Goal: Task Accomplishment & Management: Manage account settings

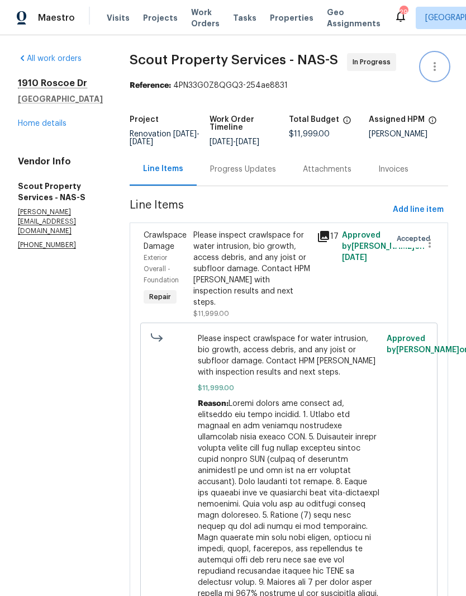
click at [438, 68] on icon "button" at bounding box center [434, 66] width 13 height 13
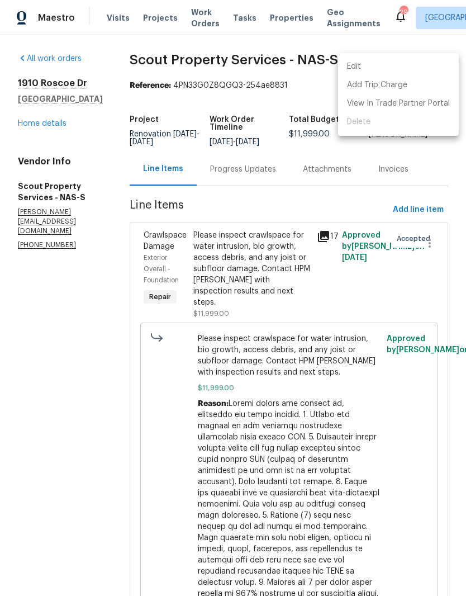
click at [364, 66] on li "Edit" at bounding box center [398, 67] width 121 height 18
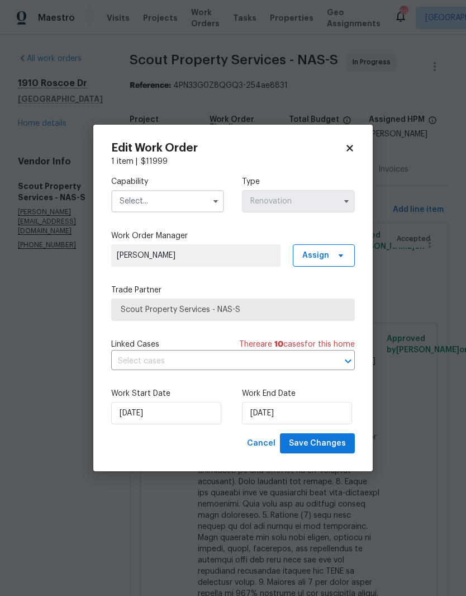
click at [191, 200] on input "text" at bounding box center [167, 201] width 113 height 22
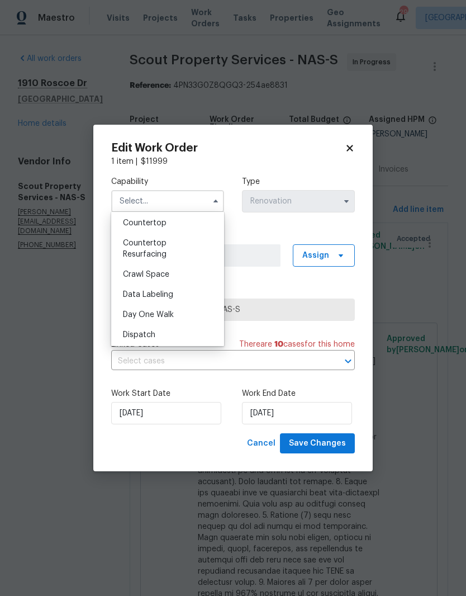
scroll to position [225, 0]
click at [164, 271] on span "Crawl Space" at bounding box center [146, 273] width 46 height 8
type input "Crawl Space"
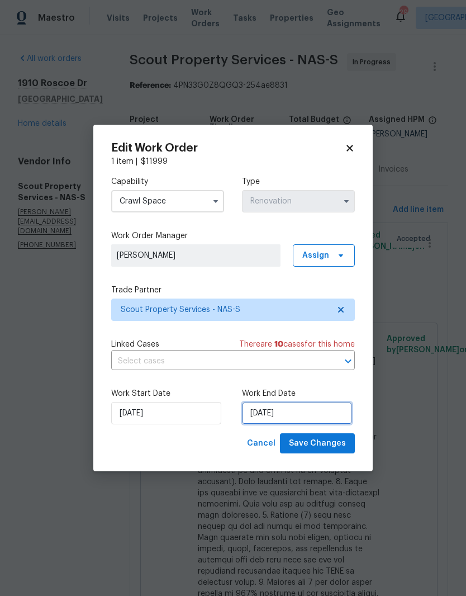
click at [310, 414] on input "8/18/2025" at bounding box center [297, 413] width 110 height 22
select select "7"
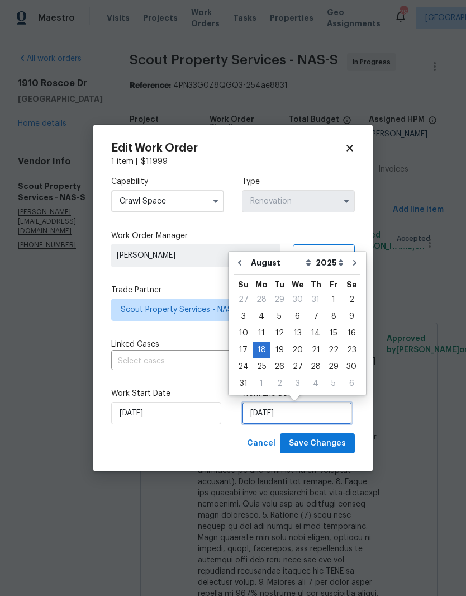
scroll to position [8, 0]
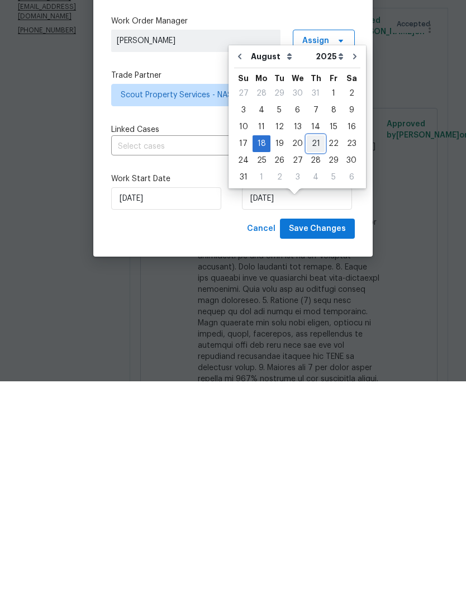
click at [315, 351] on div "21" at bounding box center [316, 359] width 18 height 16
type input "8/21/2025"
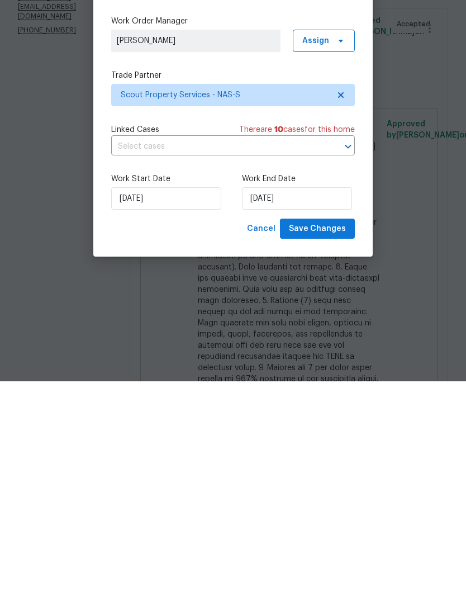
scroll to position [46, 0]
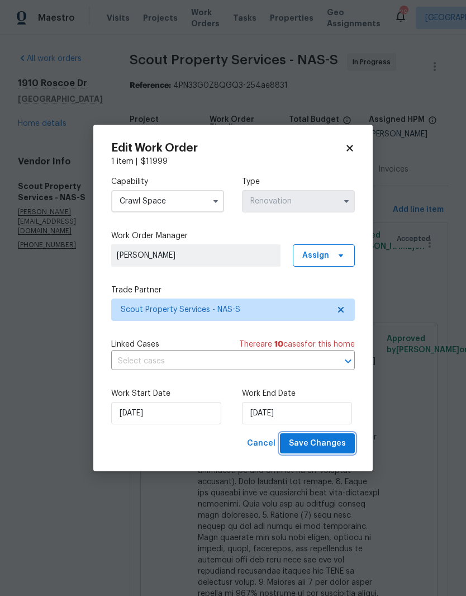
click at [319, 441] on span "Save Changes" at bounding box center [317, 444] width 57 height 14
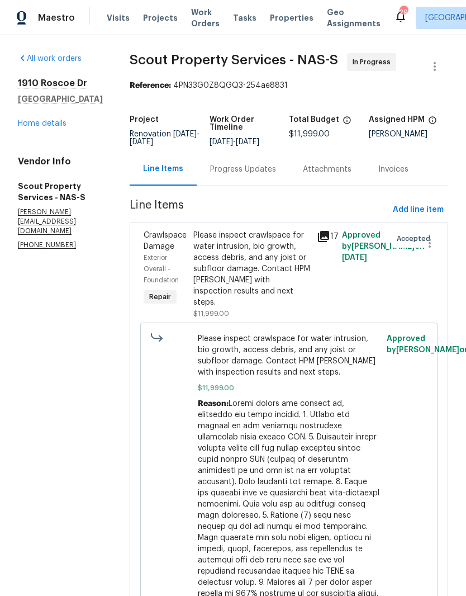
scroll to position [0, 0]
click at [115, 20] on span "Visits" at bounding box center [118, 17] width 23 height 11
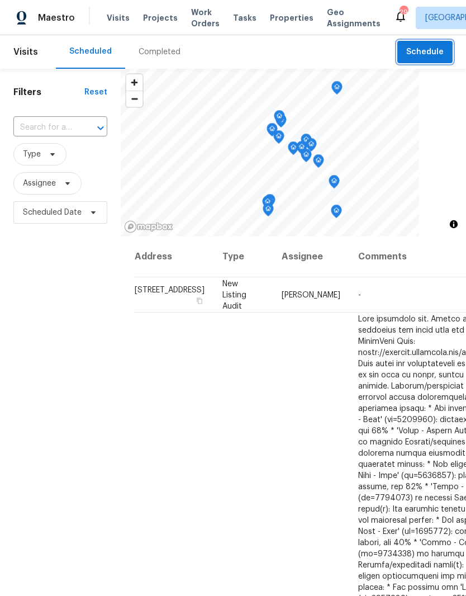
click at [436, 51] on span "Schedule" at bounding box center [425, 52] width 37 height 14
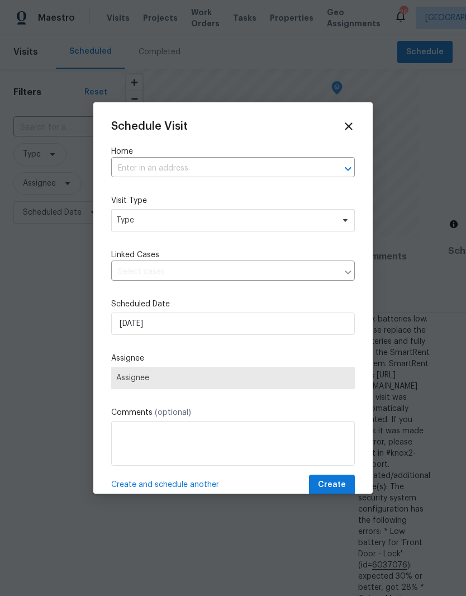
click at [167, 162] on input "text" at bounding box center [217, 168] width 213 height 17
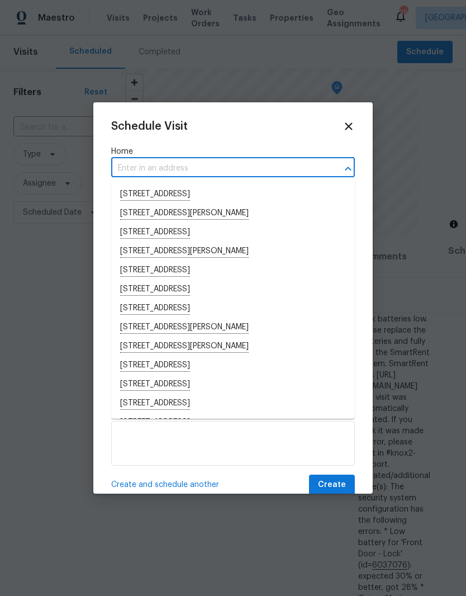
click at [161, 163] on input "text" at bounding box center [217, 168] width 213 height 17
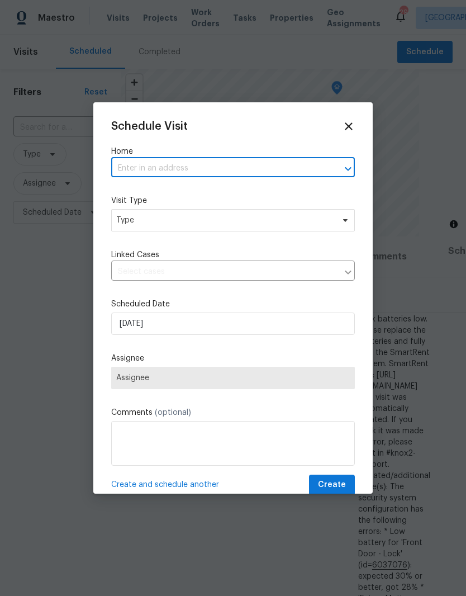
paste input "1910 Roscoe Dr Clarksville, TN 37042"
type input "1910 Roscoe Dr Clarksville, TN 37042"
click at [183, 191] on li "1910 Roscoe Dr, Clarksville, TN 37042" at bounding box center [233, 194] width 244 height 19
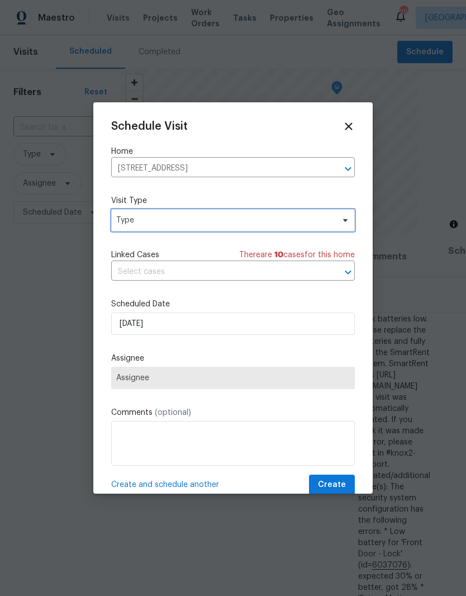
click at [192, 218] on span "Type" at bounding box center [225, 220] width 218 height 11
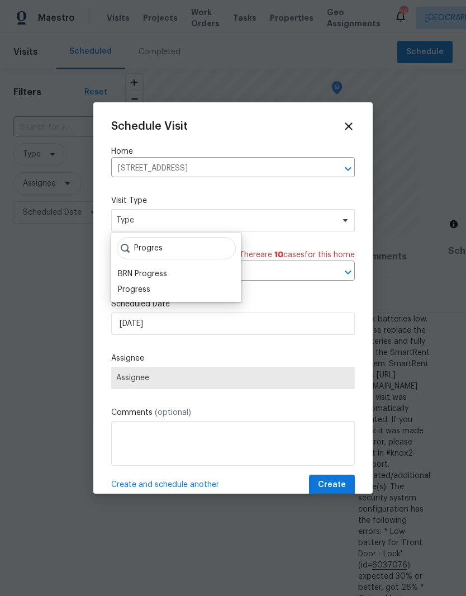
type input "Progres"
click at [148, 285] on div "Progress" at bounding box center [134, 289] width 32 height 11
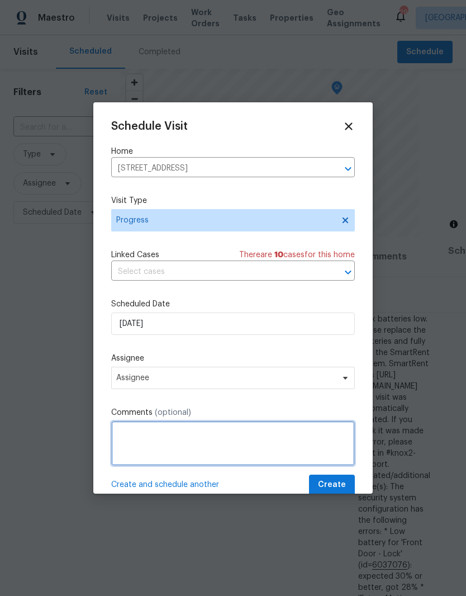
click at [182, 436] on textarea at bounding box center [233, 443] width 244 height 45
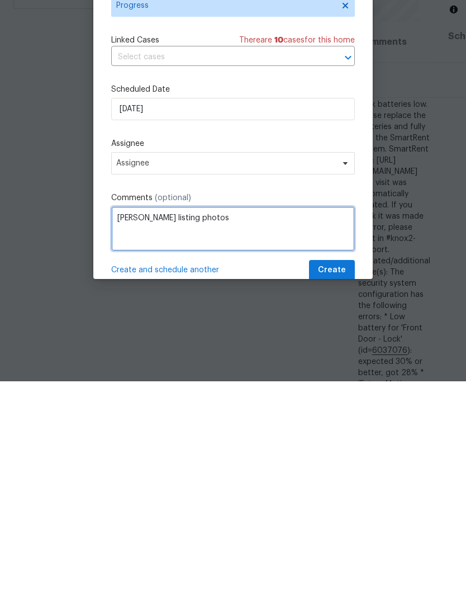
click at [132, 421] on textarea "Tamie listing photos" at bounding box center [233, 443] width 244 height 45
type textarea "Take listing photos"
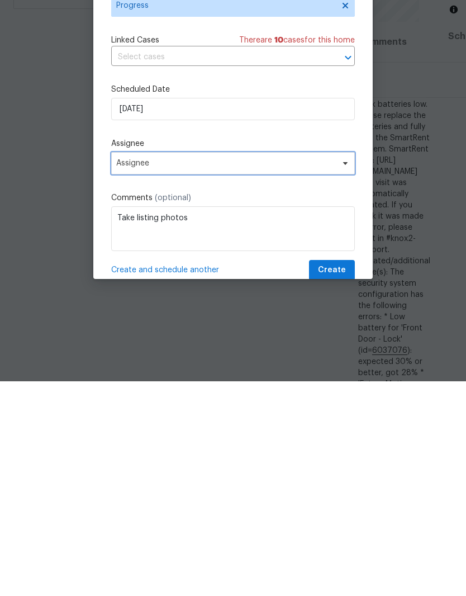
click at [190, 374] on span "Assignee" at bounding box center [225, 378] width 219 height 9
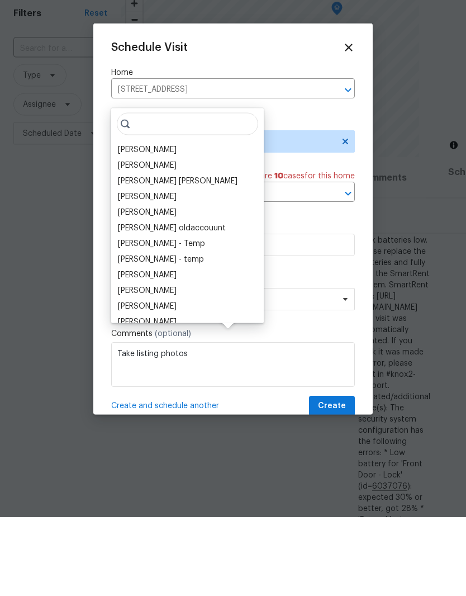
click at [351, 120] on icon at bounding box center [349, 126] width 12 height 12
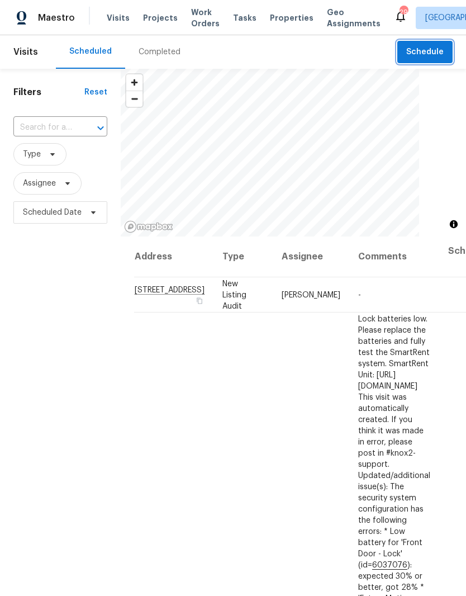
scroll to position [0, 0]
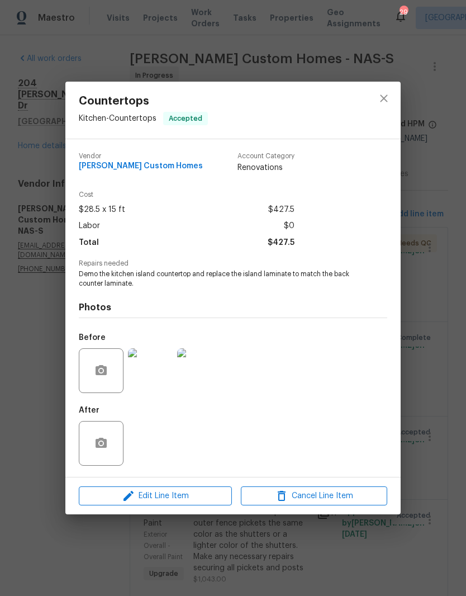
scroll to position [173, 0]
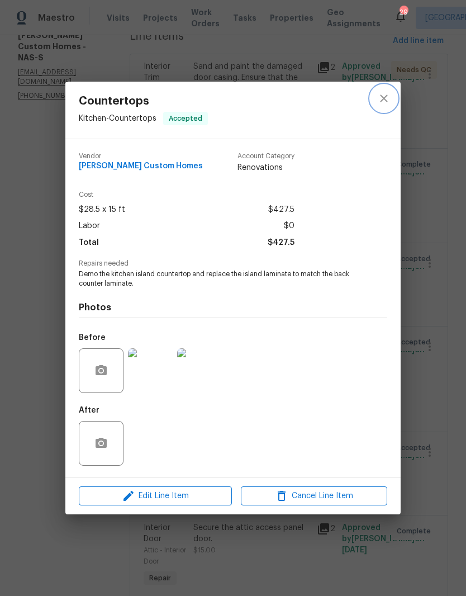
click at [386, 96] on icon "close" at bounding box center [383, 98] width 7 height 7
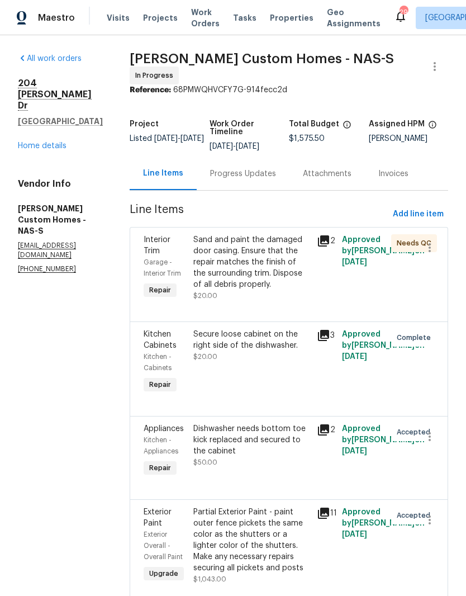
scroll to position [0, 0]
click at [55, 142] on link "Home details" at bounding box center [42, 146] width 49 height 8
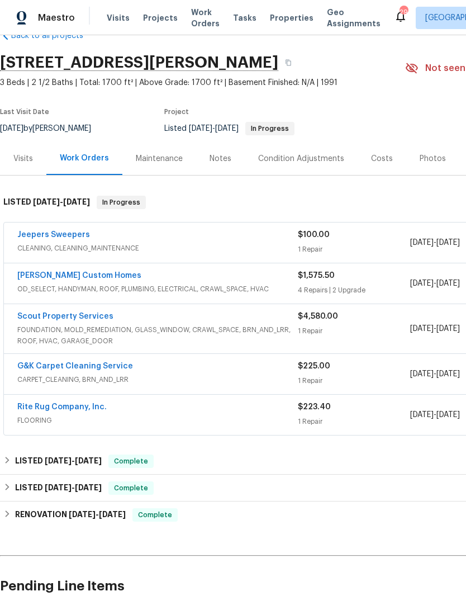
scroll to position [29, 0]
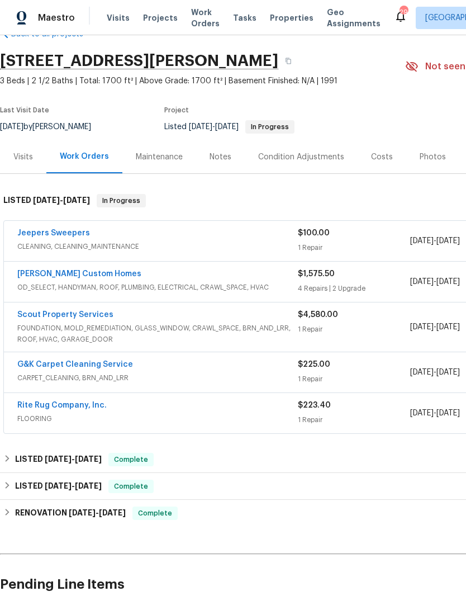
click at [63, 232] on link "Jeepers Sweepers" at bounding box center [53, 233] width 73 height 8
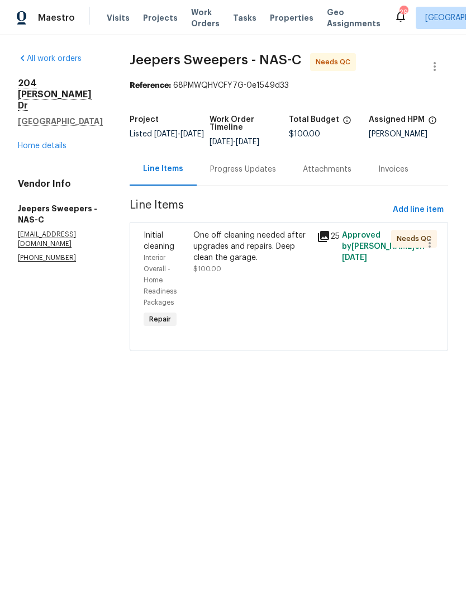
click at [277, 248] on div "One off cleaning needed after upgrades and repairs. Deep clean the garage." at bounding box center [251, 247] width 117 height 34
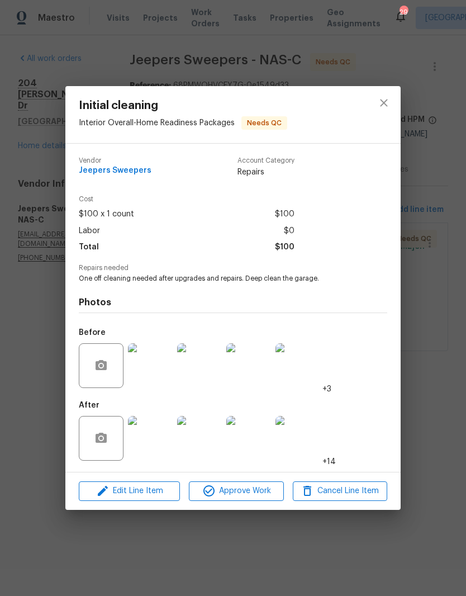
click at [155, 441] on img at bounding box center [150, 438] width 45 height 45
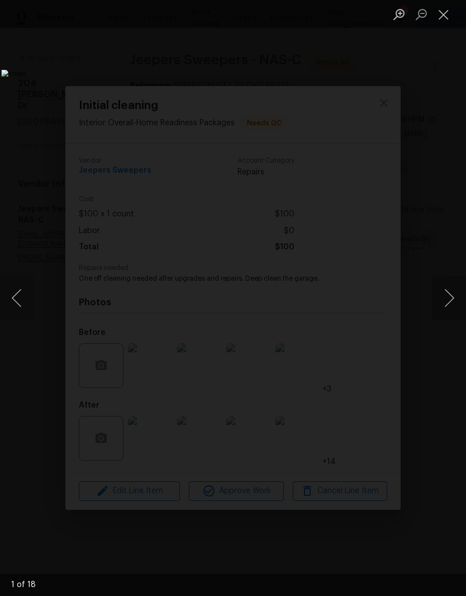
click at [451, 303] on button "Next image" at bounding box center [450, 298] width 34 height 45
click at [453, 306] on button "Next image" at bounding box center [450, 298] width 34 height 45
click at [453, 300] on button "Next image" at bounding box center [450, 298] width 34 height 45
click at [455, 302] on button "Next image" at bounding box center [450, 298] width 34 height 45
click at [450, 306] on button "Next image" at bounding box center [450, 298] width 34 height 45
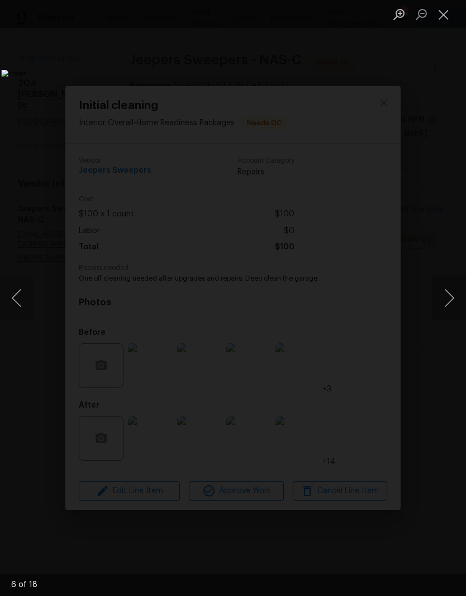
click at [452, 303] on button "Next image" at bounding box center [450, 298] width 34 height 45
click at [451, 306] on button "Next image" at bounding box center [450, 298] width 34 height 45
click at [449, 299] on button "Next image" at bounding box center [450, 298] width 34 height 45
click at [449, 22] on button "Close lightbox" at bounding box center [444, 14] width 22 height 20
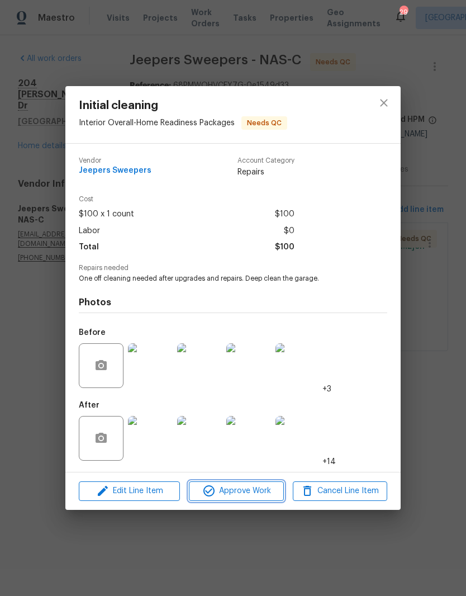
click at [251, 494] on span "Approve Work" at bounding box center [236, 491] width 88 height 14
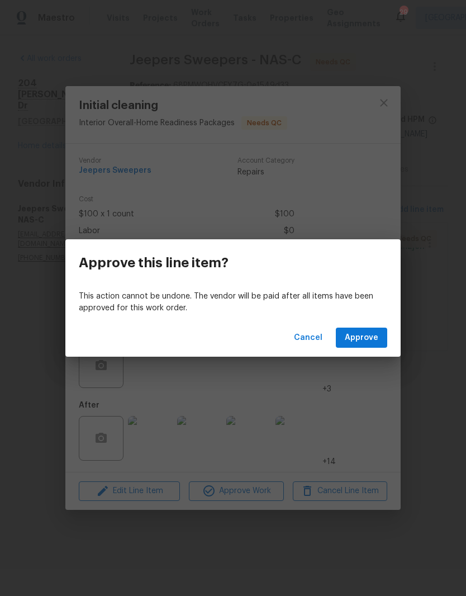
click at [374, 337] on span "Approve" at bounding box center [362, 338] width 34 height 14
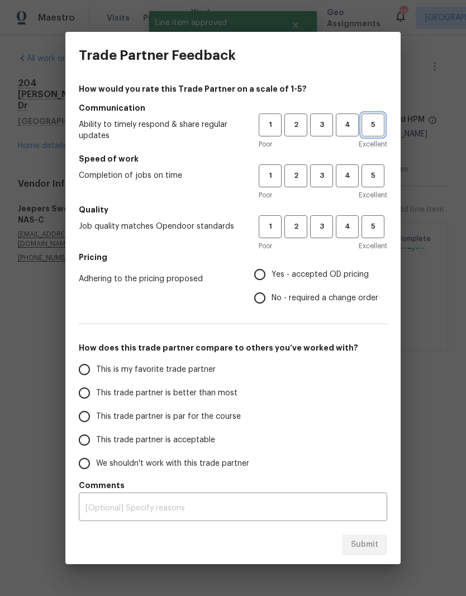
click at [376, 131] on button "5" at bounding box center [373, 125] width 23 height 23
click at [377, 175] on span "5" at bounding box center [373, 175] width 21 height 13
click at [379, 224] on span "5" at bounding box center [373, 226] width 21 height 13
click at [263, 276] on input "Yes - accepted OD pricing" at bounding box center [259, 274] width 23 height 23
radio input "true"
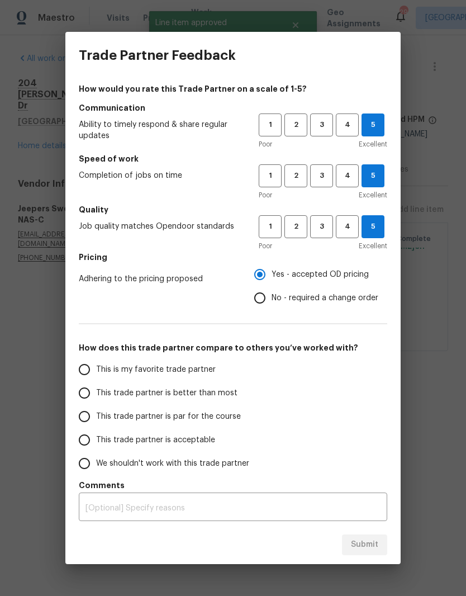
click at [87, 372] on input "This is my favorite trade partner" at bounding box center [84, 369] width 23 height 23
radio input "false"
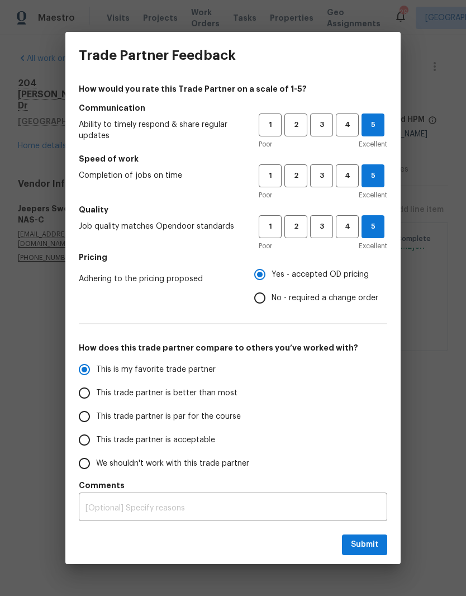
click at [86, 393] on input "This trade partner is better than most" at bounding box center [84, 392] width 23 height 23
click at [371, 544] on span "Submit" at bounding box center [364, 545] width 27 height 14
radio input "true"
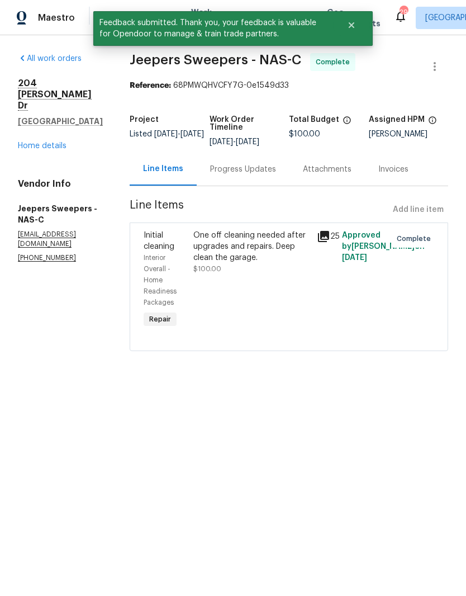
click at [52, 142] on link "Home details" at bounding box center [42, 146] width 49 height 8
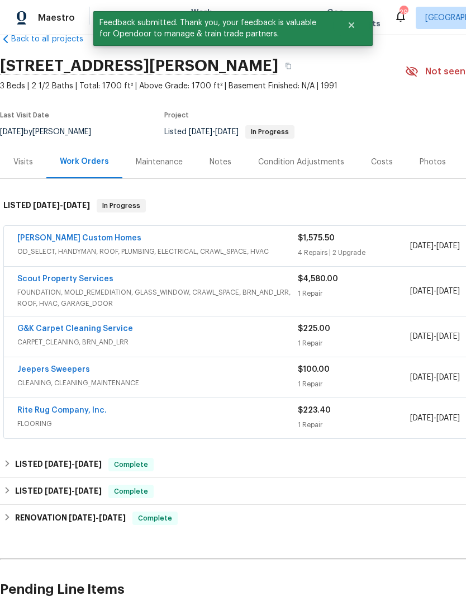
scroll to position [24, 0]
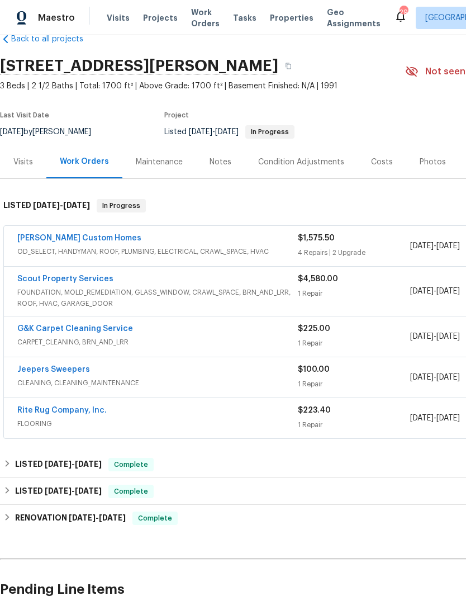
click at [224, 157] on div "Notes" at bounding box center [221, 162] width 22 height 11
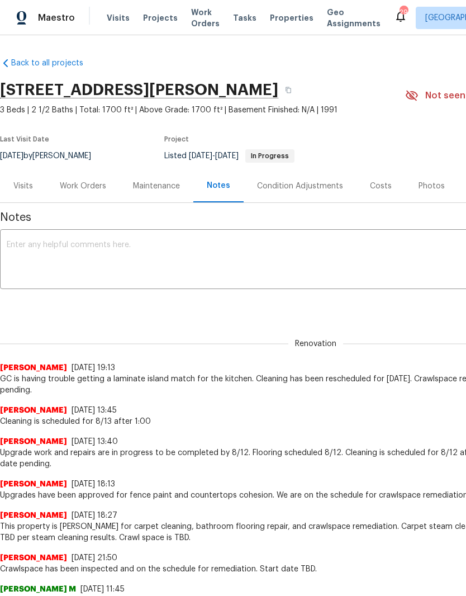
click at [145, 249] on textarea at bounding box center [316, 260] width 619 height 39
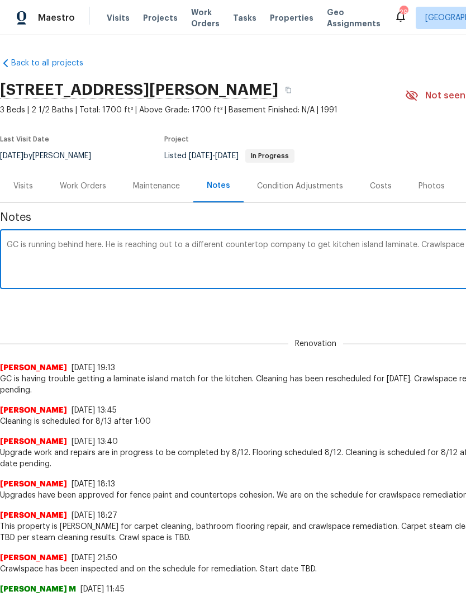
scroll to position [0, 166]
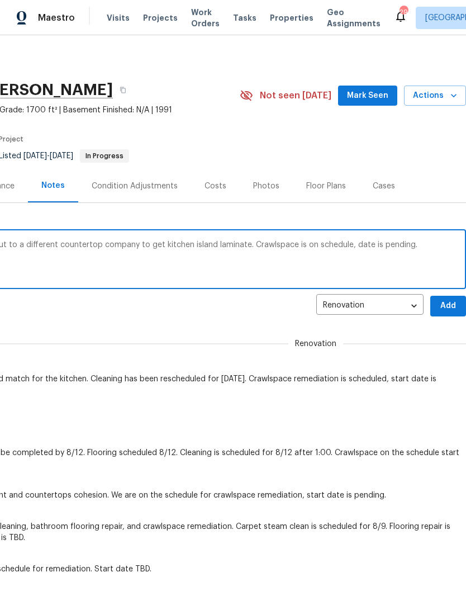
type textarea "GC is running behind here. He is reaching out to a different countertop company…"
click at [449, 302] on span "Add" at bounding box center [449, 306] width 18 height 14
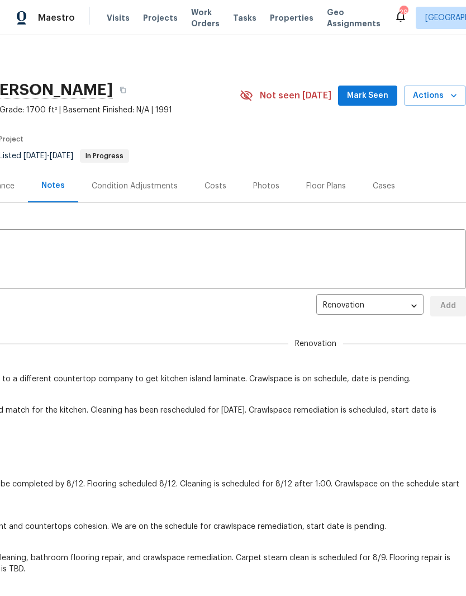
click at [375, 96] on span "Mark Seen" at bounding box center [367, 96] width 41 height 14
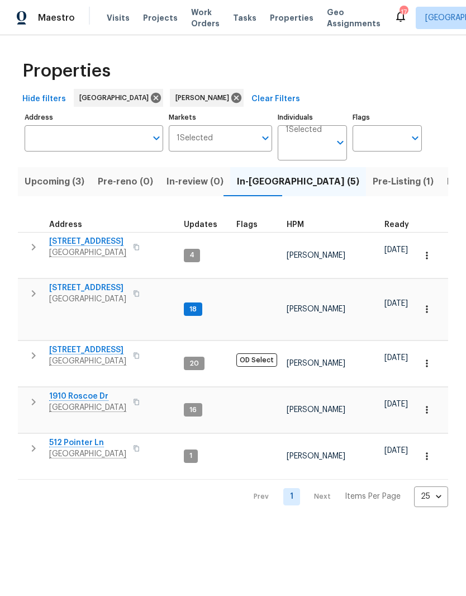
click at [447, 183] on span "Listed (26)" at bounding box center [471, 182] width 48 height 16
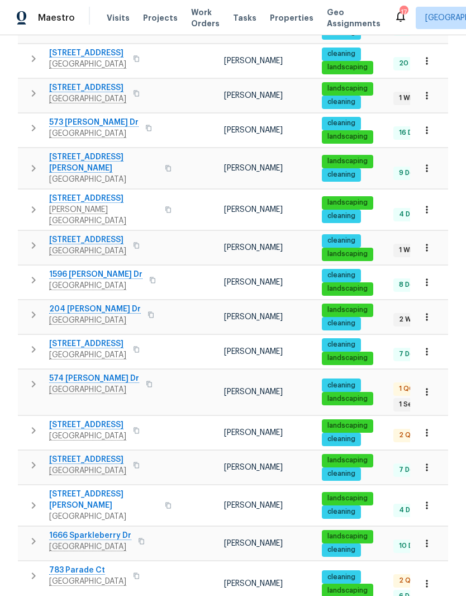
scroll to position [522, 0]
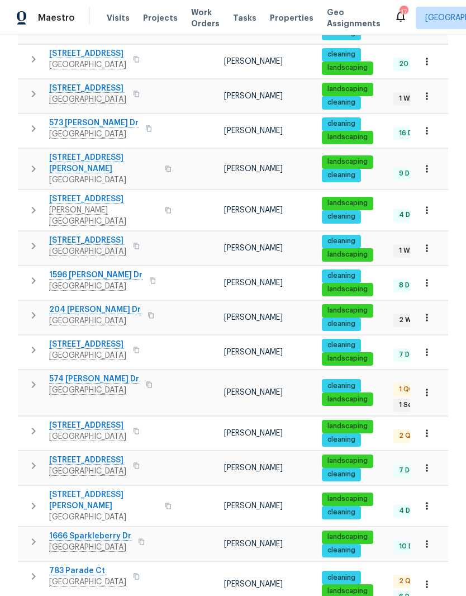
click at [90, 304] on span "204 [PERSON_NAME] Dr" at bounding box center [95, 309] width 92 height 11
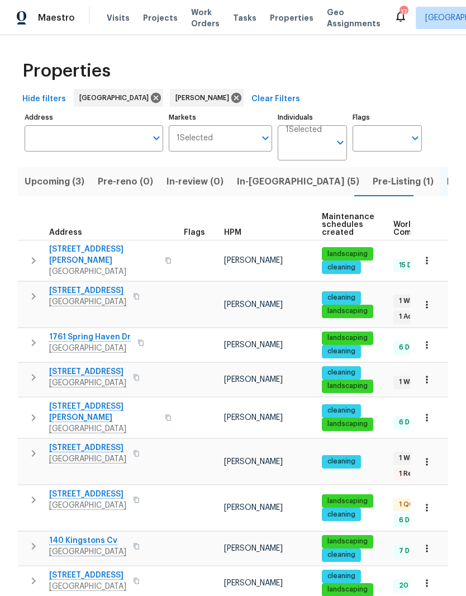
scroll to position [0, 0]
click at [254, 184] on span "In-reno (5)" at bounding box center [298, 182] width 122 height 16
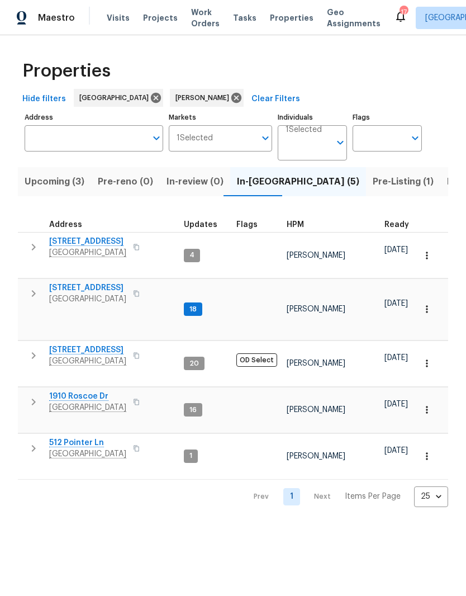
click at [108, 244] on span "2203 Green Acres Dr" at bounding box center [87, 241] width 77 height 11
click at [101, 241] on span "2203 Green Acres Dr" at bounding box center [87, 241] width 77 height 11
click at [88, 294] on span "Clarksville, TN 37042" at bounding box center [87, 299] width 77 height 11
click at [89, 391] on span "1910 Roscoe Dr" at bounding box center [87, 396] width 77 height 11
click at [83, 437] on span "512 Pointer Ln" at bounding box center [87, 442] width 77 height 11
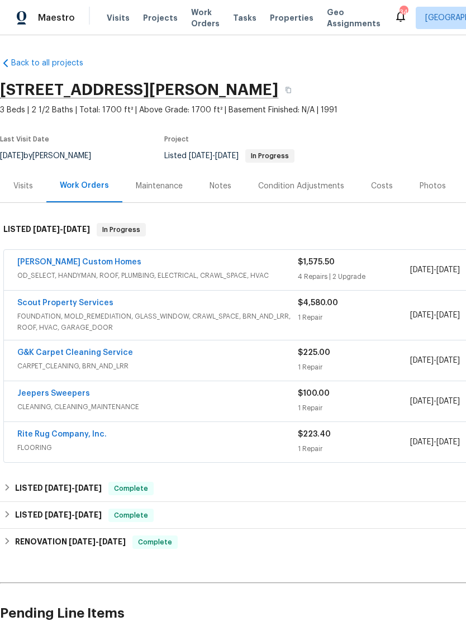
click at [84, 266] on link "[PERSON_NAME] Custom Homes" at bounding box center [79, 262] width 124 height 8
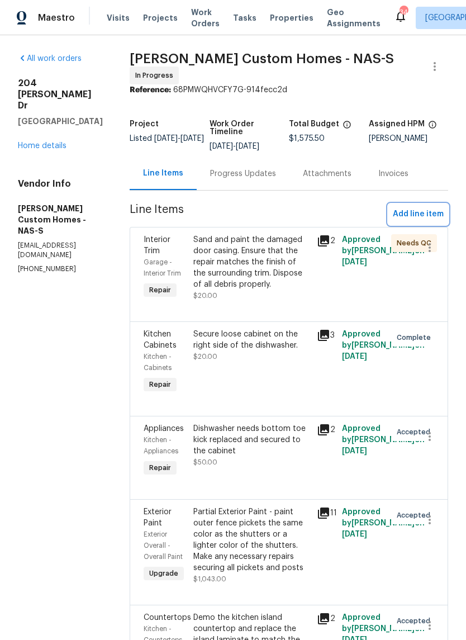
click at [431, 210] on span "Add line item" at bounding box center [418, 214] width 51 height 14
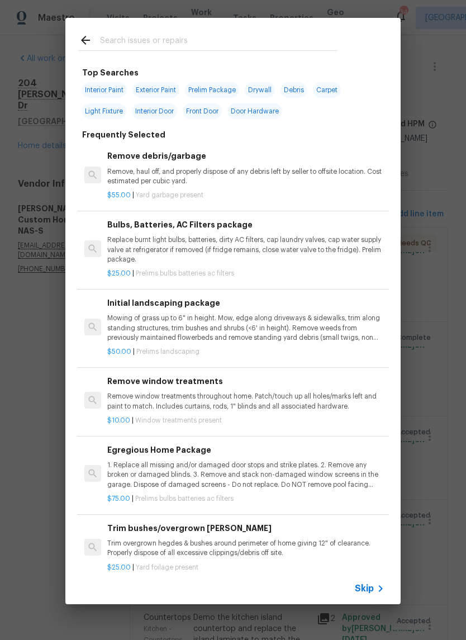
click at [224, 37] on input "text" at bounding box center [218, 42] width 237 height 17
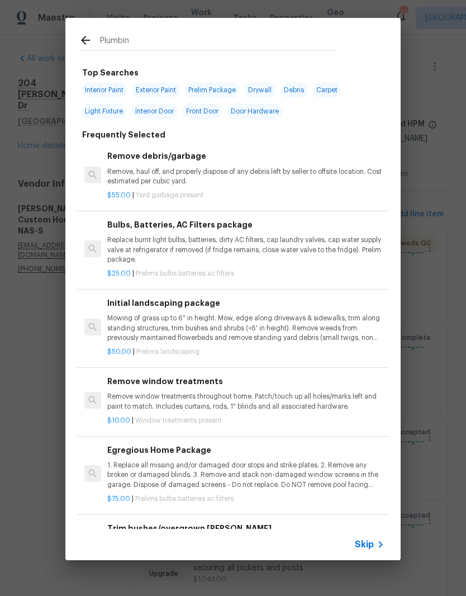
type input "Plumbing"
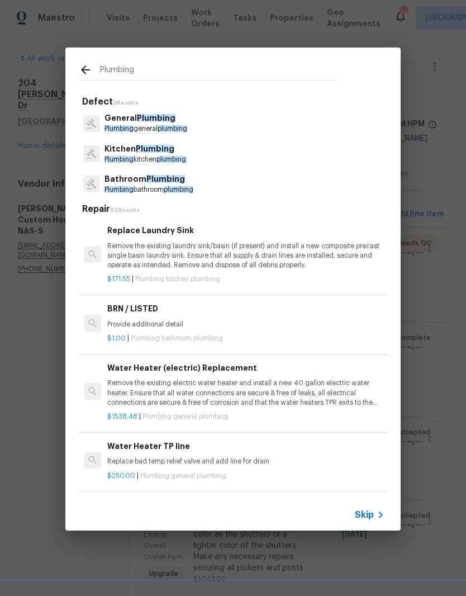
click at [164, 152] on span "Plumbing" at bounding box center [155, 149] width 39 height 8
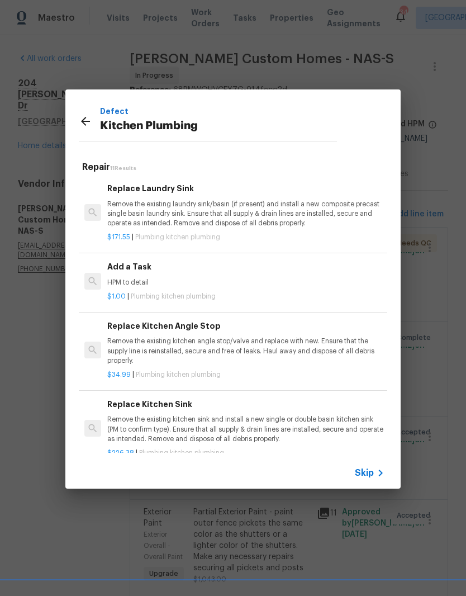
click at [144, 276] on div "Add a Task HPM to detail" at bounding box center [245, 274] width 277 height 27
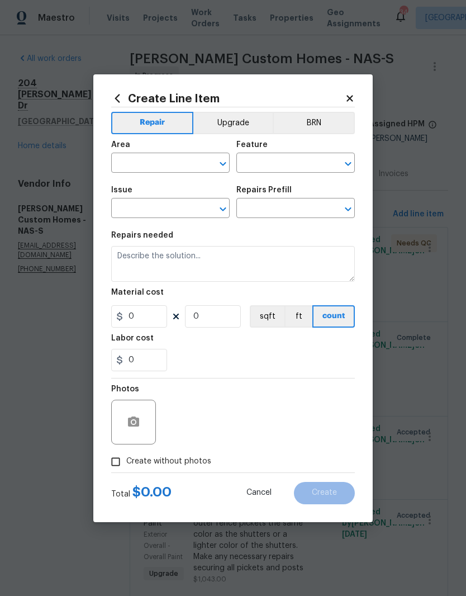
type input "Plumbing"
type input "Kitchen Plumbing"
type input "Add a Task $1.00"
type textarea "HPM to detail"
type input "1"
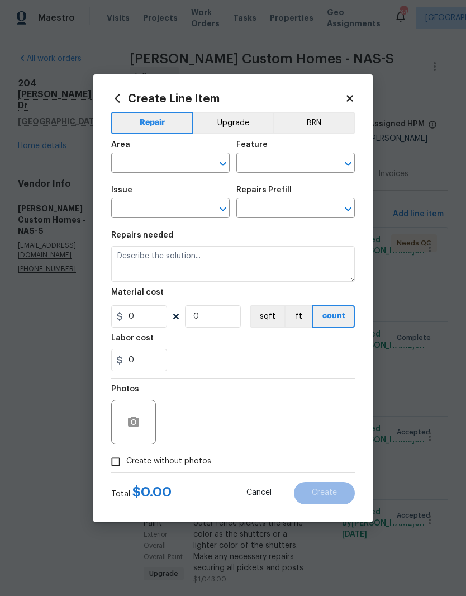
type input "1"
click at [191, 155] on input "text" at bounding box center [154, 163] width 87 height 17
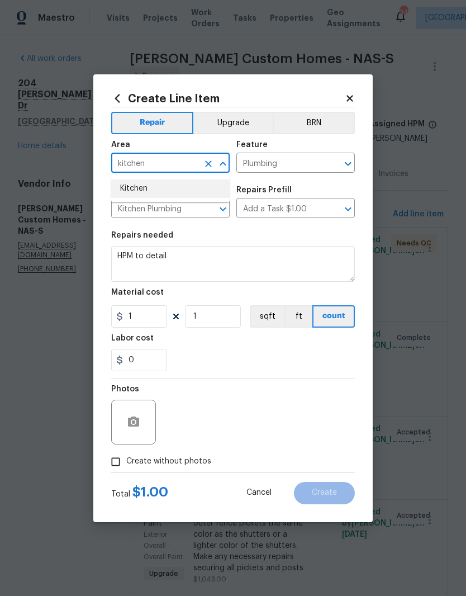
click at [152, 186] on li "Kitchen" at bounding box center [170, 189] width 119 height 18
type input "Kitchen"
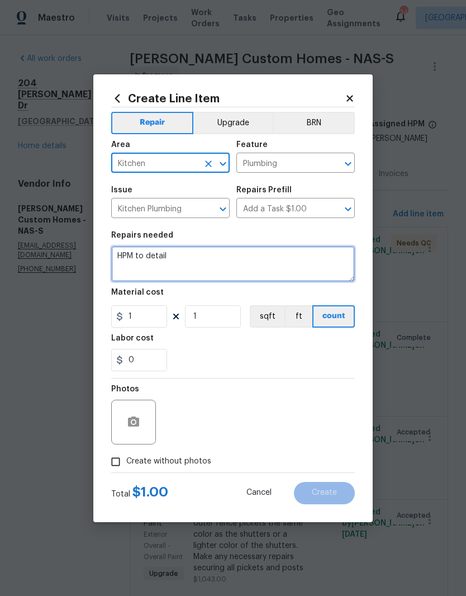
click at [196, 258] on textarea "HPM to detail" at bounding box center [233, 264] width 244 height 36
type textarea "H"
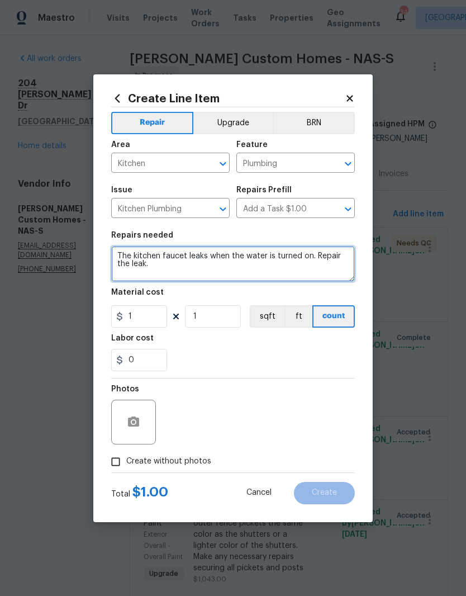
type textarea "The kitchen faucet leaks when the water is turned on. Repair the leak."
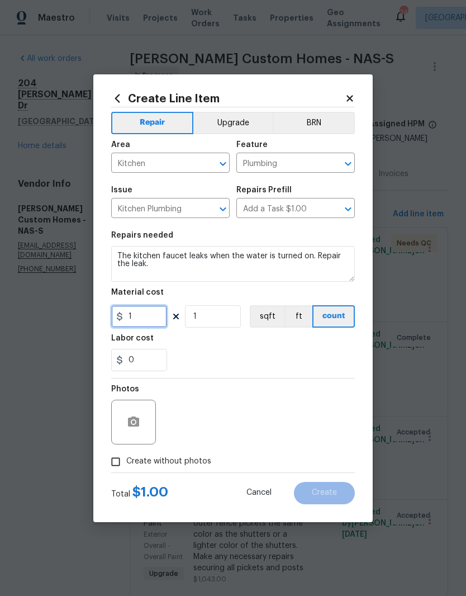
click at [152, 320] on input "1" at bounding box center [139, 316] width 56 height 22
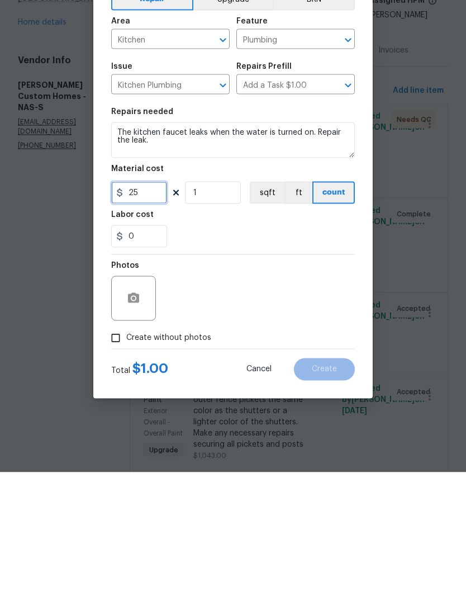
type input "25"
click at [140, 409] on button "button" at bounding box center [133, 422] width 27 height 27
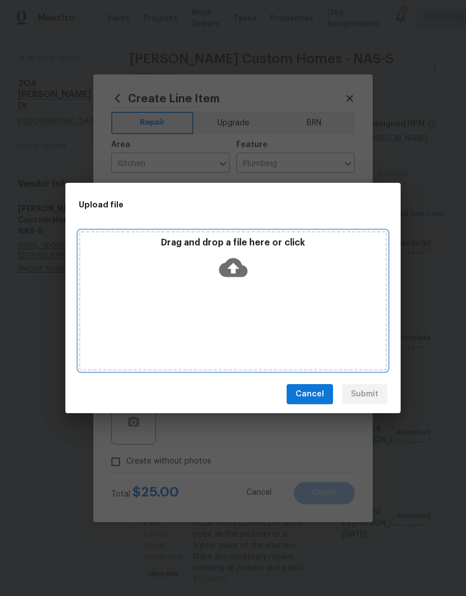
click at [216, 294] on div "Drag and drop a file here or click" at bounding box center [233, 301] width 309 height 140
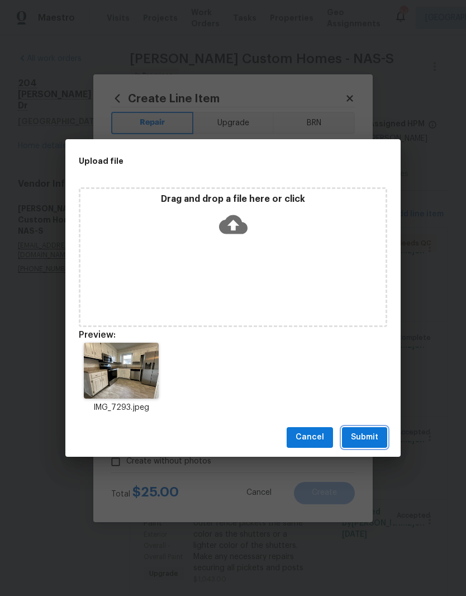
click at [375, 437] on span "Submit" at bounding box center [364, 438] width 27 height 14
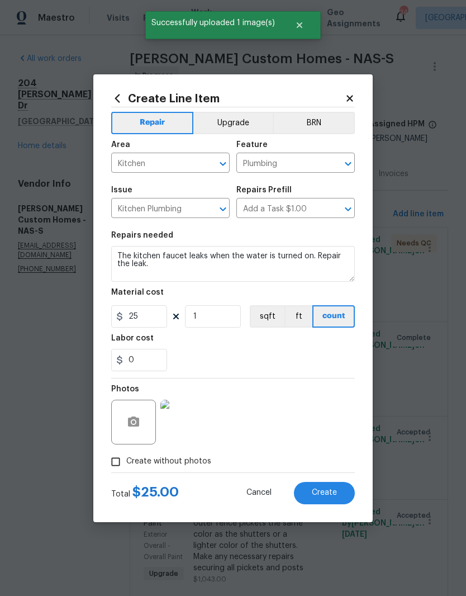
click at [333, 492] on span "Create" at bounding box center [324, 493] width 25 height 8
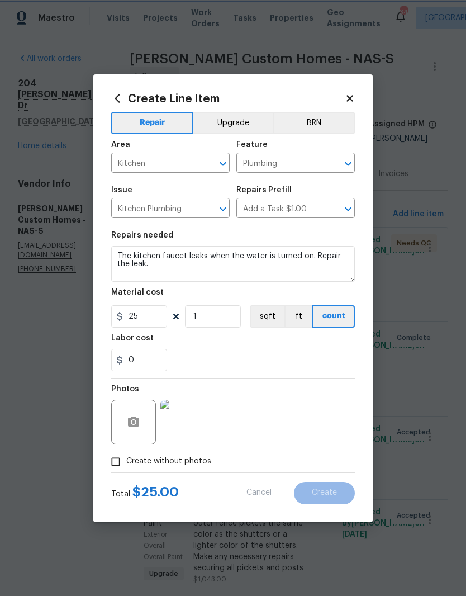
scroll to position [0, 0]
type input "0"
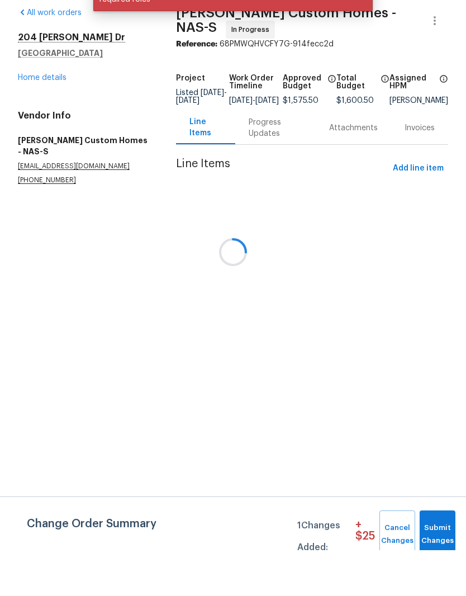
scroll to position [46, 0]
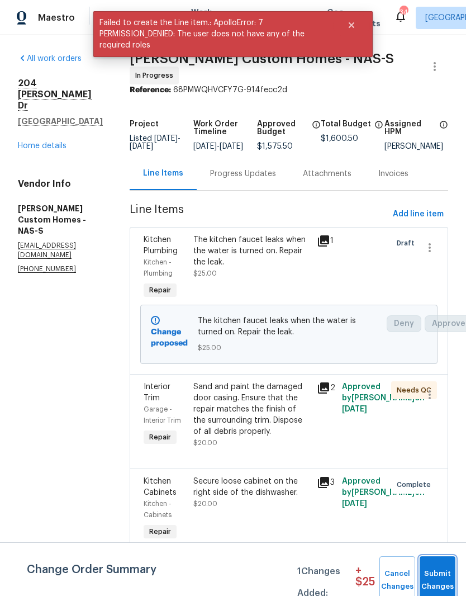
click at [439, 570] on span "Submit Changes" at bounding box center [438, 581] width 25 height 26
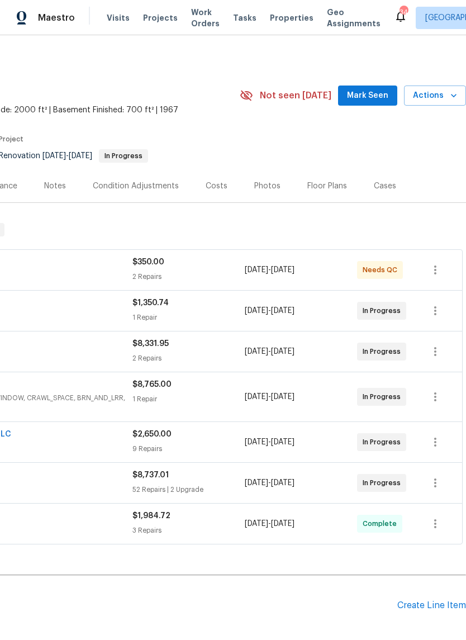
scroll to position [0, 166]
click at [380, 96] on span "Mark Seen" at bounding box center [367, 96] width 41 height 14
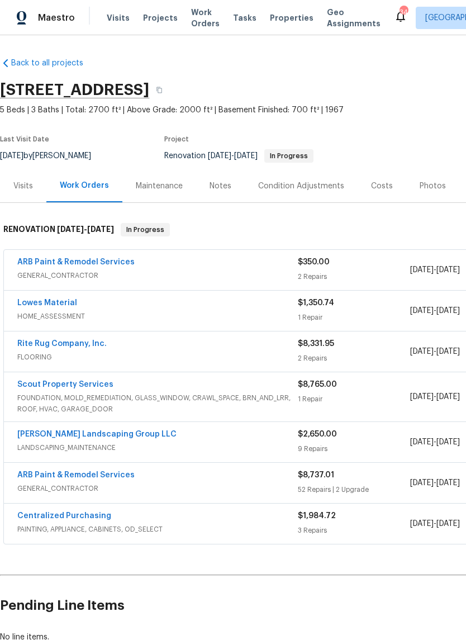
scroll to position [0, 0]
click at [103, 264] on link "ARB Paint & Remodel Services" at bounding box center [75, 262] width 117 height 8
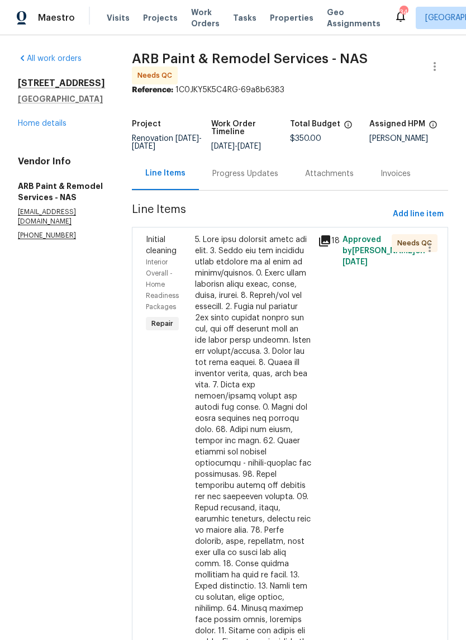
click at [49, 128] on link "Home details" at bounding box center [42, 124] width 49 height 8
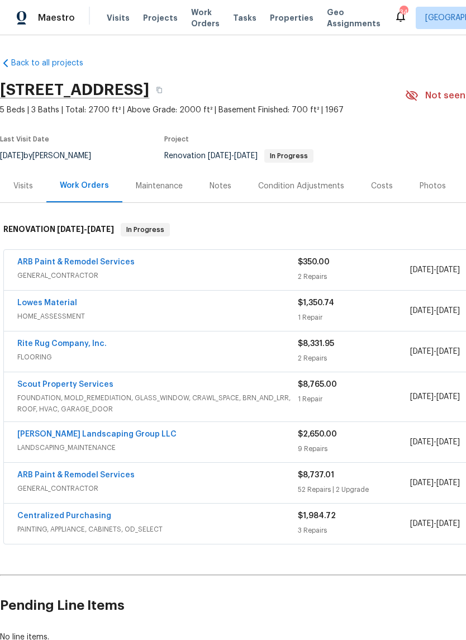
click at [117, 17] on span "Visits" at bounding box center [118, 17] width 23 height 11
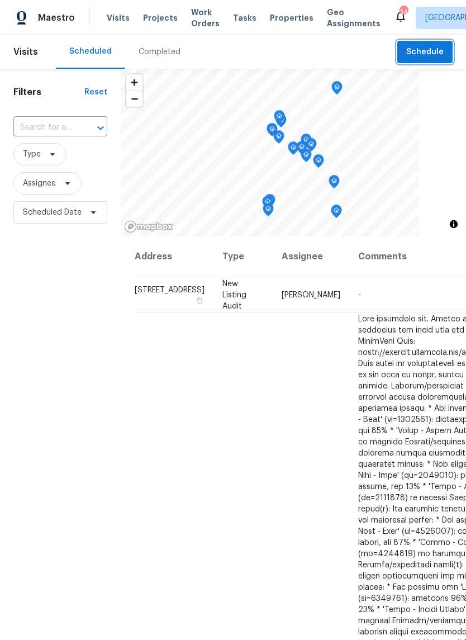
click at [434, 49] on span "Schedule" at bounding box center [425, 52] width 37 height 14
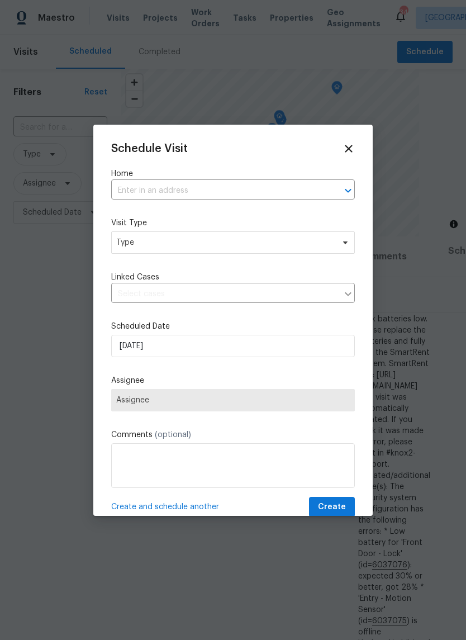
click at [164, 187] on input "text" at bounding box center [217, 190] width 213 height 17
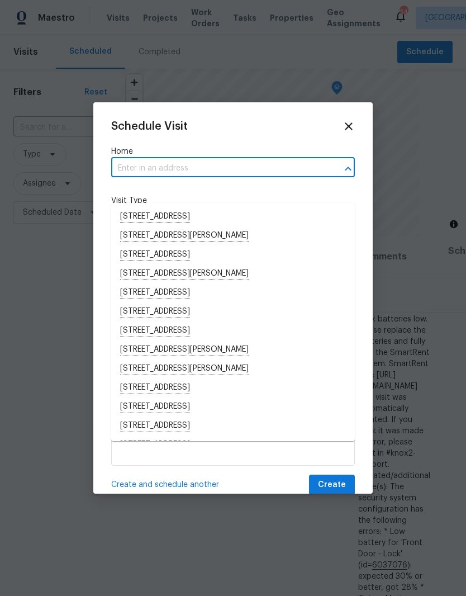
click at [140, 163] on input "text" at bounding box center [217, 168] width 213 height 17
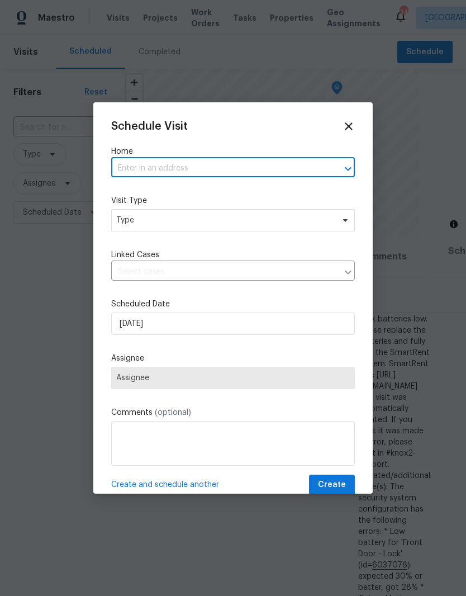
paste input "[STREET_ADDRESS]"
type input "[STREET_ADDRESS]"
click at [198, 192] on li "[STREET_ADDRESS]" at bounding box center [233, 194] width 244 height 19
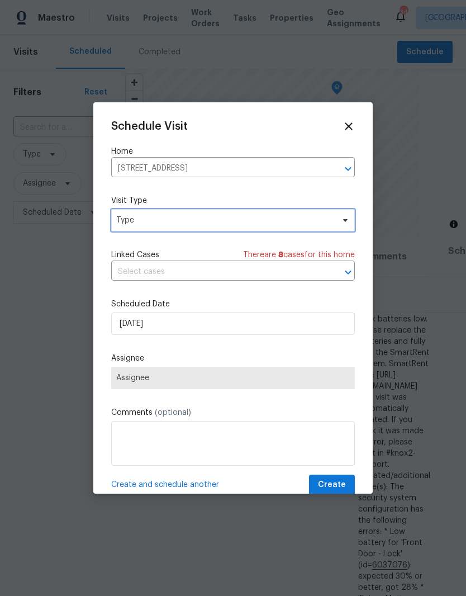
click at [324, 221] on span "Type" at bounding box center [225, 220] width 218 height 11
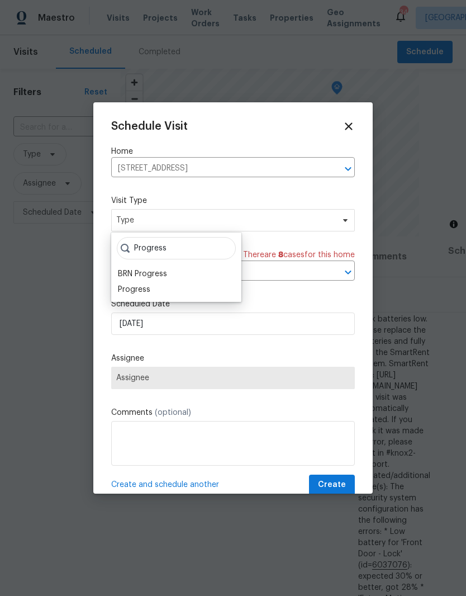
type input "Progress"
click at [141, 292] on div "Progress" at bounding box center [134, 289] width 32 height 11
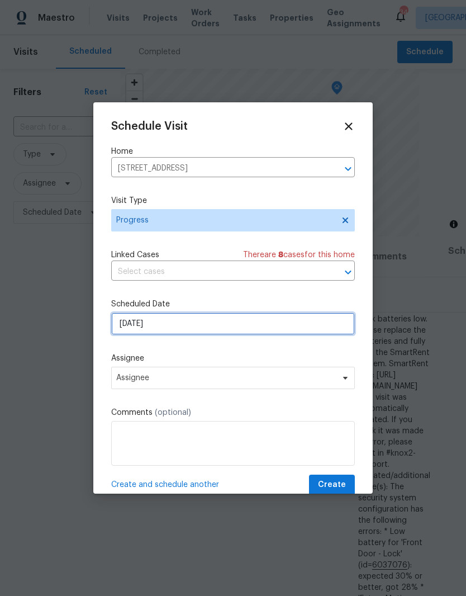
click at [338, 326] on input "8/18/2025" at bounding box center [233, 324] width 244 height 22
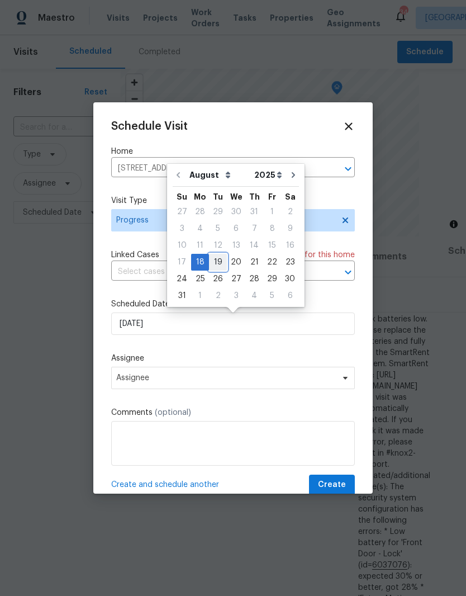
click at [219, 262] on div "19" at bounding box center [218, 262] width 18 height 16
type input "[DATE]"
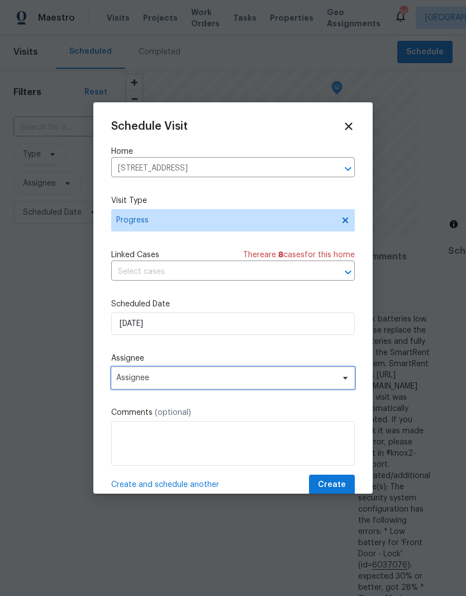
click at [230, 377] on span "Assignee" at bounding box center [225, 378] width 219 height 9
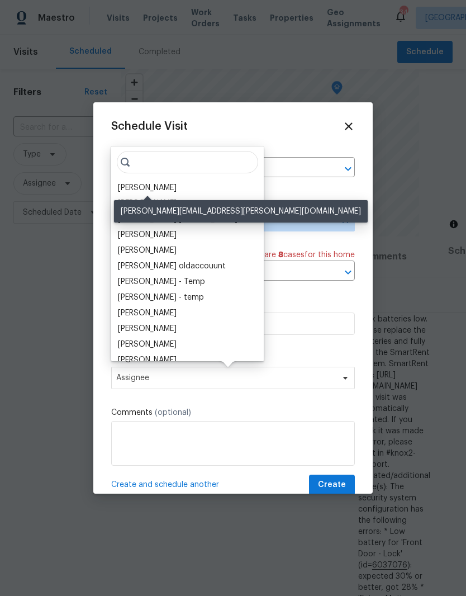
click at [167, 186] on div "[PERSON_NAME]" at bounding box center [147, 187] width 59 height 11
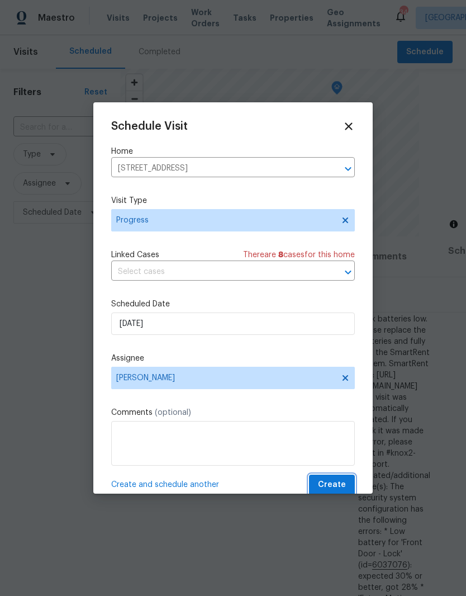
click at [338, 484] on span "Create" at bounding box center [332, 485] width 28 height 14
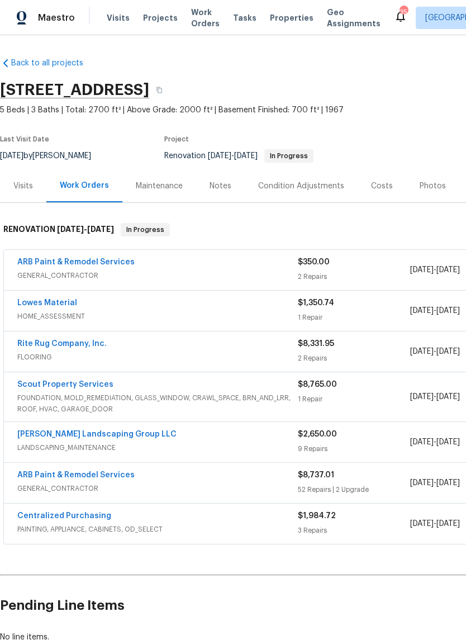
click at [223, 186] on div "Notes" at bounding box center [221, 186] width 22 height 11
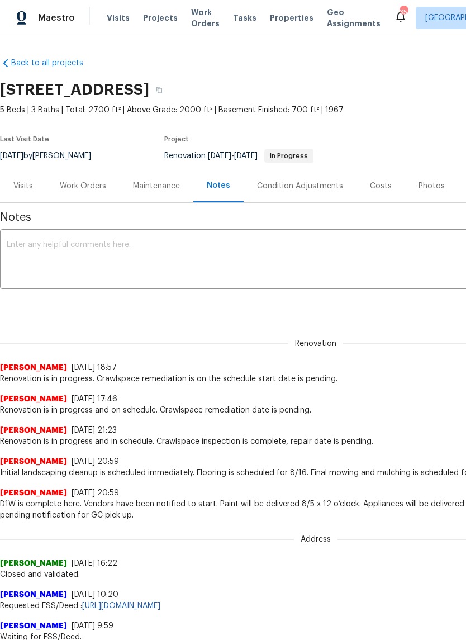
click at [171, 242] on textarea at bounding box center [316, 260] width 619 height 39
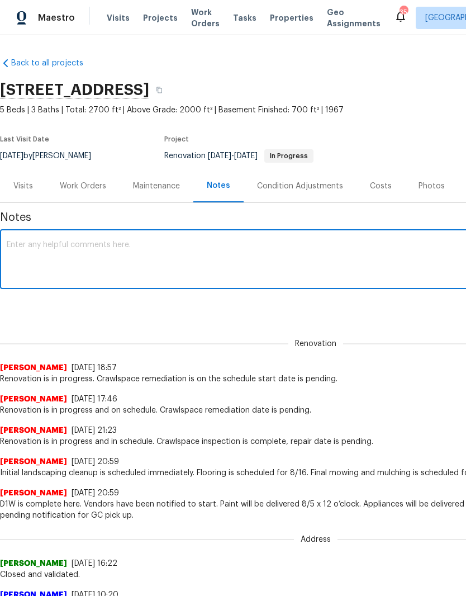
type textarea "G"
click at [144, 238] on div "Renovation is in progress. Crawlspace is on the list for completed x ​" at bounding box center [316, 260] width 632 height 57
click at [146, 236] on div "Renovation is in progress. Crawlspace is on the list for completed x ​" at bounding box center [316, 260] width 632 height 57
click at [143, 242] on textarea "Renovation is in progress. Crawlspace is on the list for completed" at bounding box center [316, 260] width 619 height 39
click at [147, 243] on textarea "Renovation is in progress. Crawlspace has been started is on the list for compl…" at bounding box center [316, 260] width 619 height 39
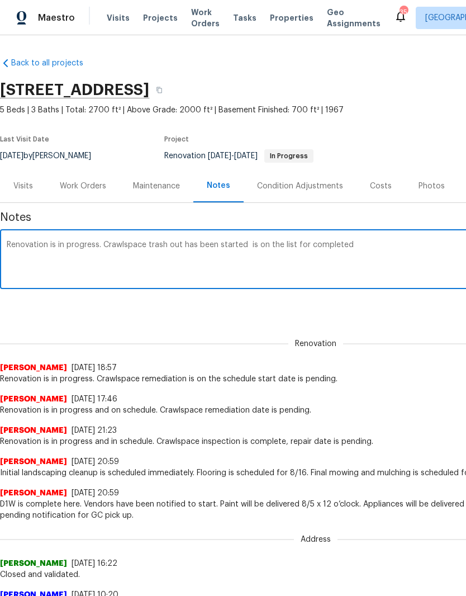
click at [245, 241] on textarea "Renovation is in progress. Crawlspace trash out has been started is on the list…" at bounding box center [316, 260] width 619 height 39
click at [272, 245] on textarea "Renovation is in progress. Crawlspace trash out has been started and is on the …" at bounding box center [316, 260] width 619 height 39
click at [363, 242] on textarea "Renovation is in progress. Crawlspace trash out has been started and on the lis…" at bounding box center [316, 260] width 619 height 39
click at [262, 245] on textarea "Renovation is in progress. Crawlspace trash out has been started and on the lis…" at bounding box center [316, 260] width 619 height 39
click at [441, 246] on textarea "Renovation is in progress. Crawlspace trash out has been started and is on the …" at bounding box center [316, 260] width 619 height 39
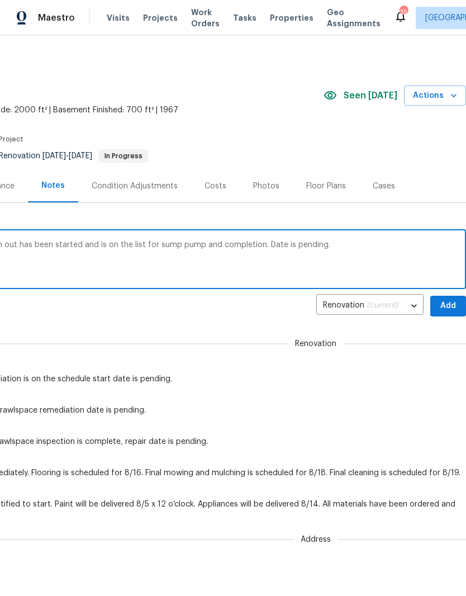
scroll to position [0, 166]
click at [262, 246] on textarea "Renovation is in progress. Crawlspace trash out has been started and is on the …" at bounding box center [150, 260] width 619 height 39
click at [280, 242] on textarea "Renovation is in progress. Crawlspace trash out has been started and is on the …" at bounding box center [150, 260] width 619 height 39
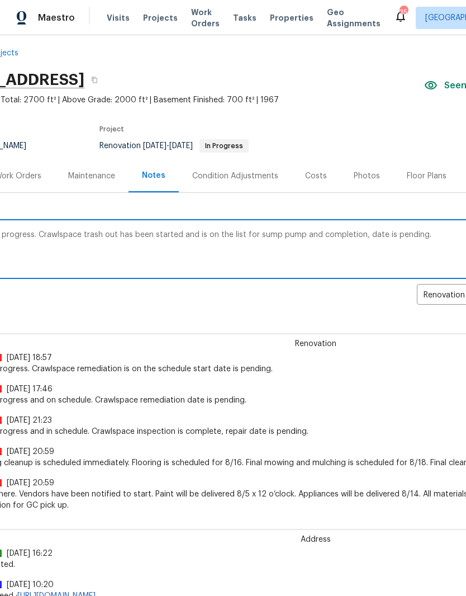
scroll to position [11, 74]
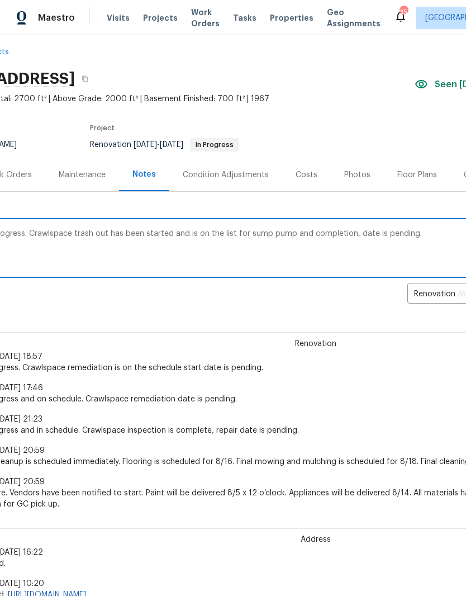
click at [95, 235] on textarea "Renovation is in progress. Crawlspace trash out has been started and is on the …" at bounding box center [241, 249] width 619 height 39
click at [426, 245] on textarea "Renovation is in progress. Crawlspace trashout has been started and is on the l…" at bounding box center [241, 249] width 619 height 39
click at [93, 234] on textarea "Renovation is in progress. Crawlspace trashout has been started and is on the l…" at bounding box center [241, 249] width 619 height 39
click at [166, 232] on textarea "Renovation is in progress. Crawlspace trash out has been started and is on the …" at bounding box center [241, 249] width 619 height 39
click at [304, 233] on textarea "Renovation is in progress. Crawlspace trash out has been completed. The comp an…" at bounding box center [241, 249] width 619 height 39
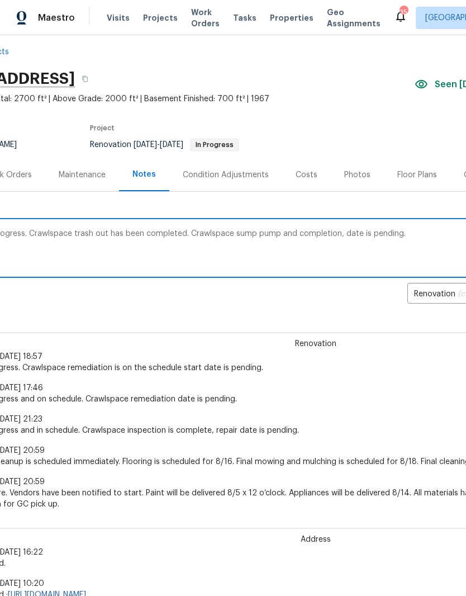
click at [275, 230] on textarea "Renovation is in progress. Crawlspace trash out has been completed. Crawlspace …" at bounding box center [241, 249] width 619 height 39
click at [343, 232] on textarea "Renovation is in progress. Crawlspace trash out has been completed. Crawlspace …" at bounding box center [241, 249] width 619 height 39
click at [380, 234] on textarea "Renovation is in progress. Crawlspace trash out has been completed. Crawlspace …" at bounding box center [241, 249] width 619 height 39
click at [401, 233] on textarea "Renovation is in progress. Crawlspace trash out has been completed. Crawlspace …" at bounding box center [241, 249] width 619 height 39
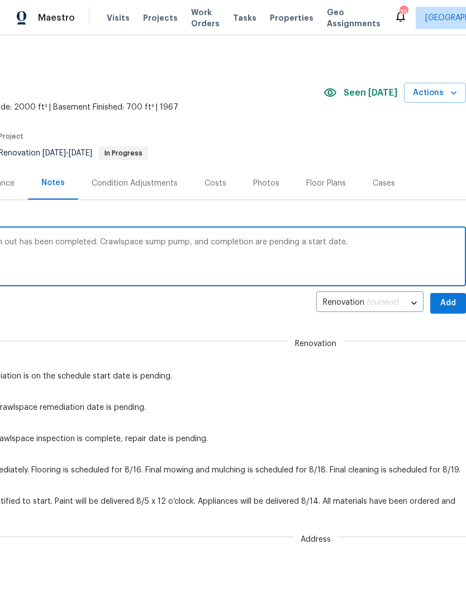
scroll to position [3, 166]
type textarea "Renovation is in progress. Crawlspace trash out has been completed. Crawlspace …"
click at [445, 303] on span "Add" at bounding box center [449, 303] width 18 height 14
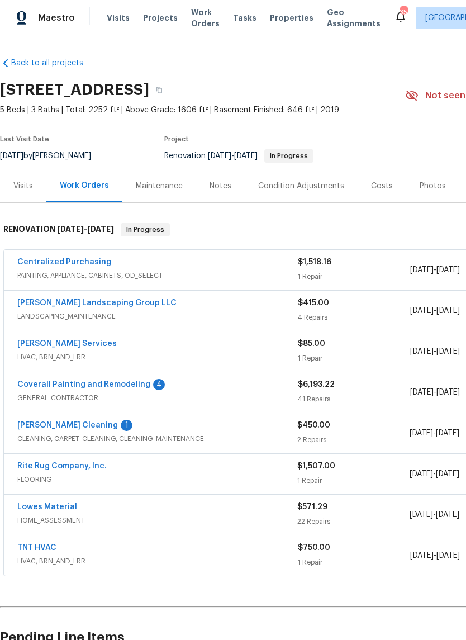
click at [129, 381] on link "Coverall Painting and Remodeling" at bounding box center [83, 385] width 133 height 8
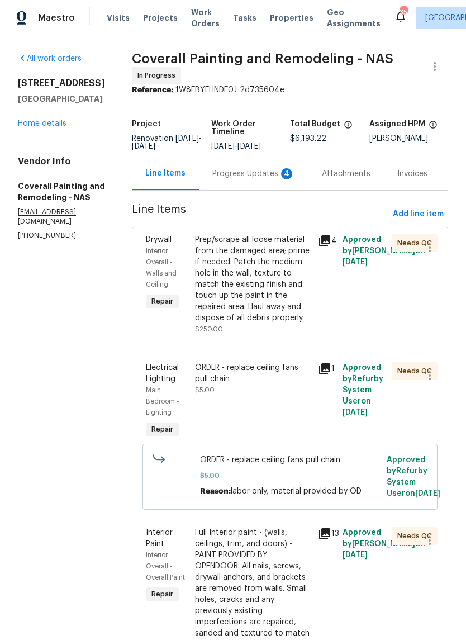
click at [266, 180] on div "Progress Updates 4" at bounding box center [254, 173] width 83 height 11
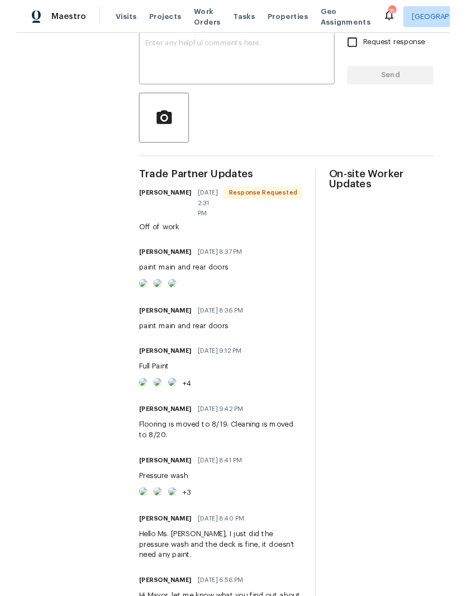
scroll to position [210, 0]
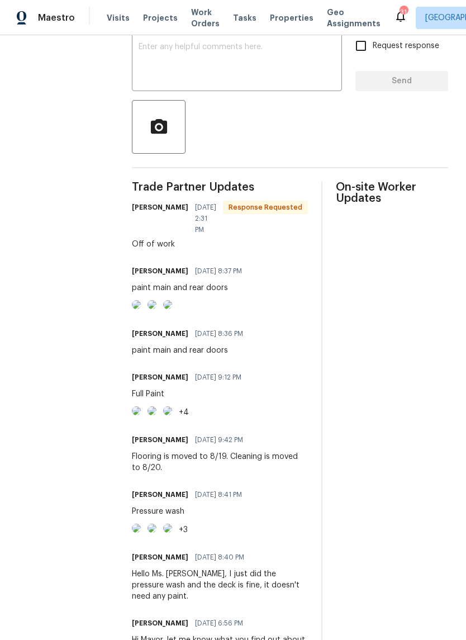
click at [259, 61] on textarea at bounding box center [237, 62] width 197 height 39
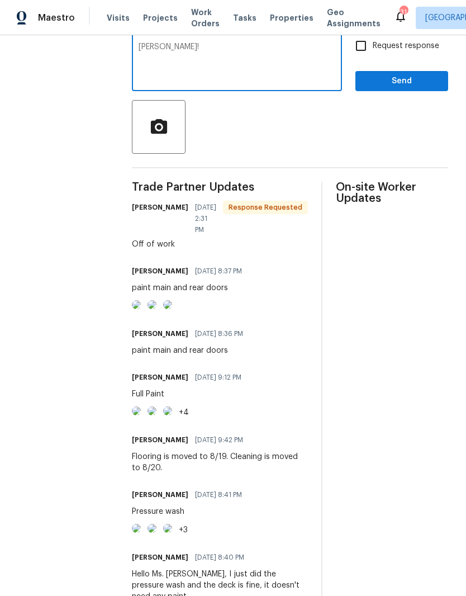
type textarea "Ty!"
click at [409, 88] on span "Send" at bounding box center [402, 81] width 75 height 14
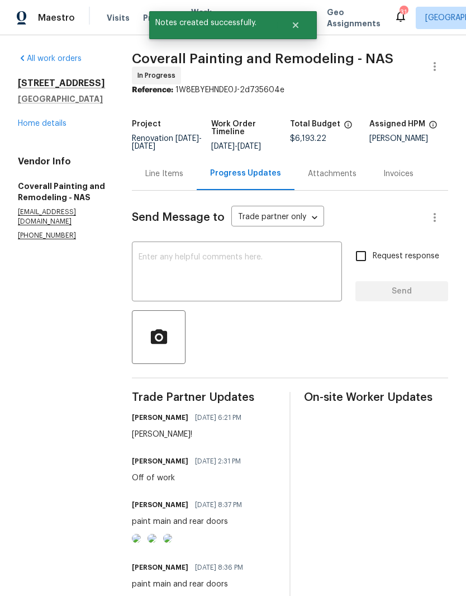
click at [50, 120] on link "Home details" at bounding box center [42, 124] width 49 height 8
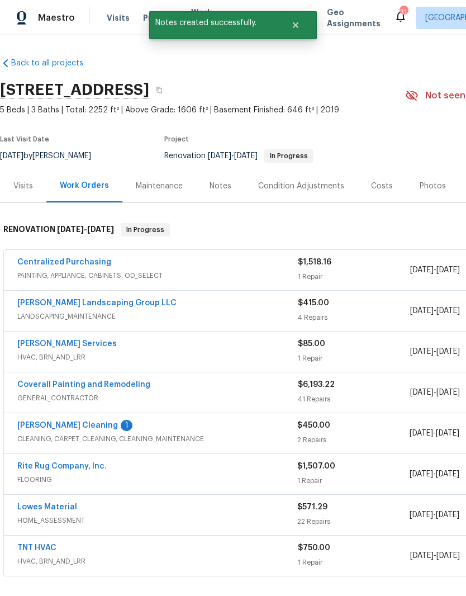
click at [70, 428] on link "[PERSON_NAME] Cleaning" at bounding box center [67, 426] width 101 height 8
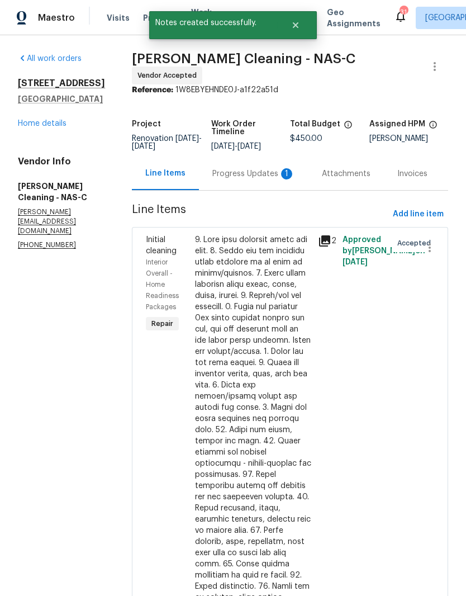
click at [277, 174] on div "Progress Updates 1" at bounding box center [254, 173] width 83 height 11
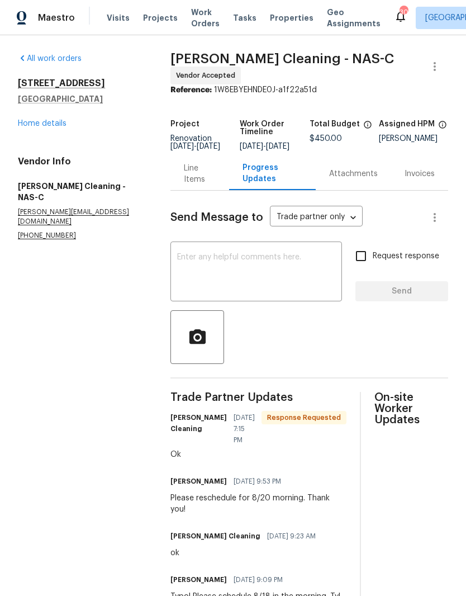
click at [252, 259] on textarea at bounding box center [256, 272] width 158 height 39
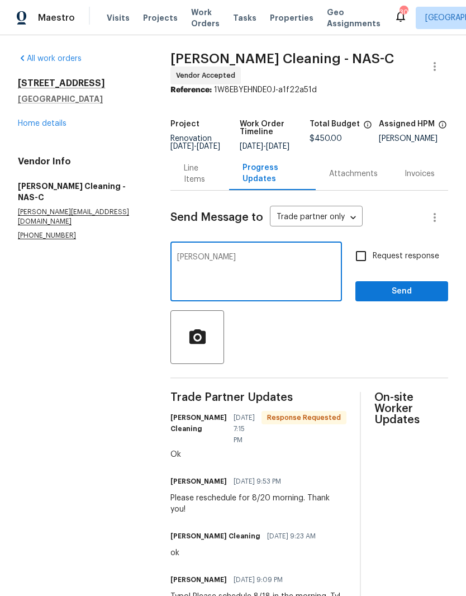
type textarea "Ty"
click at [409, 296] on span "Send" at bounding box center [402, 292] width 75 height 14
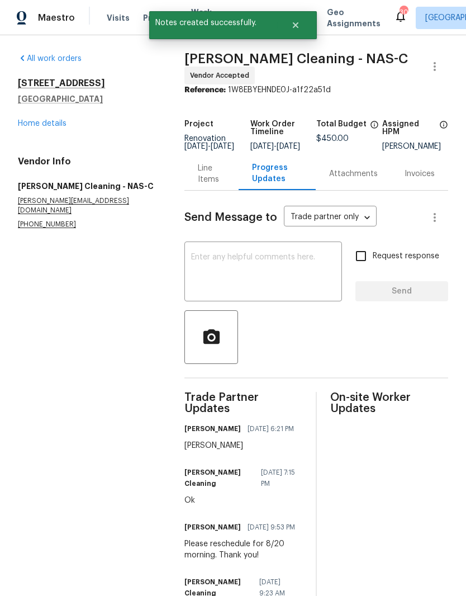
click at [60, 120] on link "Home details" at bounding box center [42, 124] width 49 height 8
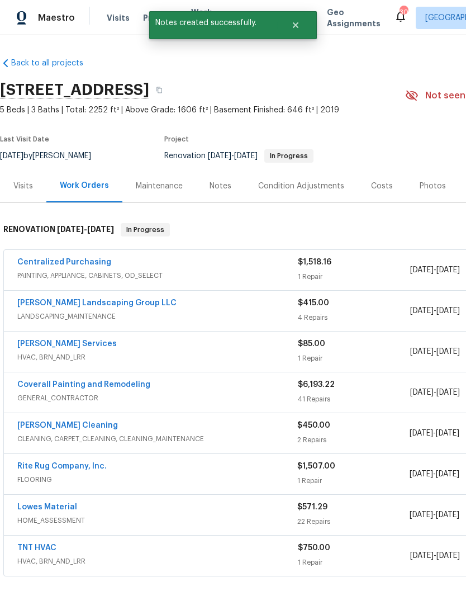
click at [120, 384] on link "Coverall Painting and Remodeling" at bounding box center [83, 385] width 133 height 8
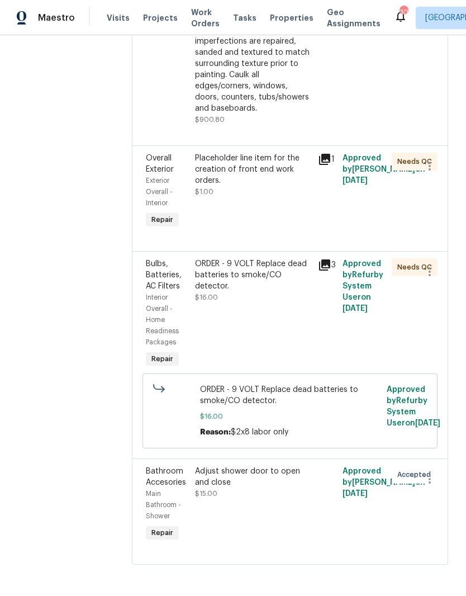
scroll to position [6663, 0]
click at [435, 173] on icon "button" at bounding box center [429, 165] width 13 height 13
click at [436, 397] on li "Cancel" at bounding box center [435, 394] width 43 height 18
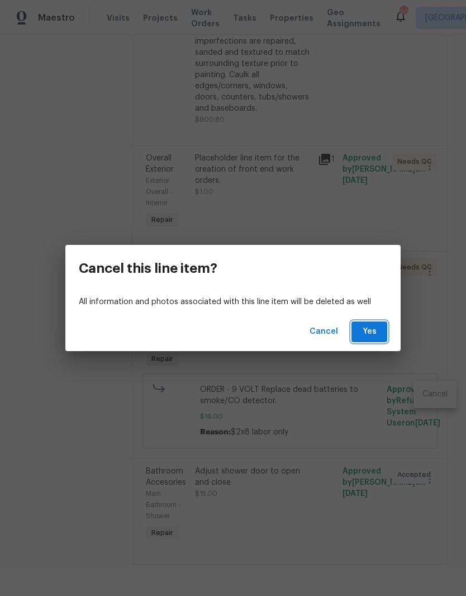
click at [374, 331] on span "Yes" at bounding box center [370, 332] width 18 height 14
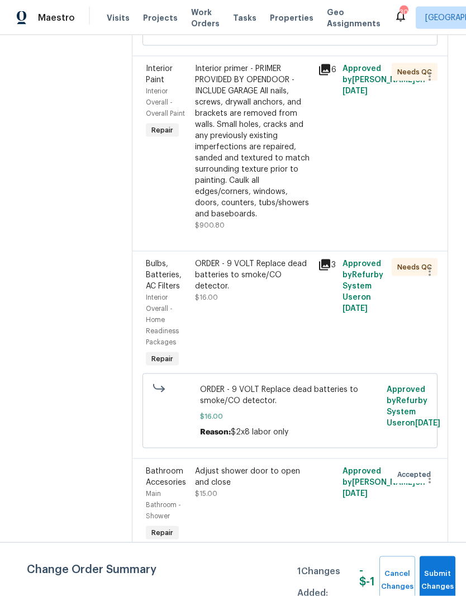
scroll to position [46, 0]
click at [284, 476] on div "Adjust shower door to open and close" at bounding box center [253, 477] width 116 height 22
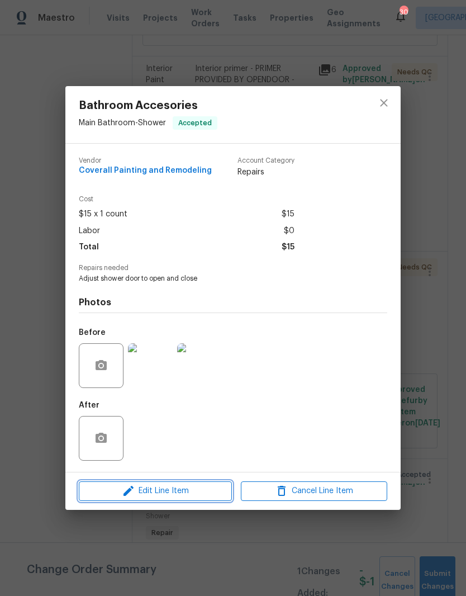
click at [185, 488] on span "Edit Line Item" at bounding box center [155, 491] width 147 height 14
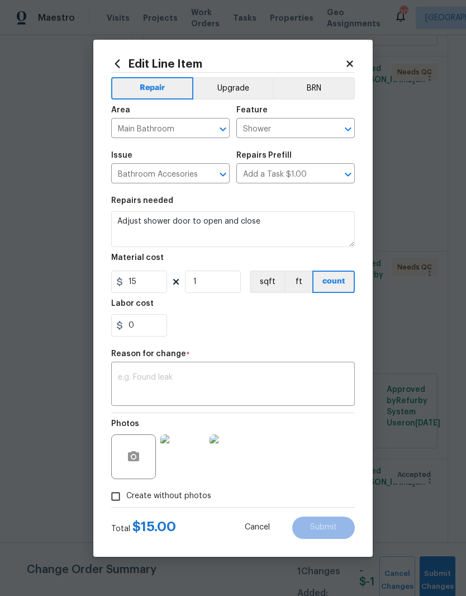
click at [347, 175] on icon "Open" at bounding box center [348, 175] width 6 height 4
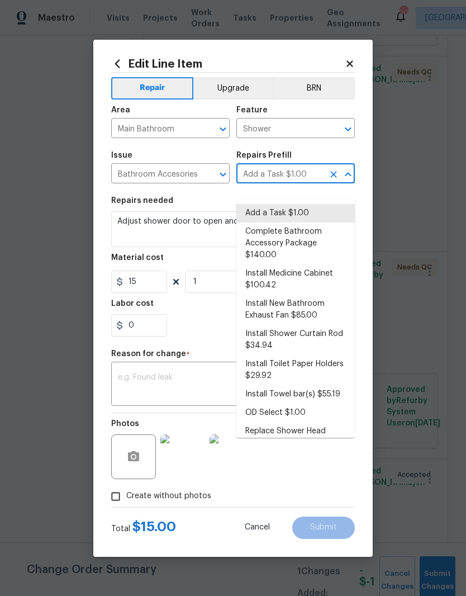
scroll to position [0, 0]
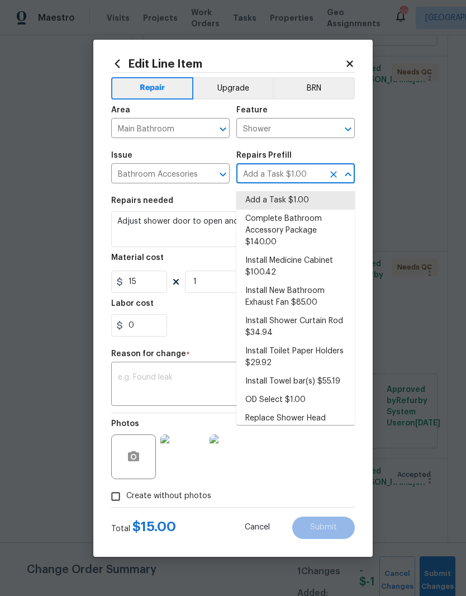
click at [224, 177] on icon "Open" at bounding box center [222, 174] width 13 height 13
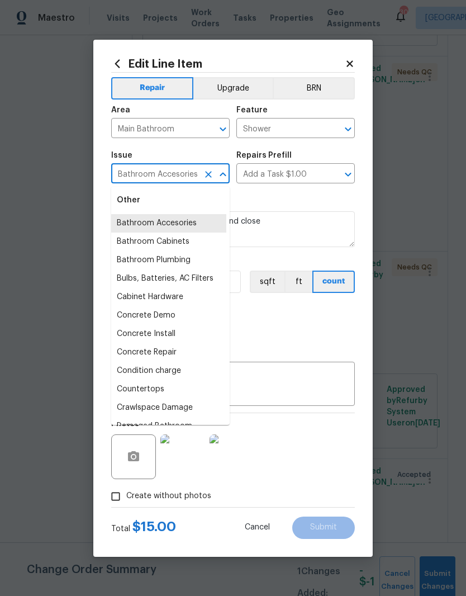
scroll to position [225, 4]
click at [180, 259] on li "Bathroom Plumbing" at bounding box center [166, 260] width 119 height 18
type input "Bathroom Plumbing"
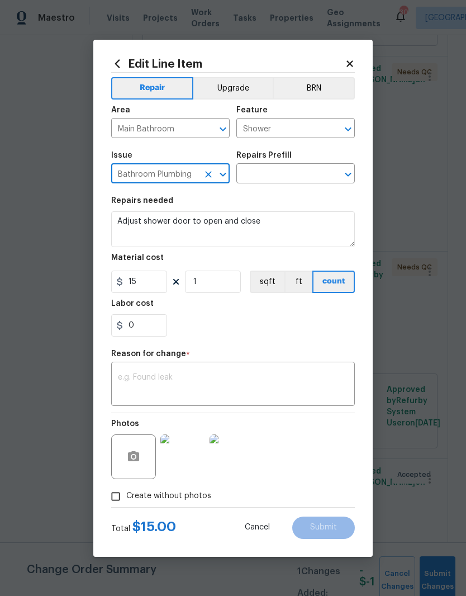
click at [346, 176] on icon "Open" at bounding box center [348, 174] width 13 height 13
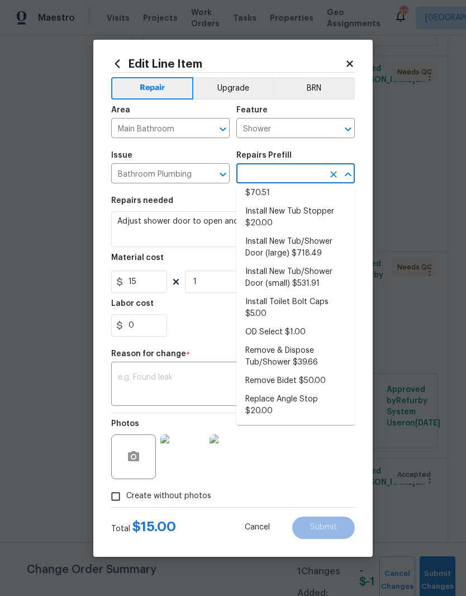
scroll to position [147, 0]
click at [315, 247] on li "Install New Tub/Shower Door (large) $718.49" at bounding box center [296, 247] width 119 height 30
type input "Install New Tub/Shower Door (large) $718.49"
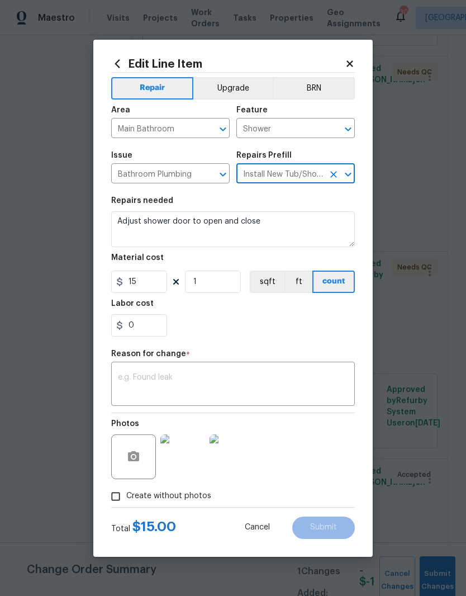
type input "Plumbing"
type textarea "Prep the tub/shower surround and install a new 52''-58'' tempered shower door. …"
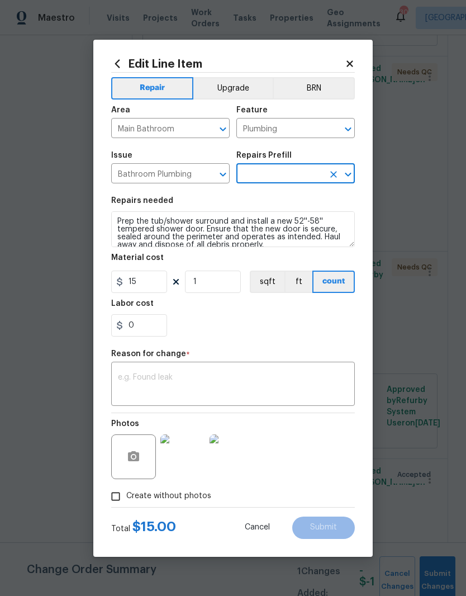
type input "Install New Tub/Shower Door (large) $718.49"
click at [159, 281] on input "718.49" at bounding box center [139, 282] width 56 height 22
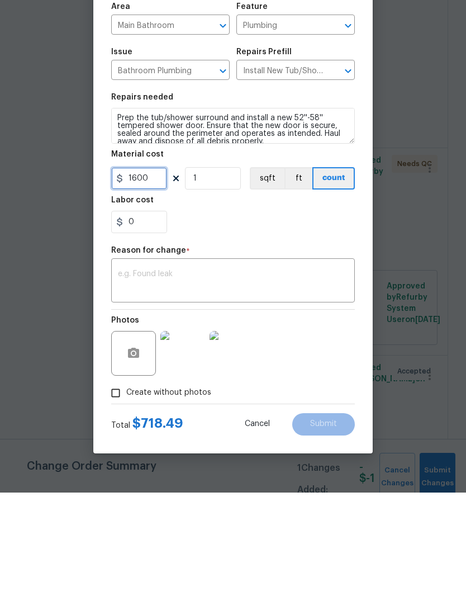
type input "1600"
click at [219, 374] on textarea at bounding box center [233, 385] width 230 height 23
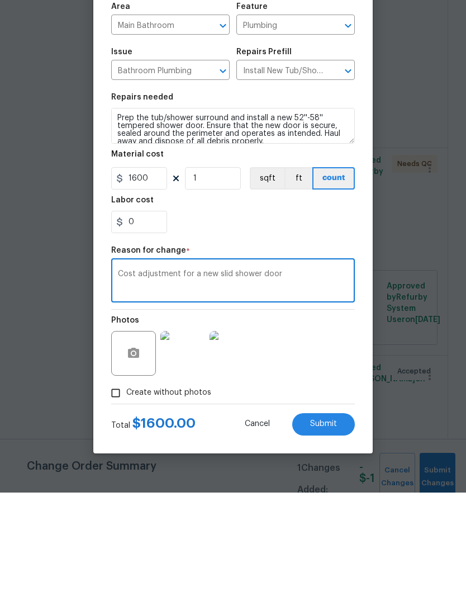
click at [226, 374] on textarea "Cost adjustment for a new slid shower door" at bounding box center [233, 385] width 230 height 23
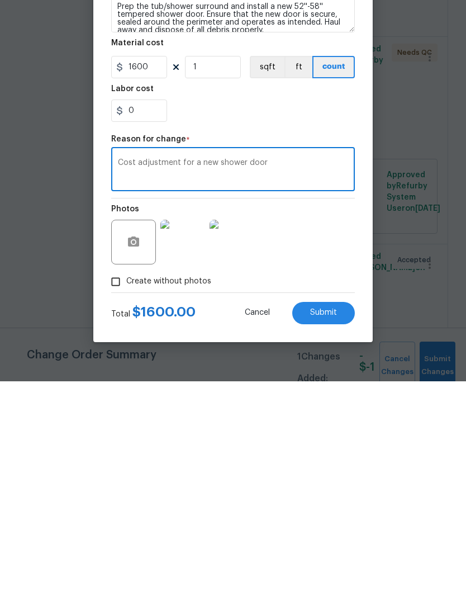
scroll to position [43, 0]
type textarea "Cost adjustment for a new shower door"
click at [314, 413] on div "Photos" at bounding box center [233, 449] width 244 height 73
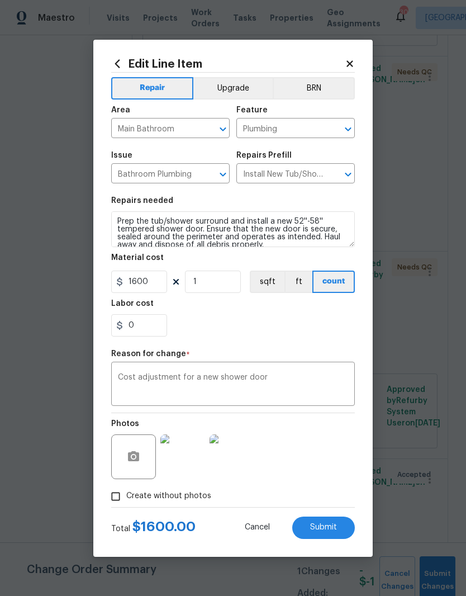
click at [327, 528] on span "Submit" at bounding box center [323, 527] width 27 height 8
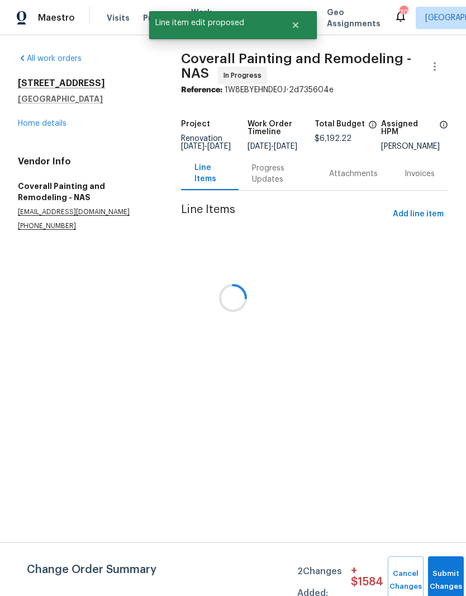
scroll to position [0, 0]
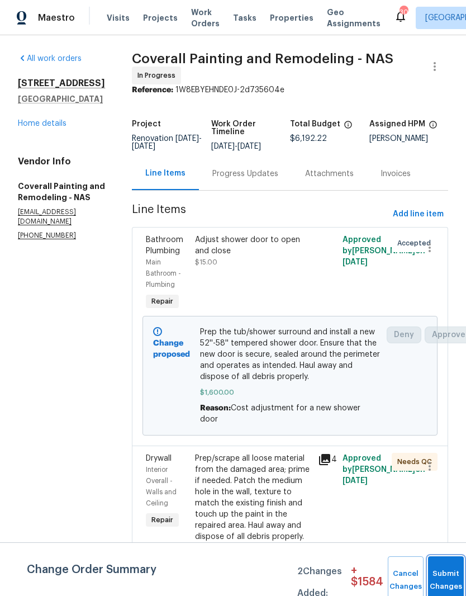
click at [439, 569] on button "Submit Changes" at bounding box center [446, 580] width 36 height 48
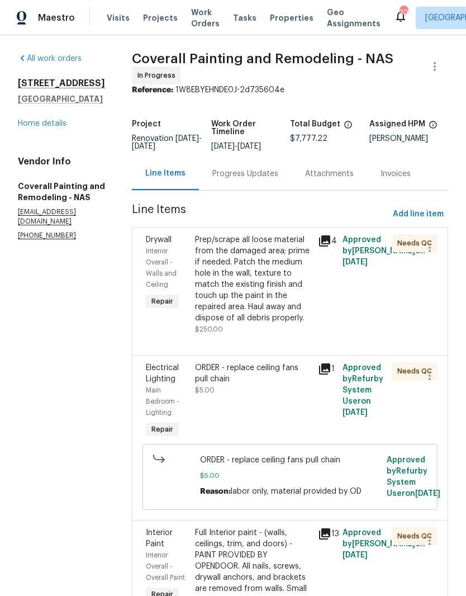
click at [57, 126] on link "Home details" at bounding box center [42, 124] width 49 height 8
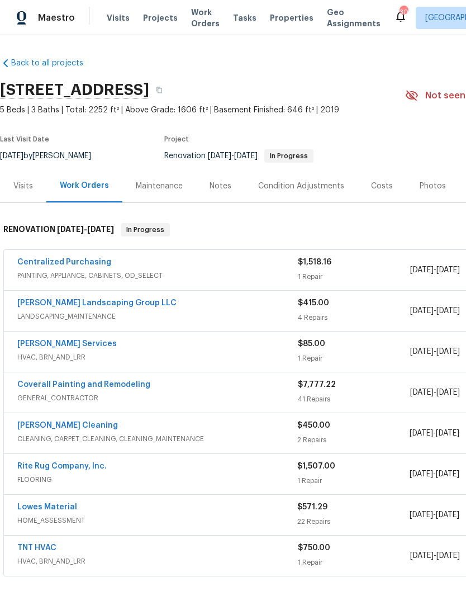
click at [225, 186] on div "Notes" at bounding box center [221, 186] width 22 height 11
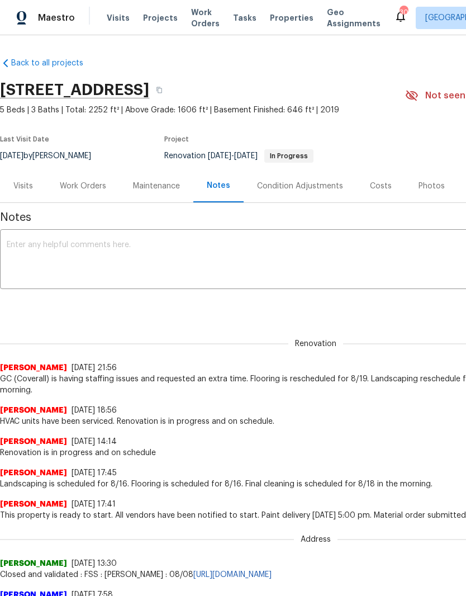
click at [192, 246] on textarea at bounding box center [316, 260] width 619 height 39
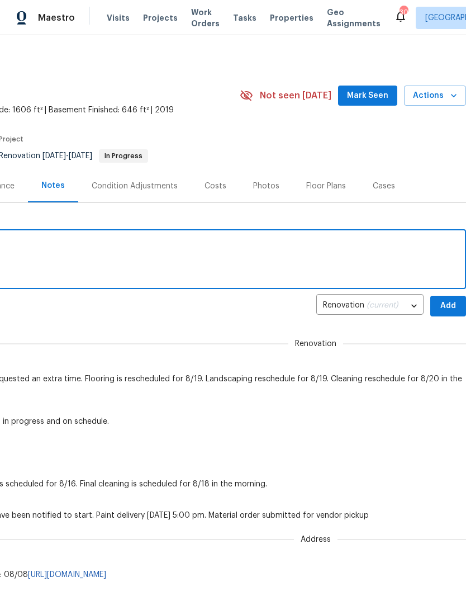
scroll to position [0, 166]
type textarea "Renovation is progress."
click at [451, 306] on span "Add" at bounding box center [449, 306] width 18 height 14
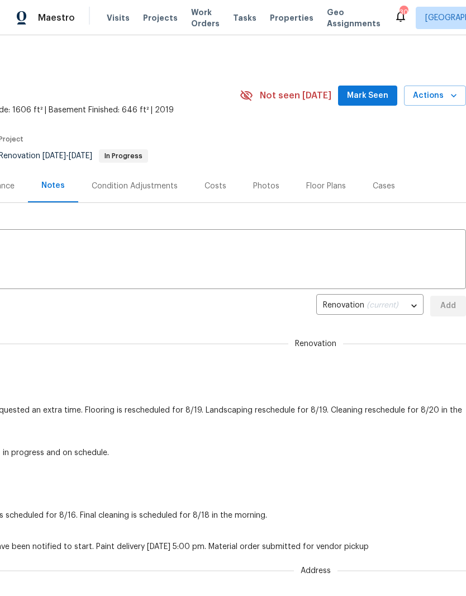
click at [375, 92] on span "Mark Seen" at bounding box center [367, 96] width 41 height 14
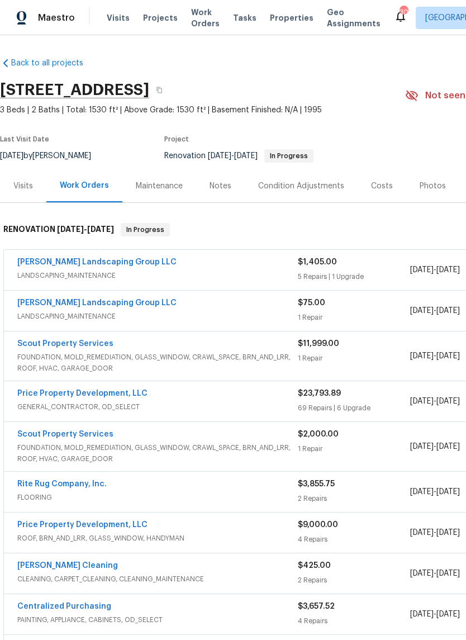
click at [225, 184] on div "Notes" at bounding box center [221, 186] width 22 height 11
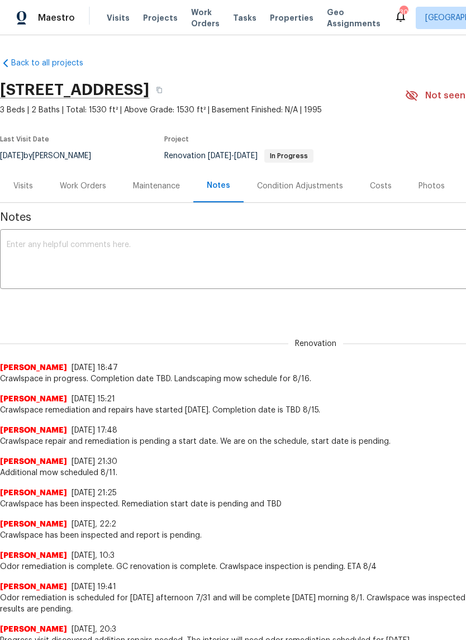
click at [200, 242] on textarea at bounding box center [316, 260] width 619 height 39
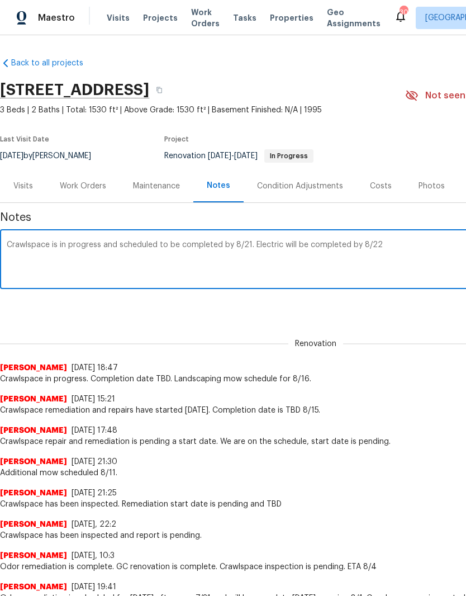
click at [284, 243] on textarea "Crawlspace is in progress and scheduled to be completed by 8/21. Electric will …" at bounding box center [316, 260] width 619 height 39
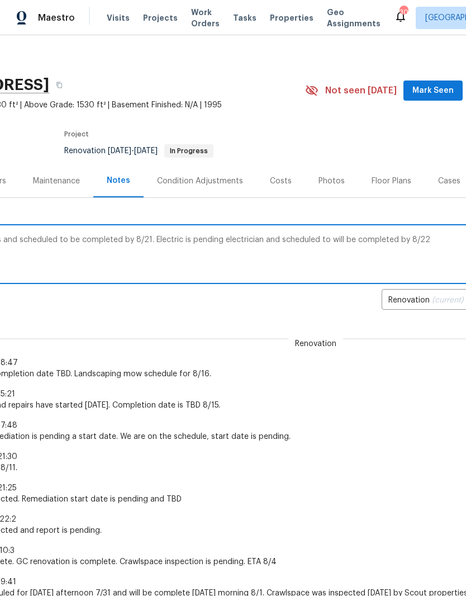
scroll to position [6, 102]
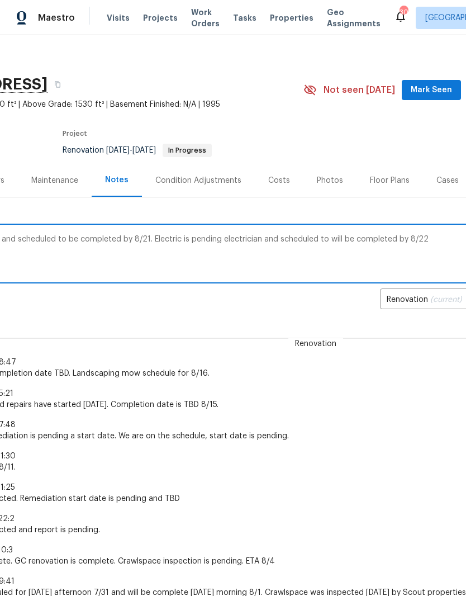
click at [177, 238] on textarea "Crawlspace is in progress and scheduled to be completed by 8/21. Electric is pe…" at bounding box center [214, 254] width 619 height 39
click at [186, 239] on textarea "Crawlspace is in progress and scheduled to be completed by 8/21. Electric wirin…" at bounding box center [214, 254] width 619 height 39
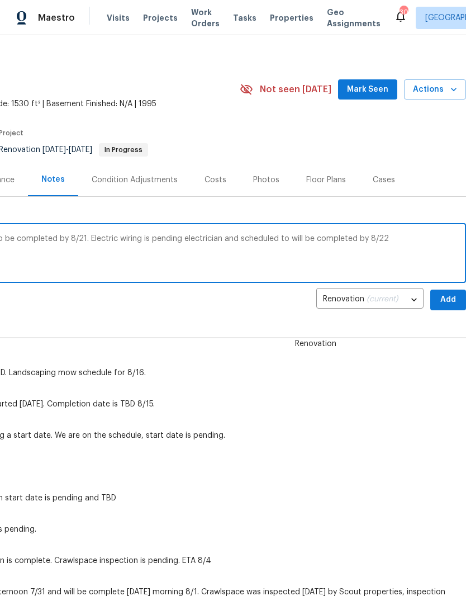
scroll to position [6, 166]
click at [402, 240] on textarea "Crawlspace is in progress and scheduled to be completed by 8/21. Electric wirin…" at bounding box center [150, 254] width 619 height 39
type textarea "Crawlspace is in progress and scheduled to be completed by 8/21. Electric wirin…"
click at [377, 89] on span "Mark Seen" at bounding box center [367, 90] width 41 height 14
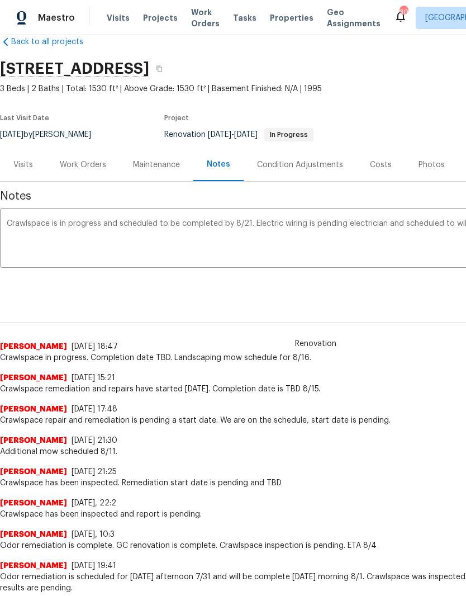
scroll to position [22, 0]
click at [89, 163] on div "Work Orders" at bounding box center [83, 164] width 46 height 11
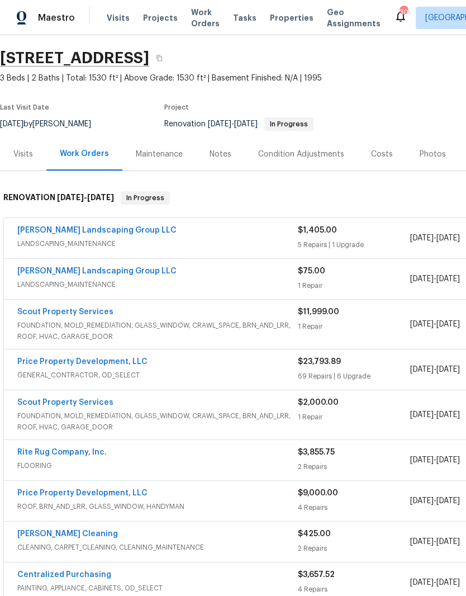
scroll to position [32, 0]
click at [103, 267] on link "[PERSON_NAME] Landscaping Group LLC" at bounding box center [96, 271] width 159 height 8
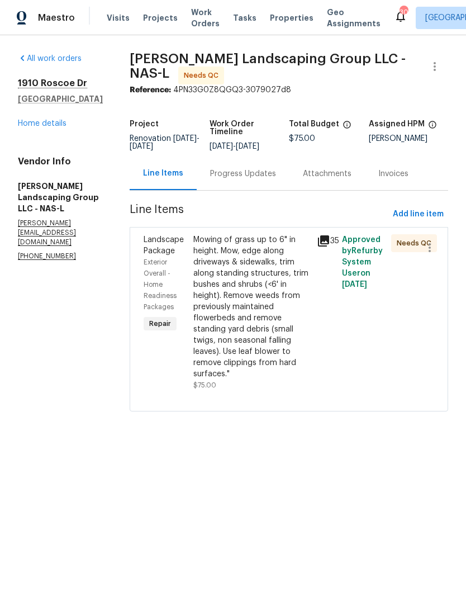
click at [276, 180] on div "Progress Updates" at bounding box center [243, 173] width 66 height 11
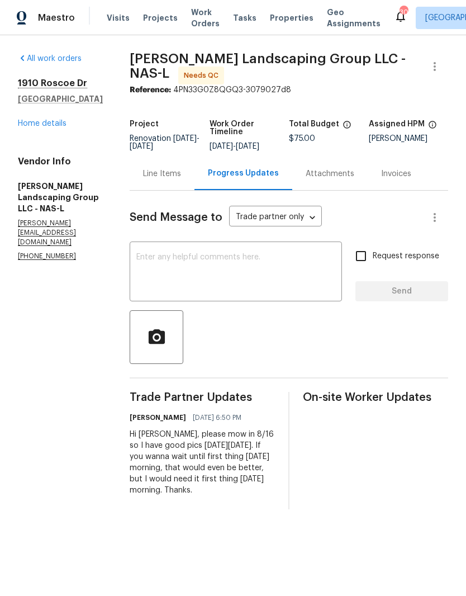
click at [45, 126] on link "Home details" at bounding box center [42, 124] width 49 height 8
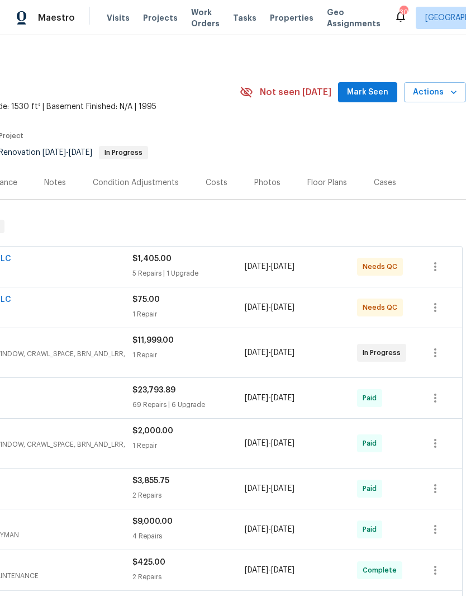
scroll to position [3, 166]
click at [374, 89] on span "Mark Seen" at bounding box center [367, 93] width 41 height 14
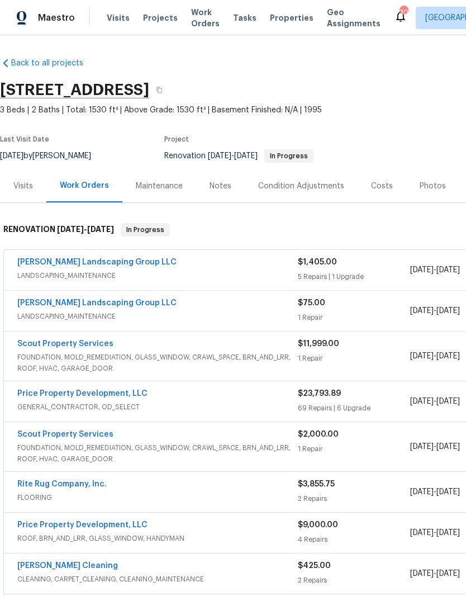
scroll to position [0, 0]
click at [118, 17] on span "Visits" at bounding box center [118, 17] width 23 height 11
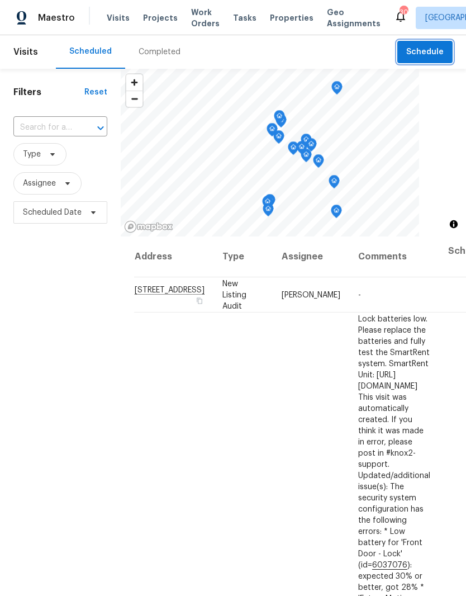
click at [428, 53] on span "Schedule" at bounding box center [425, 52] width 37 height 14
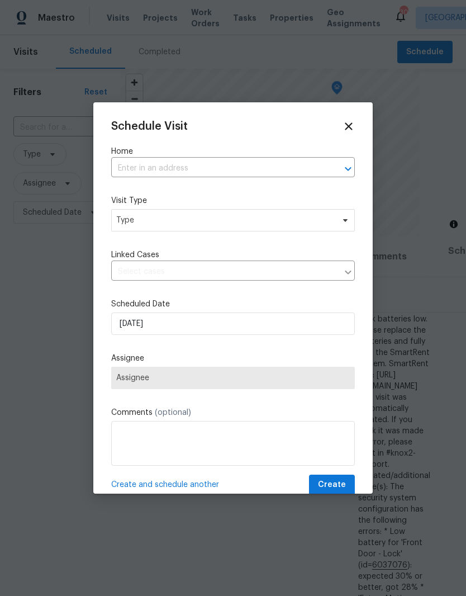
click at [180, 163] on input "text" at bounding box center [217, 168] width 213 height 17
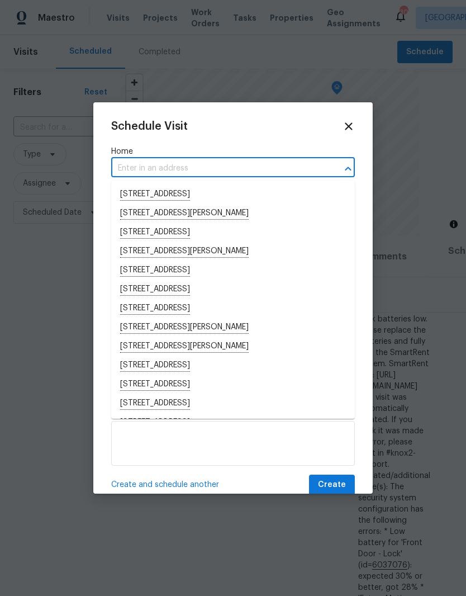
click at [167, 166] on input "text" at bounding box center [217, 168] width 213 height 17
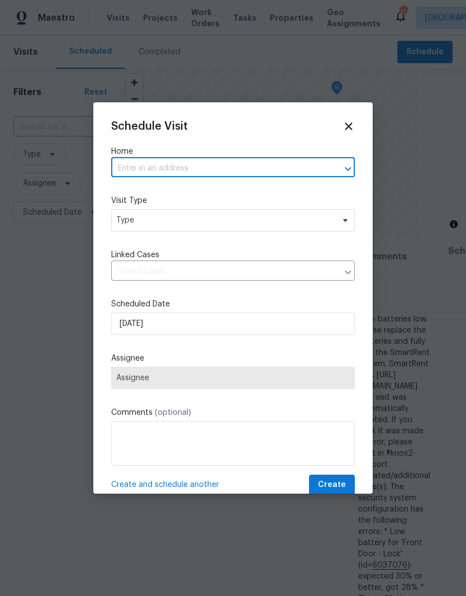
paste input "1910 Roscoe Dr, Clarksville, TN 37042"
type input "1910 Roscoe Dr, Clarksville, TN 37042"
click at [183, 196] on li "1910 Roscoe Dr, Clarksville, TN 37042" at bounding box center [233, 194] width 244 height 19
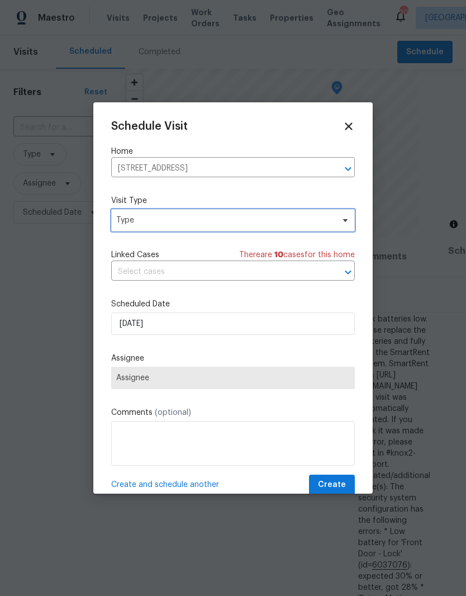
click at [295, 219] on span "Type" at bounding box center [225, 220] width 218 height 11
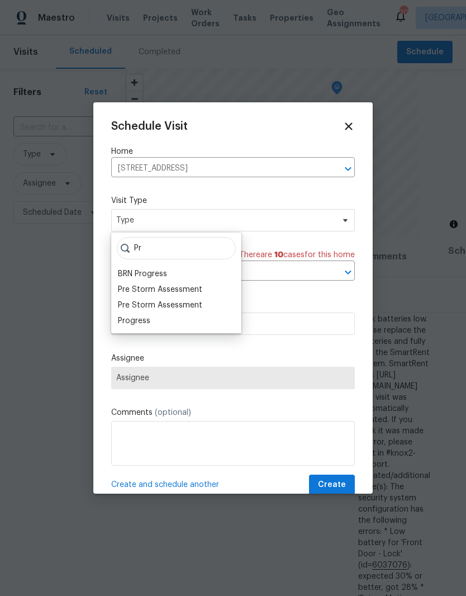
type input "Pr"
click at [149, 320] on div "Progress" at bounding box center [134, 320] width 32 height 11
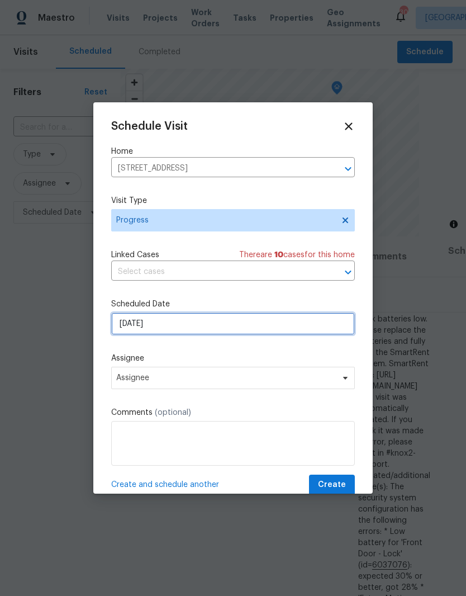
click at [321, 327] on input "[DATE]" at bounding box center [233, 324] width 244 height 22
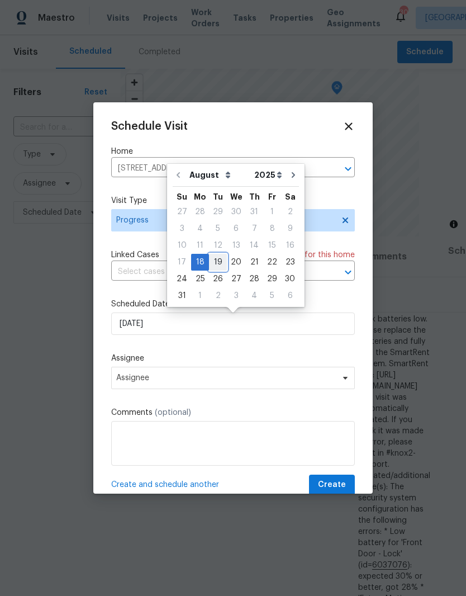
click at [220, 263] on div "19" at bounding box center [218, 262] width 18 height 16
type input "8/19/2025"
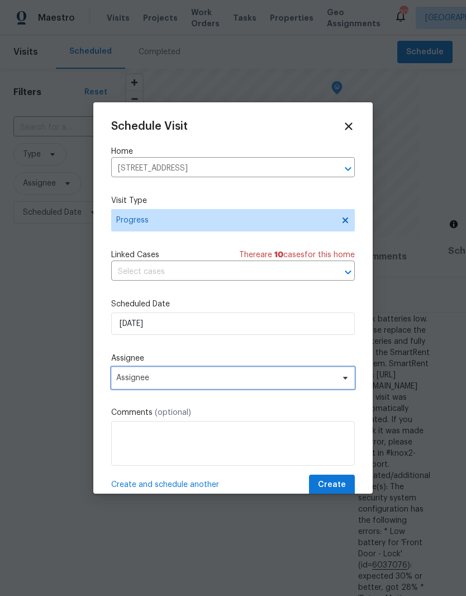
click at [339, 383] on span at bounding box center [344, 378] width 12 height 9
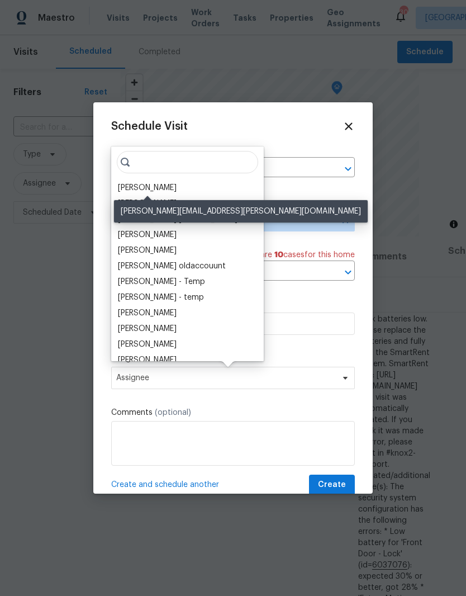
click at [173, 188] on div "[PERSON_NAME]" at bounding box center [147, 187] width 59 height 11
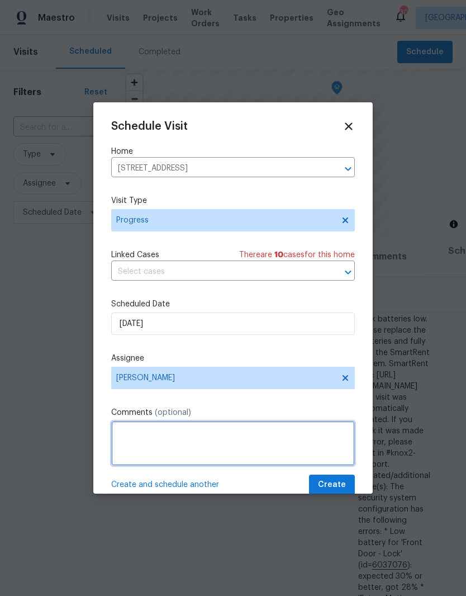
click at [185, 434] on textarea at bounding box center [233, 443] width 244 height 45
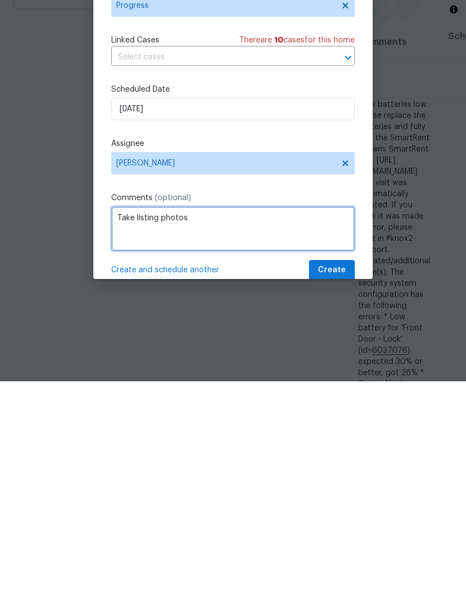
type textarea "Take listing photos"
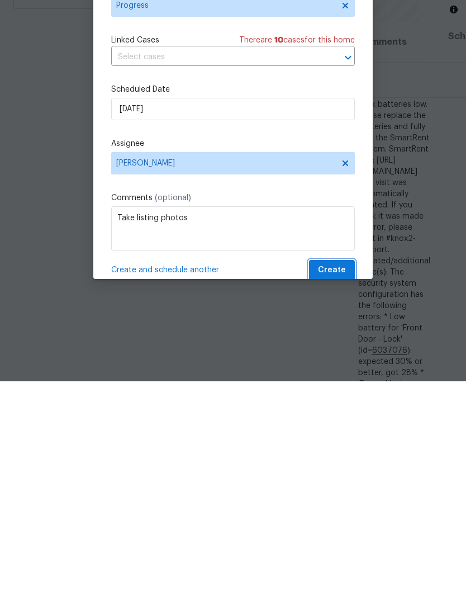
click at [339, 478] on span "Create" at bounding box center [332, 485] width 28 height 14
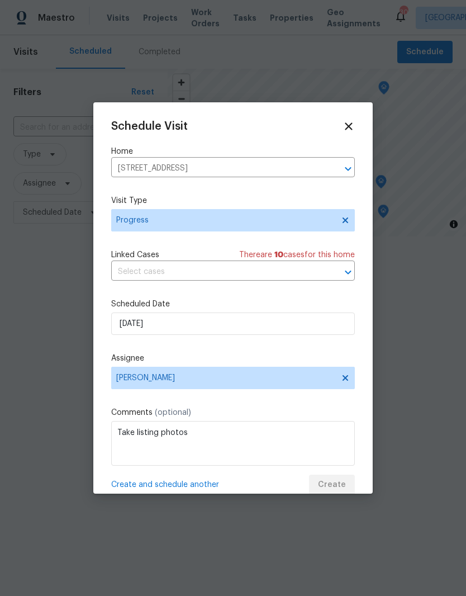
scroll to position [0, 0]
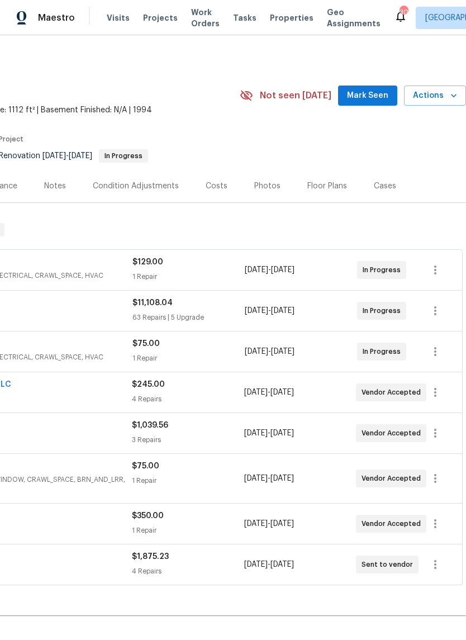
scroll to position [0, 166]
click at [376, 95] on span "Mark Seen" at bounding box center [367, 96] width 41 height 14
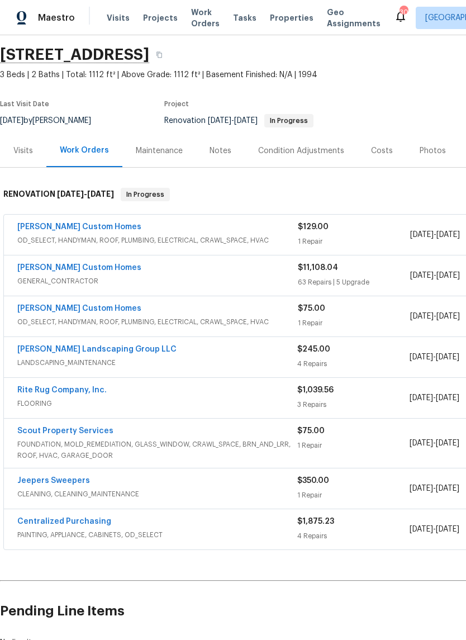
scroll to position [37, 0]
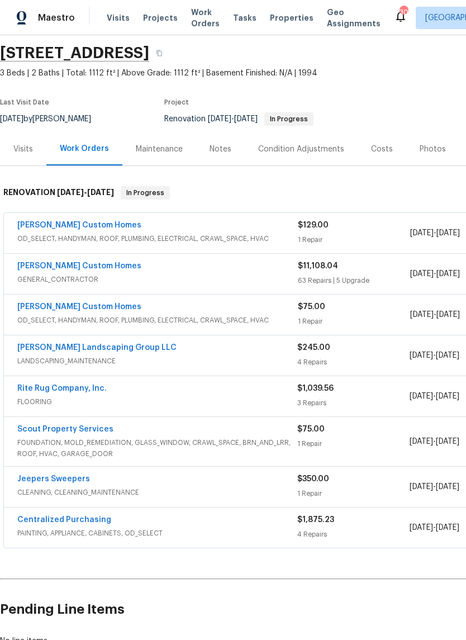
click at [220, 146] on div "Notes" at bounding box center [221, 149] width 22 height 11
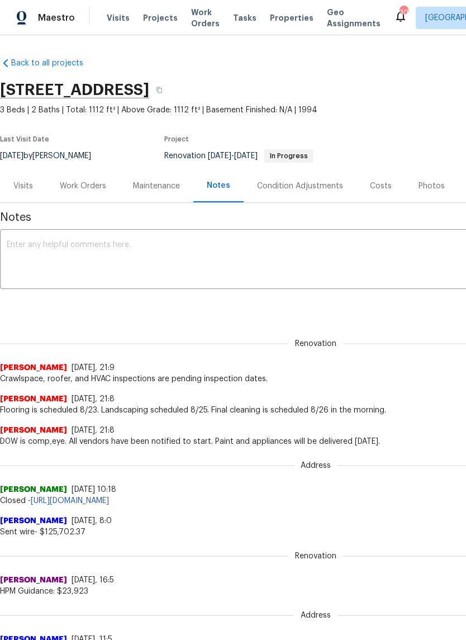
click at [140, 246] on textarea at bounding box center [316, 260] width 619 height 39
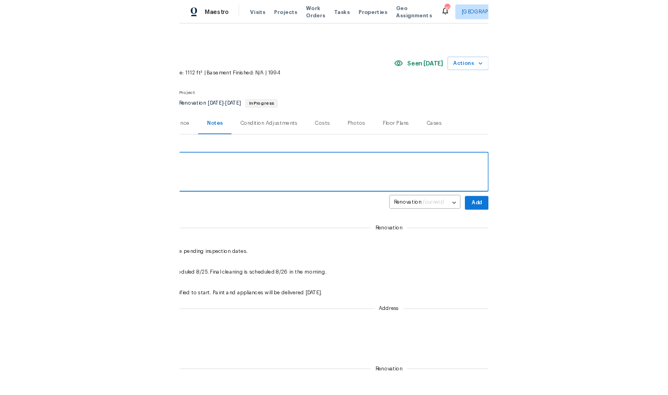
scroll to position [0, 166]
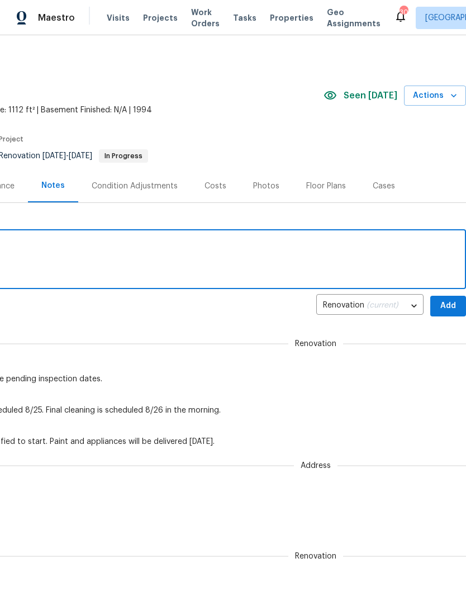
type textarea "Renovation is in progress and on schedule."
click at [450, 305] on span "Add" at bounding box center [449, 306] width 18 height 14
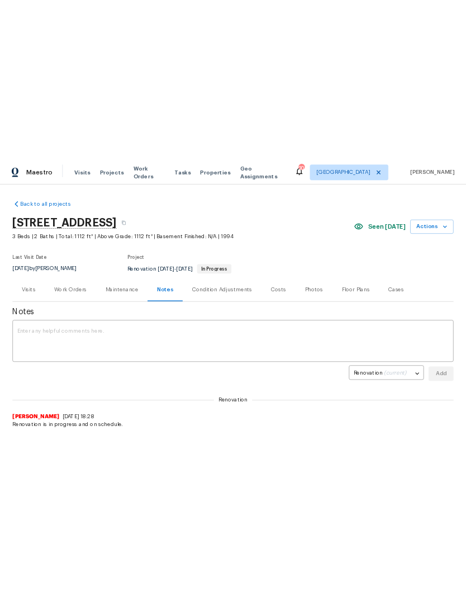
scroll to position [0, 0]
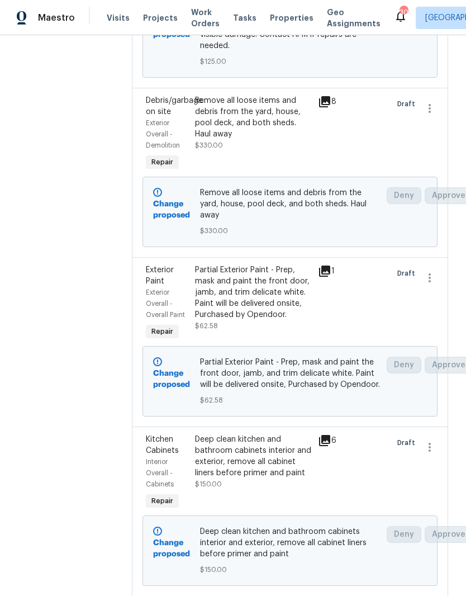
scroll to position [332, 0]
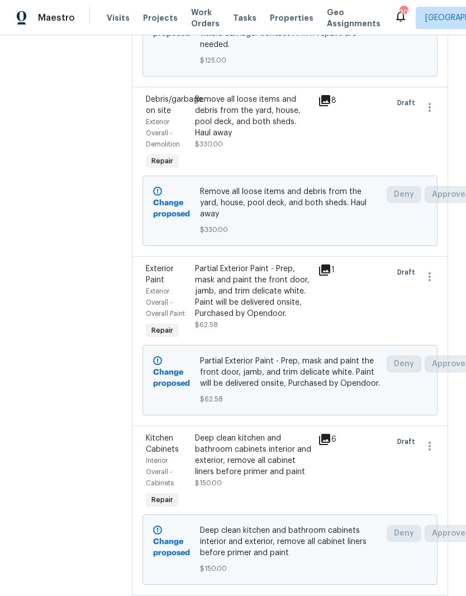
click at [289, 281] on div "Partial Exterior Paint - Prep, mask and paint the front door, jamb, and trim de…" at bounding box center [253, 291] width 116 height 56
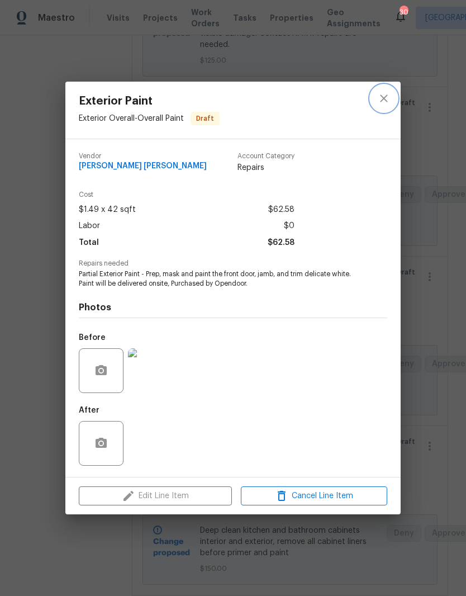
click at [388, 96] on icon "close" at bounding box center [383, 98] width 13 height 13
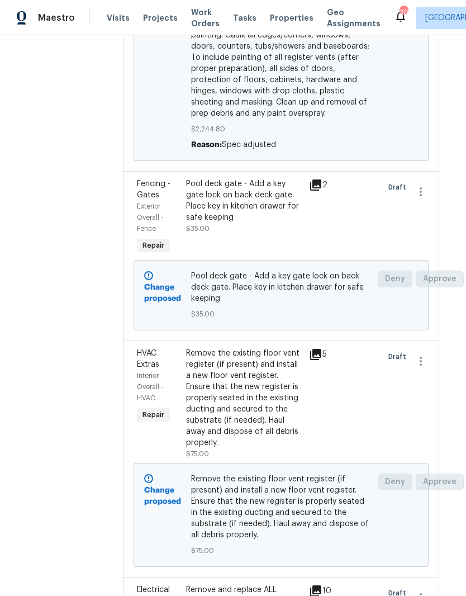
scroll to position [2206, 9]
click at [425, 199] on icon "button" at bounding box center [420, 192] width 13 height 13
click at [433, 238] on li "Cancel" at bounding box center [430, 238] width 43 height 18
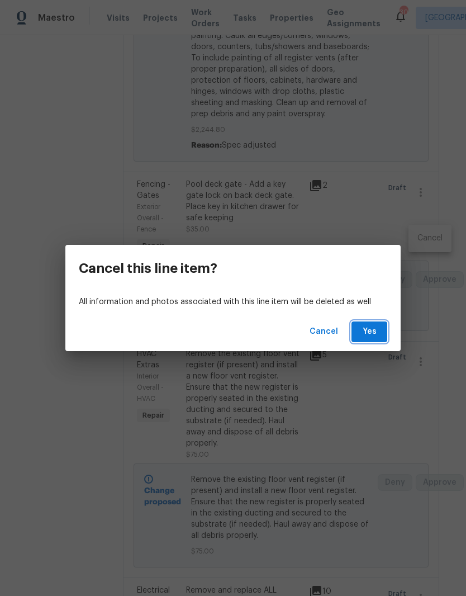
click at [371, 333] on span "Yes" at bounding box center [370, 332] width 18 height 14
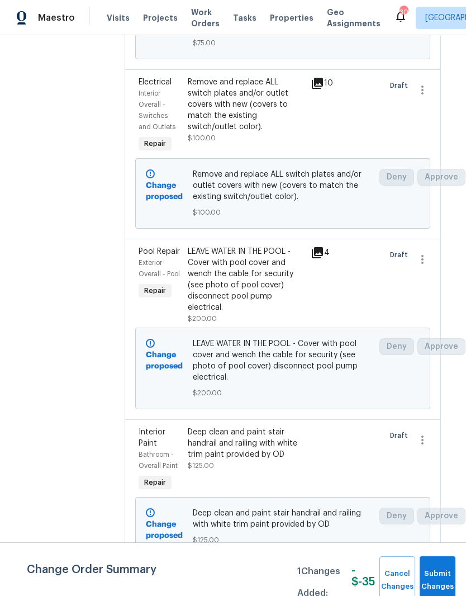
scroll to position [2546, 7]
click at [428, 266] on icon "button" at bounding box center [422, 258] width 13 height 13
click at [435, 309] on li "Cancel" at bounding box center [431, 308] width 43 height 18
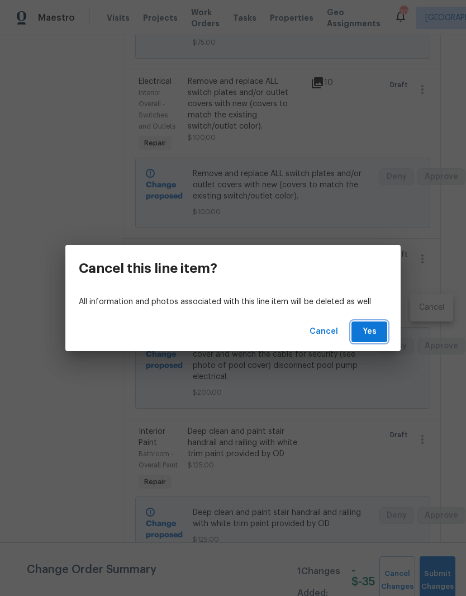
click at [376, 327] on span "Yes" at bounding box center [370, 332] width 18 height 14
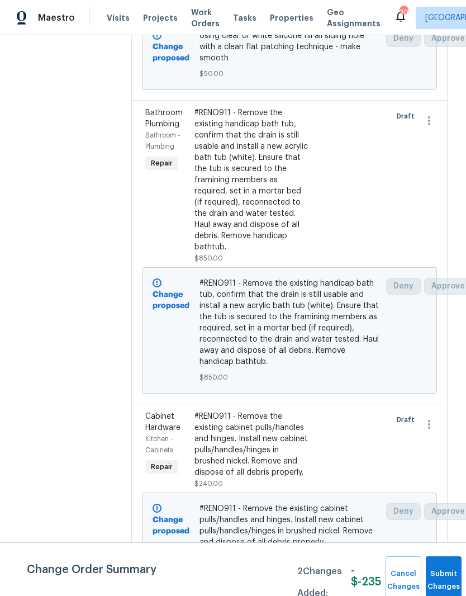
scroll to position [2987, 1]
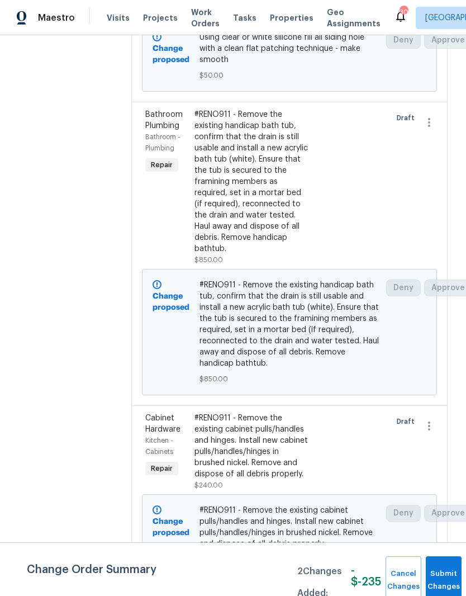
click at [275, 180] on div "#RENO911 - Remove the existing handicap bath tub, confirm that the drain is sti…" at bounding box center [253, 181] width 116 height 145
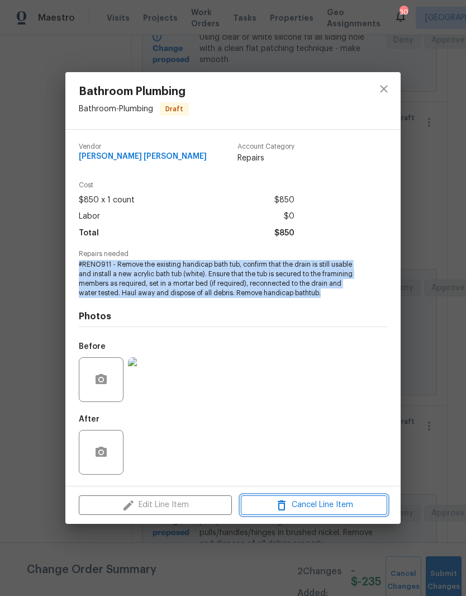
click at [323, 505] on span "Cancel Line Item" at bounding box center [314, 505] width 140 height 14
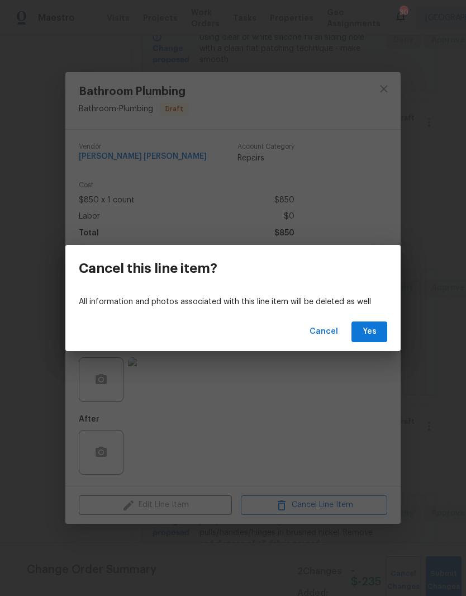
click at [375, 332] on span "Yes" at bounding box center [370, 332] width 18 height 14
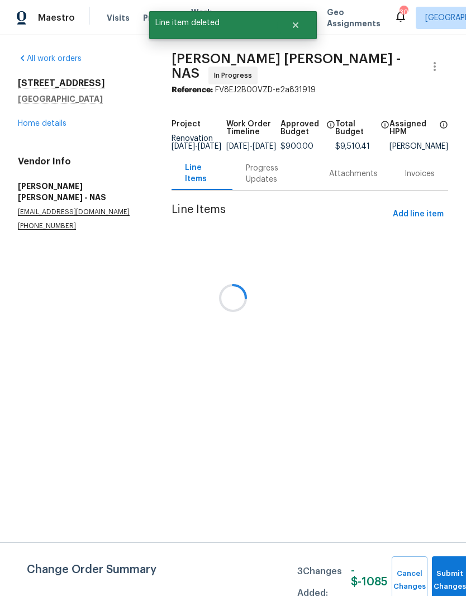
scroll to position [0, 0]
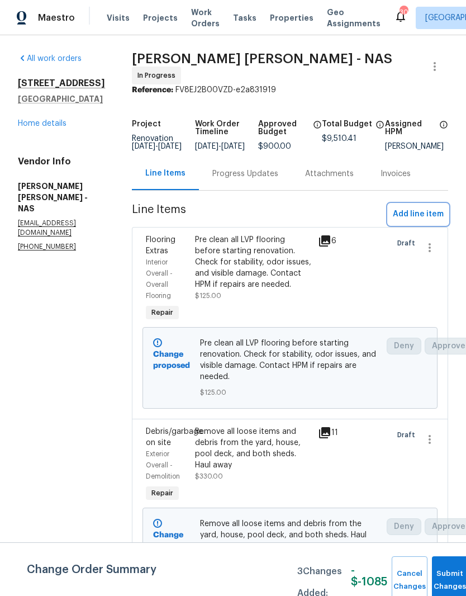
click at [424, 217] on span "Add line item" at bounding box center [418, 214] width 51 height 14
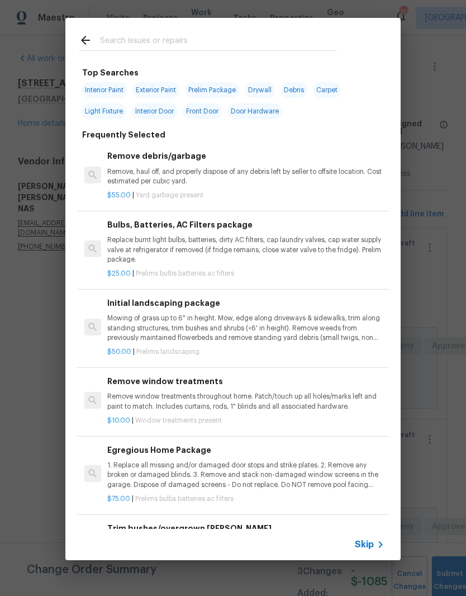
click at [154, 34] on input "text" at bounding box center [218, 42] width 237 height 17
type input "Bath"
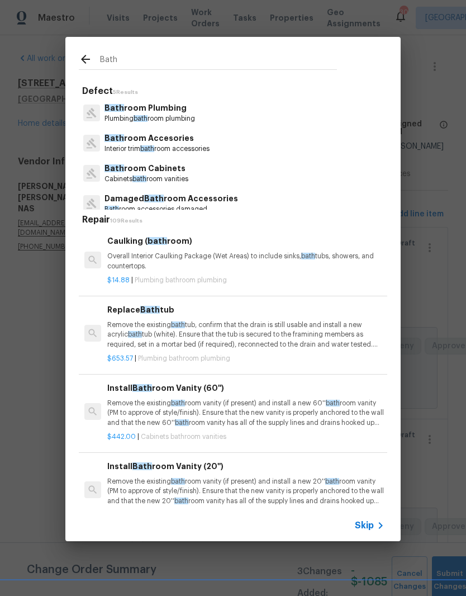
click at [167, 112] on p "Bath room Plumbing" at bounding box center [150, 108] width 91 height 12
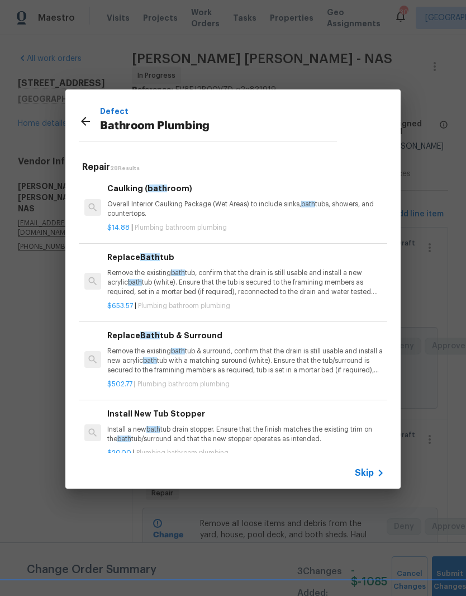
click at [239, 280] on p "Remove the existing bath tub, confirm that the drain is still usable and instal…" at bounding box center [245, 282] width 277 height 29
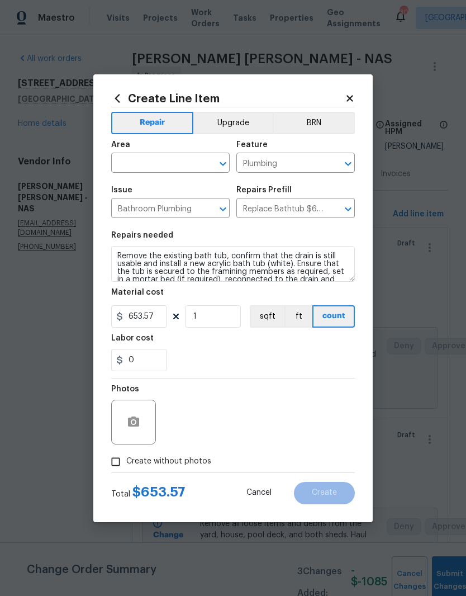
click at [193, 158] on input "text" at bounding box center [154, 163] width 87 height 17
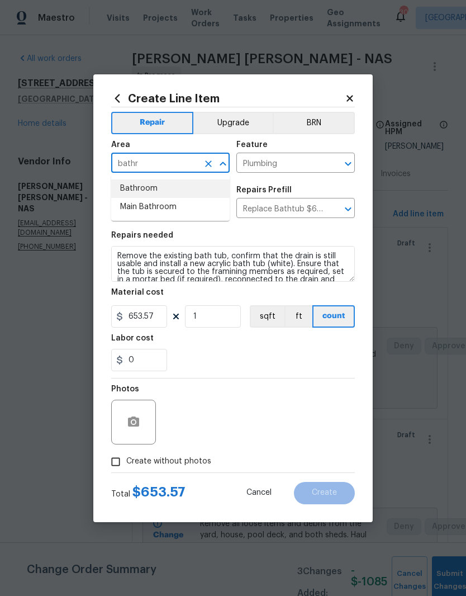
click at [157, 187] on li "Bathroom" at bounding box center [170, 189] width 119 height 18
type input "Bathroom"
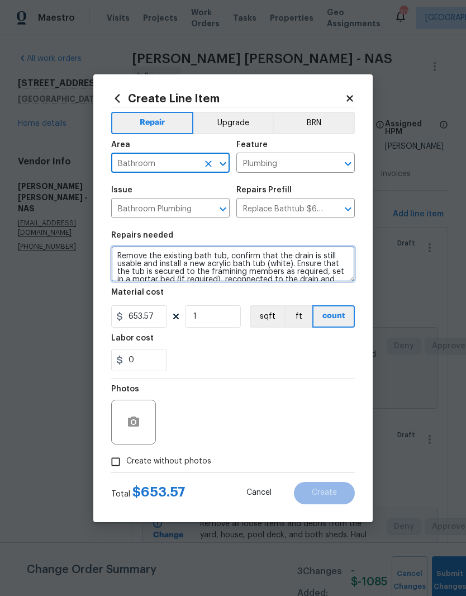
click at [118, 253] on textarea "Remove the existing bath tub, confirm that the drain is still usable and instal…" at bounding box center [233, 264] width 244 height 36
click at [120, 252] on textarea "Remove the existing bath tub, confirm that the drain is still usable and instal…" at bounding box center [233, 264] width 244 height 36
click at [112, 257] on textarea "Remove the existing bath tub, confirm that the drain is still usable and instal…" at bounding box center [233, 264] width 244 height 36
click at [122, 252] on textarea "Remove the existing bath tub, confirm that the drain is still usable and instal…" at bounding box center [233, 264] width 244 height 36
paste textarea "#RENO911 - Remove the existing handicap bath tub, confirm that the drain is sti…"
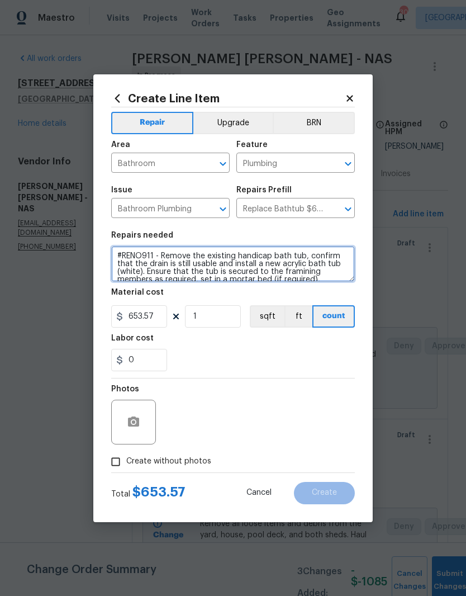
scroll to position [32, 0]
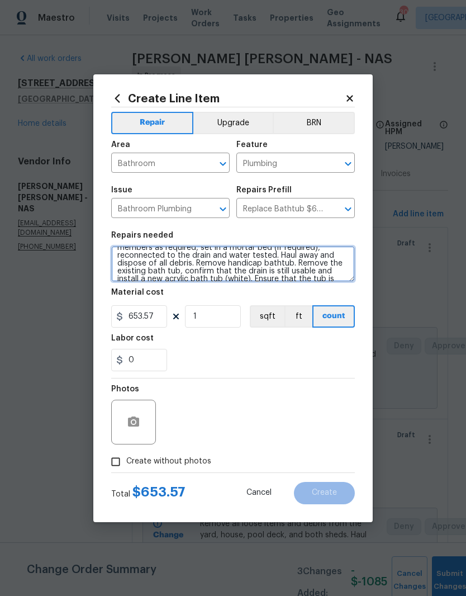
click at [306, 267] on textarea "#RENO911 - Remove the existing handicap bath tub, confirm that the drain is sti…" at bounding box center [233, 264] width 244 height 36
click at [305, 267] on textarea "#RENO911 - Remove the existing handicap bath tub, confirm that the drain is sti…" at bounding box center [233, 264] width 244 height 36
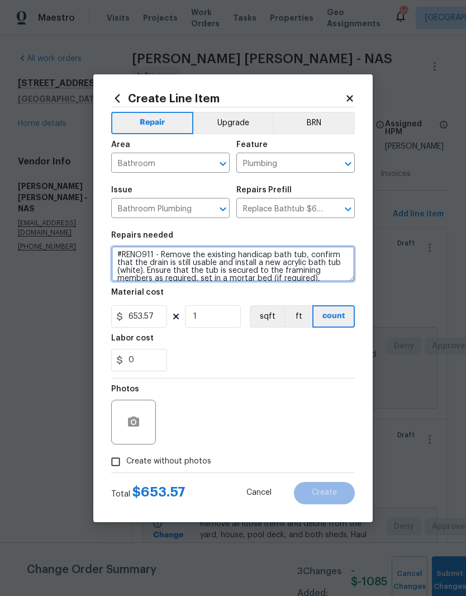
type textarea "#RENO911 - Remove the existing handicap bath tub, confirm that the drain is sti…"
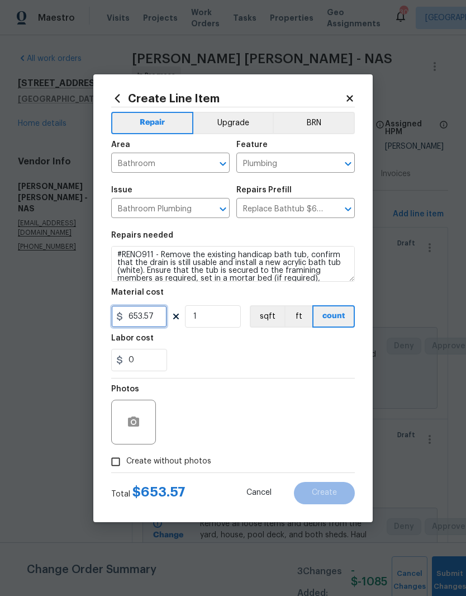
click at [161, 317] on input "653.57" at bounding box center [139, 316] width 56 height 22
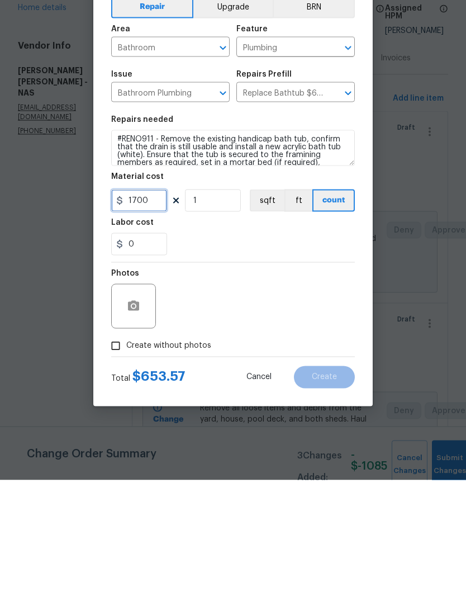
type input "1700"
click at [136, 417] on icon "button" at bounding box center [133, 422] width 11 height 10
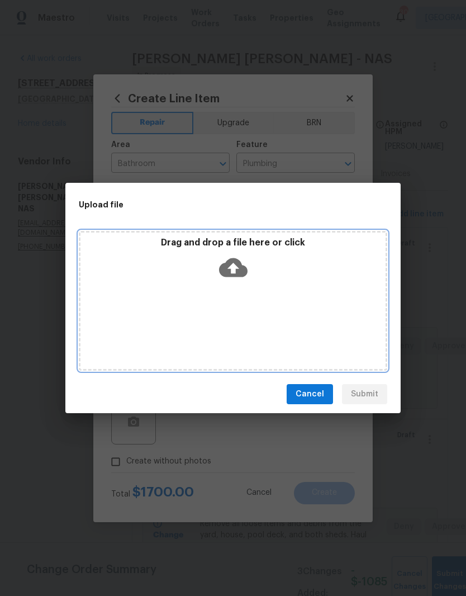
click at [183, 276] on div "Drag and drop a file here or click" at bounding box center [233, 261] width 305 height 48
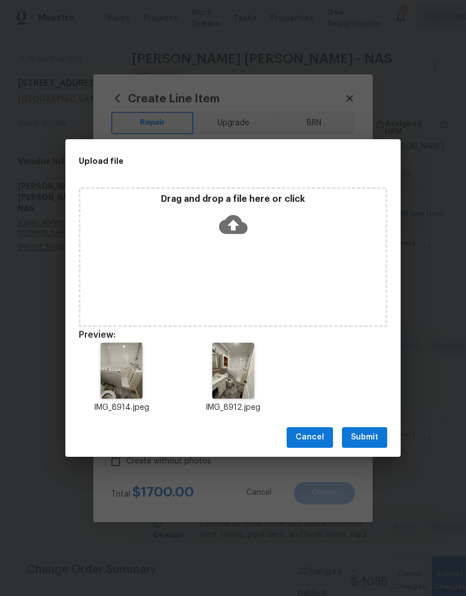
click at [370, 436] on span "Submit" at bounding box center [364, 438] width 27 height 14
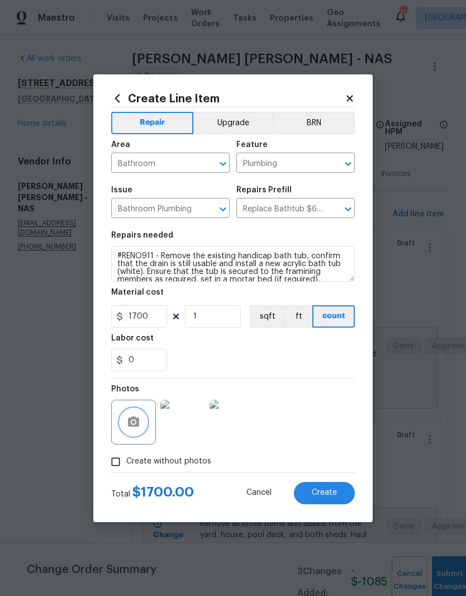
scroll to position [0, 0]
click at [330, 491] on span "Create" at bounding box center [324, 493] width 25 height 8
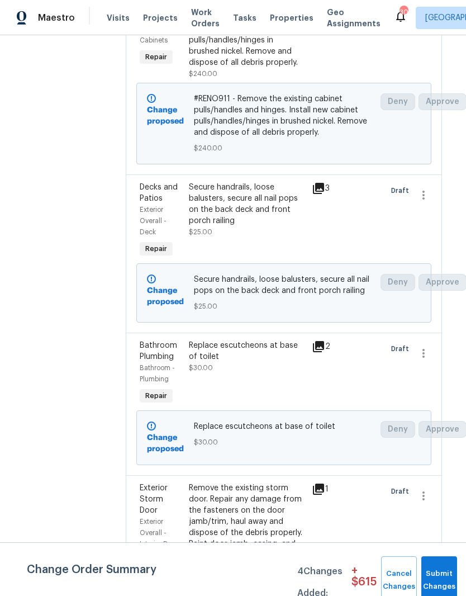
scroll to position [3090, 7]
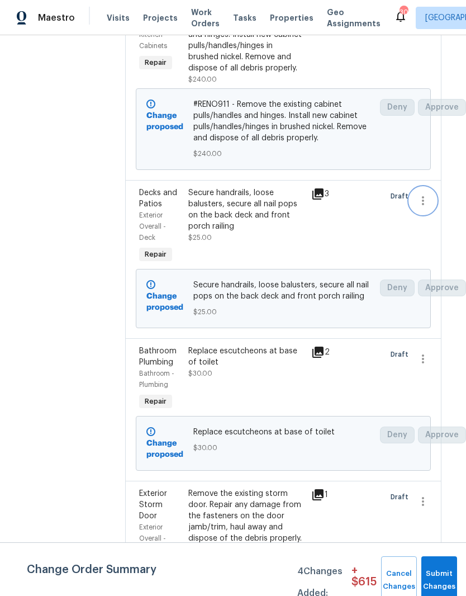
click at [426, 207] on icon "button" at bounding box center [423, 200] width 13 height 13
click at [435, 216] on li "Cancel" at bounding box center [432, 218] width 43 height 18
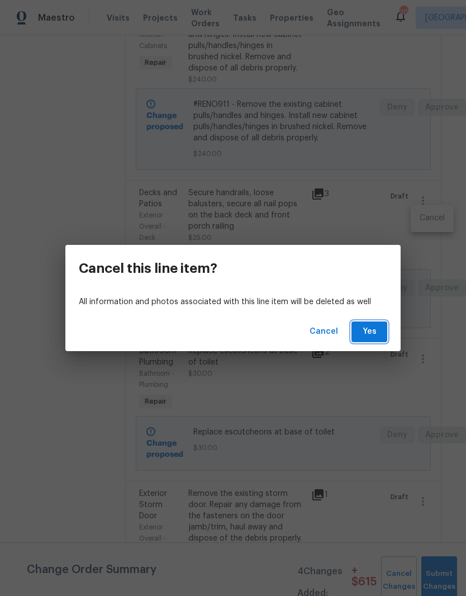
click at [369, 334] on span "Yes" at bounding box center [370, 332] width 18 height 14
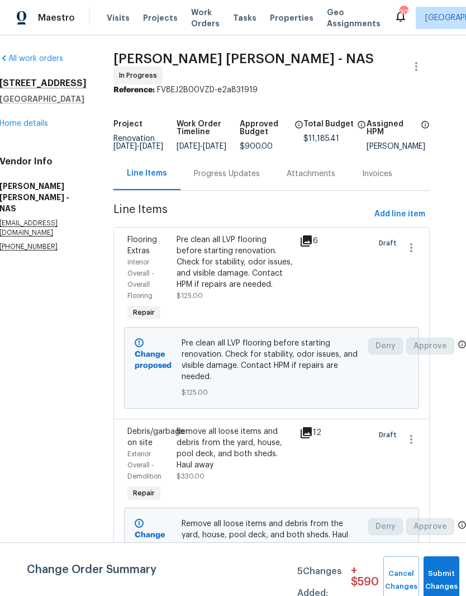
scroll to position [0, 18]
click at [393, 207] on span "Add line item" at bounding box center [400, 214] width 51 height 14
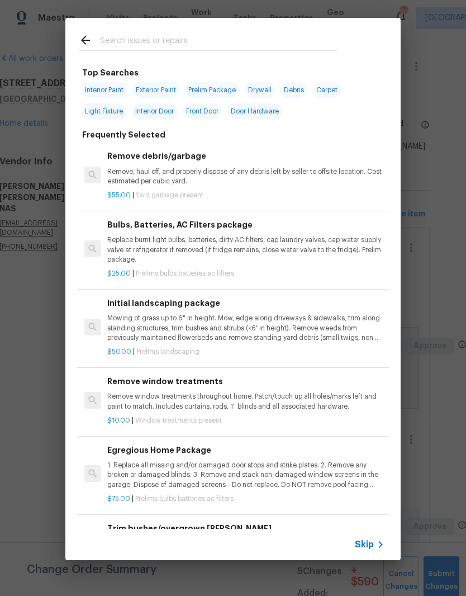
click at [200, 34] on input "text" at bounding box center [218, 42] width 237 height 17
type input "Tile"
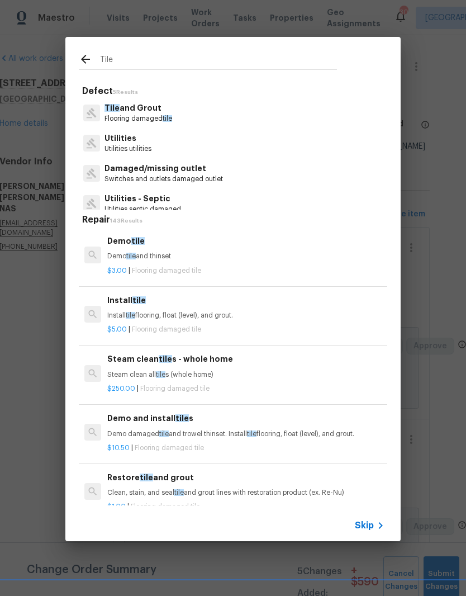
click at [146, 110] on p "Tile and Grout" at bounding box center [139, 108] width 68 height 12
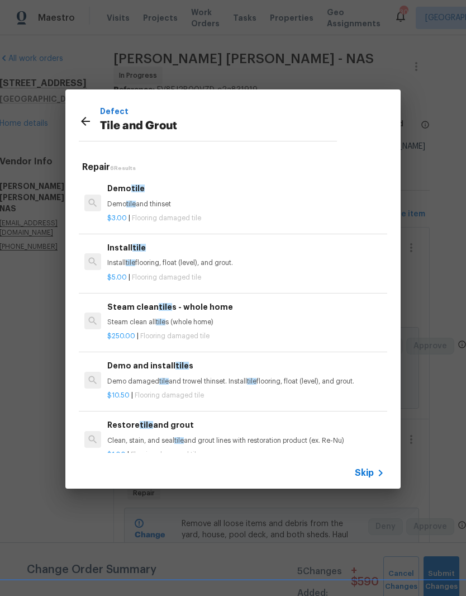
click at [158, 368] on h6 "Demo and install tile s" at bounding box center [245, 366] width 277 height 12
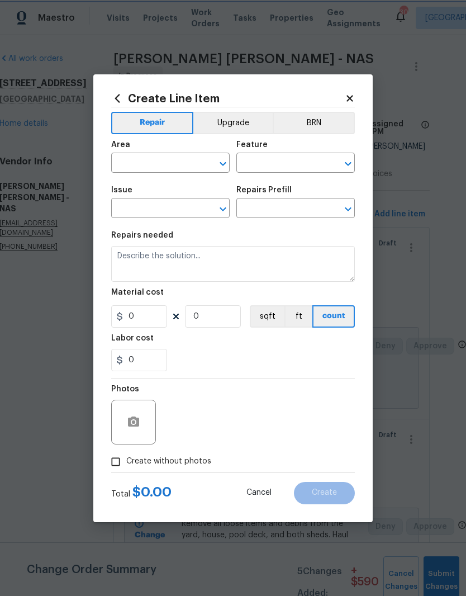
type input "Overall Flooring"
type input "Tile and Grout"
type input "Demo and install tiles $10.50"
type textarea "Demo damaged tile and trowel thinset. Install tile flooring, float (level), and…"
type input "10.5"
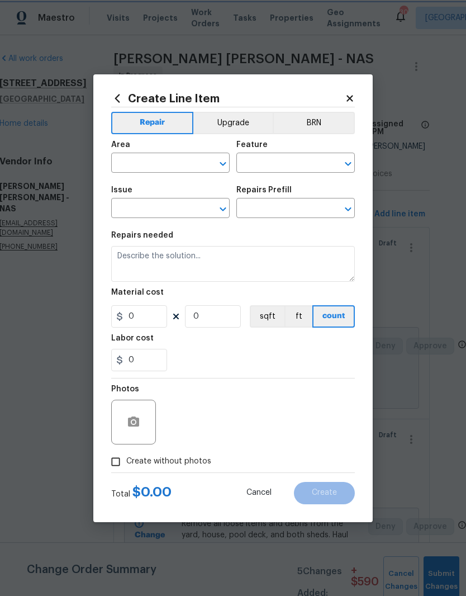
type input "1"
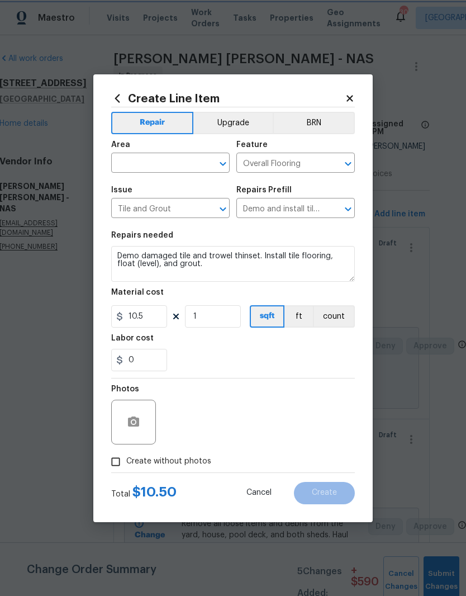
click at [200, 155] on div "​" at bounding box center [170, 163] width 119 height 17
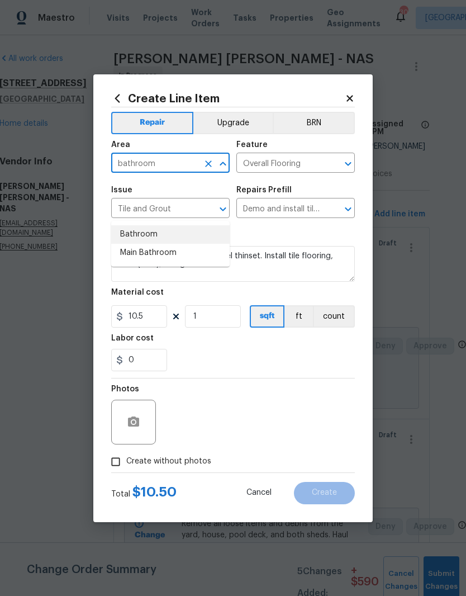
click at [151, 225] on li "Bathroom" at bounding box center [170, 234] width 119 height 18
type input "Bathroom"
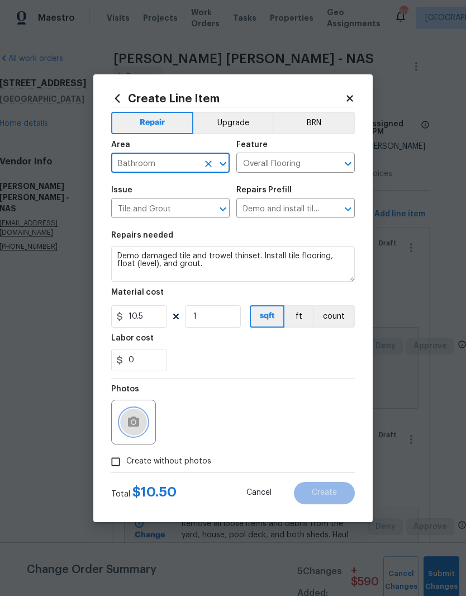
click at [139, 423] on icon "button" at bounding box center [133, 422] width 11 height 10
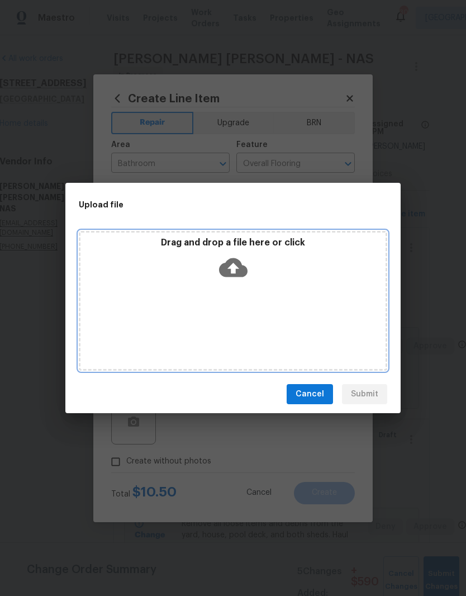
click at [275, 285] on div "Drag and drop a file here or click" at bounding box center [233, 301] width 309 height 140
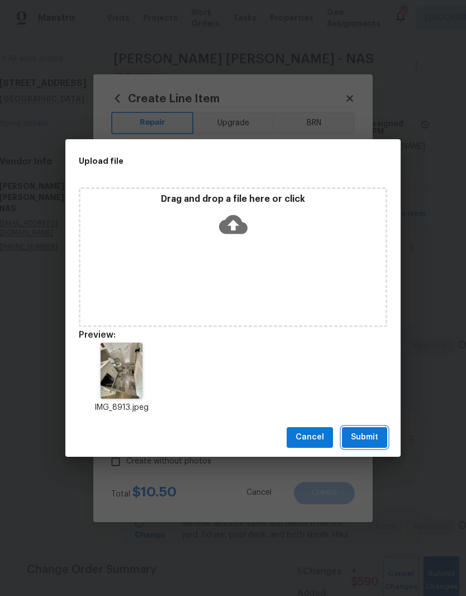
click at [371, 435] on span "Submit" at bounding box center [364, 438] width 27 height 14
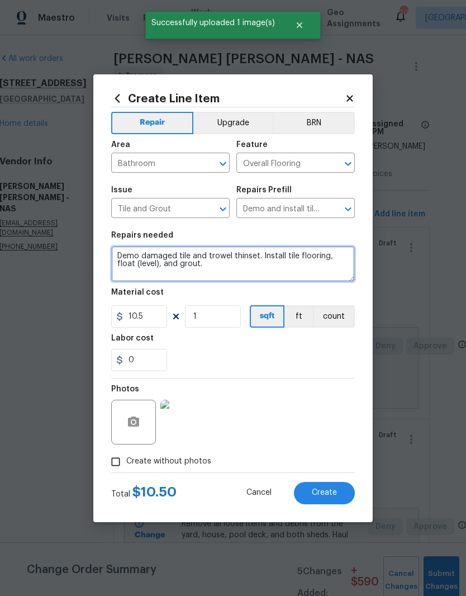
click at [207, 268] on textarea "Demo damaged tile and trowel thinset. Install tile flooring, float (level), and…" at bounding box center [233, 264] width 244 height 36
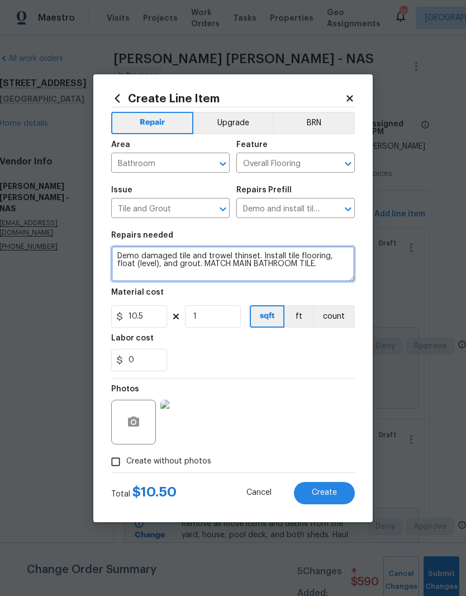
click at [213, 261] on textarea "Demo damaged tile and trowel thinset. Install tile flooring, float (level), and…" at bounding box center [233, 264] width 244 height 36
click at [337, 267] on textarea "Demo damaged tile and trowel thinset. Install tile flooring, float (level), and…" at bounding box center [233, 264] width 244 height 36
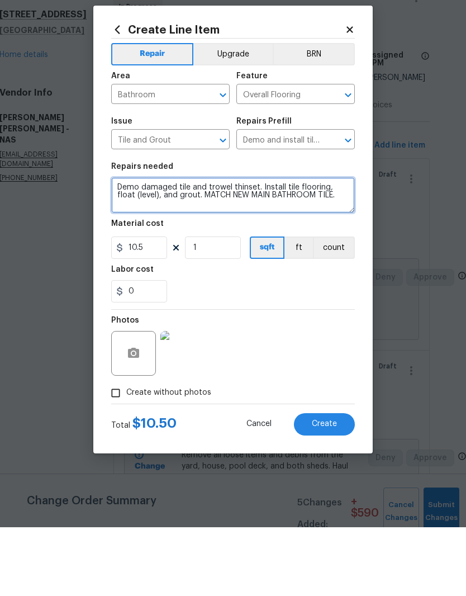
type textarea "Demo damaged tile and trowel thinset. Install tile flooring, float (level), and…"
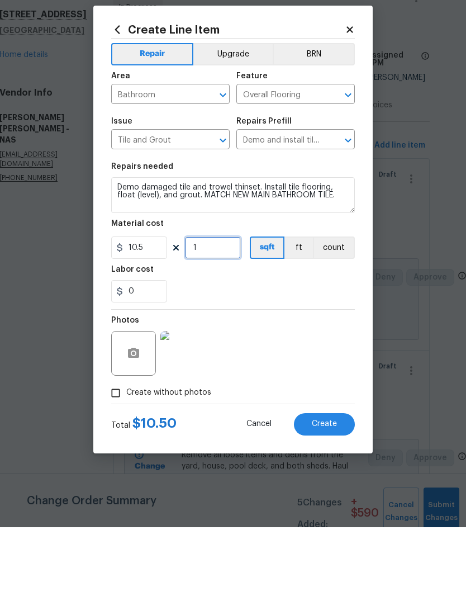
click at [219, 305] on input "1" at bounding box center [213, 316] width 56 height 22
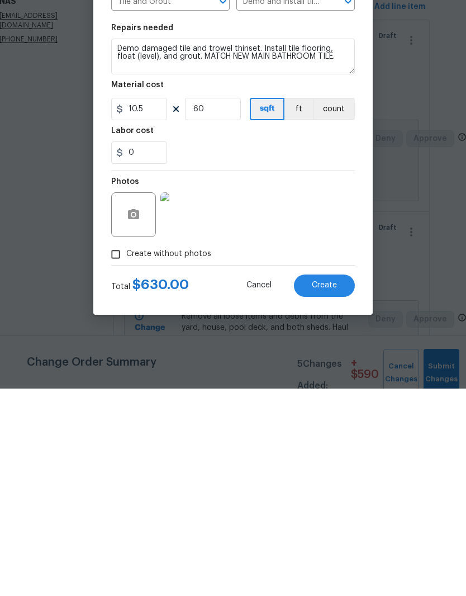
click at [186, 400] on img at bounding box center [183, 422] width 45 height 45
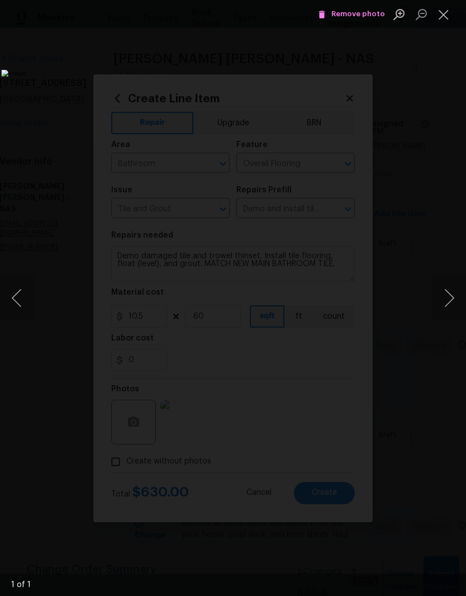
click at [447, 12] on button "Close lightbox" at bounding box center [444, 14] width 22 height 20
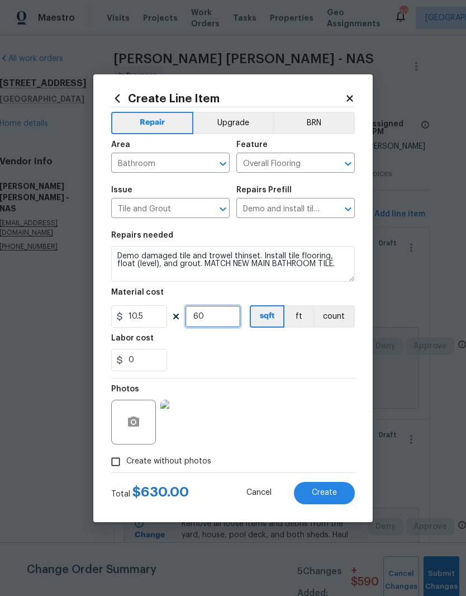
click at [219, 314] on input "60" at bounding box center [213, 316] width 56 height 22
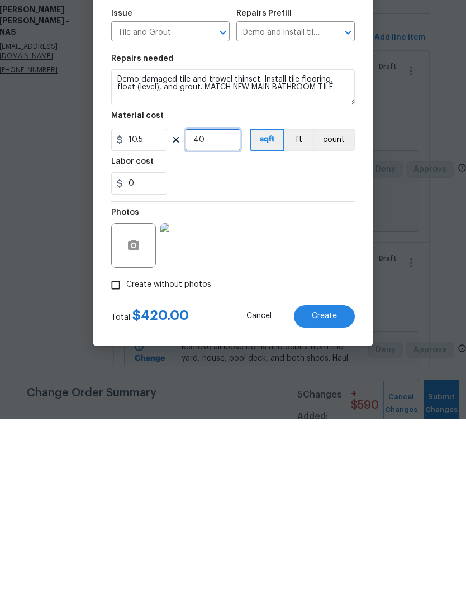
type input "40"
click at [299, 379] on div "Photos" at bounding box center [233, 415] width 244 height 73
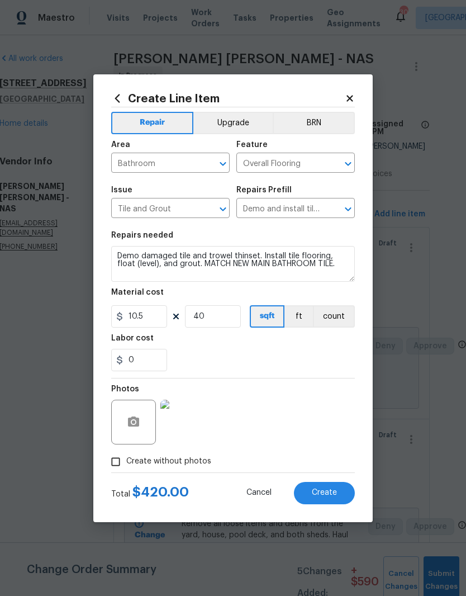
click at [329, 490] on span "Create" at bounding box center [324, 493] width 25 height 8
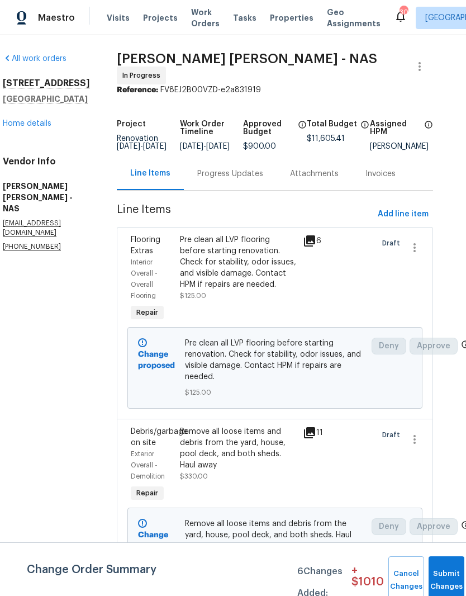
scroll to position [0, 15]
click at [413, 218] on span "Add line item" at bounding box center [403, 214] width 51 height 14
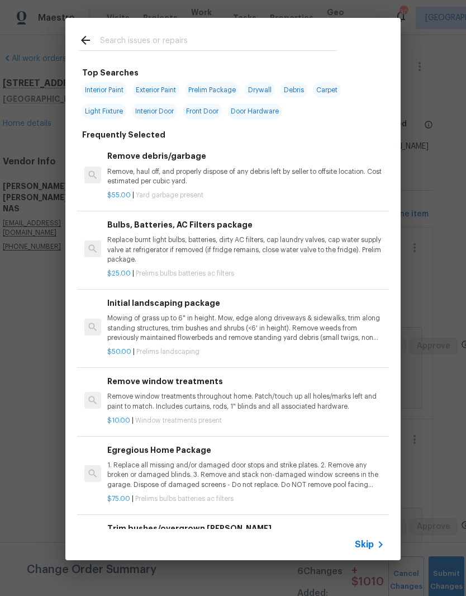
click at [196, 34] on input "text" at bounding box center [218, 42] width 237 height 17
type input "Deck"
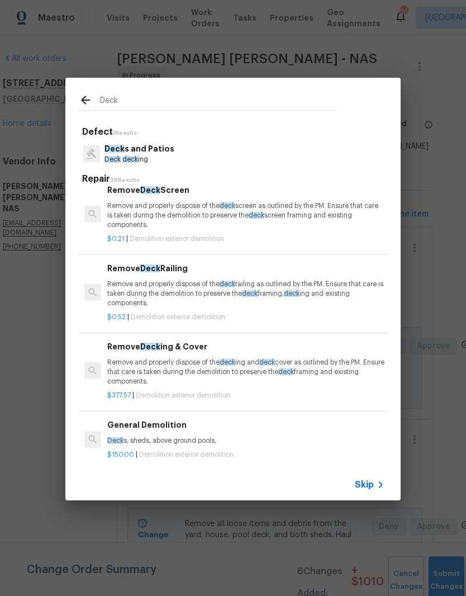
scroll to position [1423, 0]
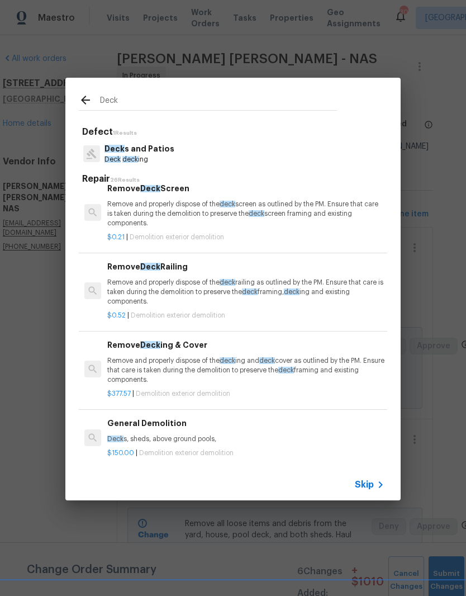
click at [139, 148] on p "Deck s and Patios" at bounding box center [140, 149] width 70 height 12
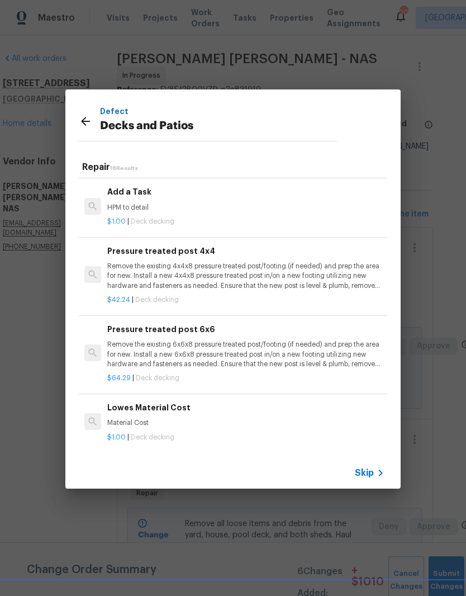
click at [89, 125] on icon at bounding box center [85, 121] width 13 height 13
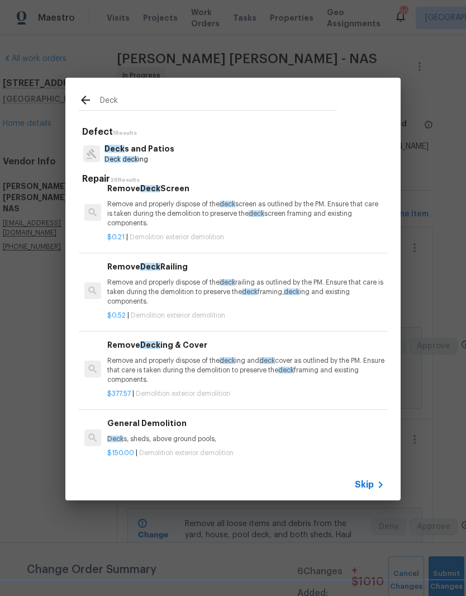
click at [142, 151] on p "Deck s and Patios" at bounding box center [140, 149] width 70 height 12
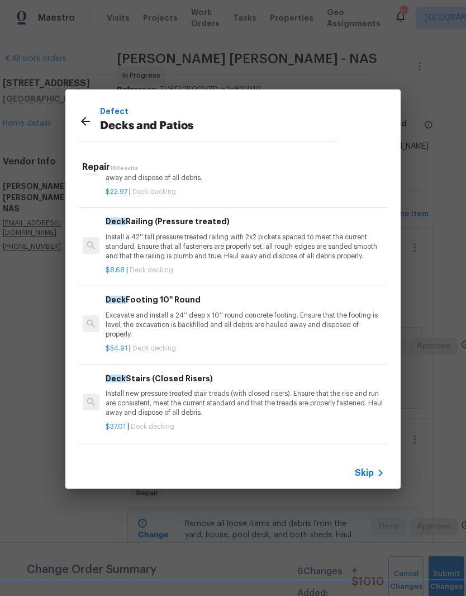
scroll to position [514, 2]
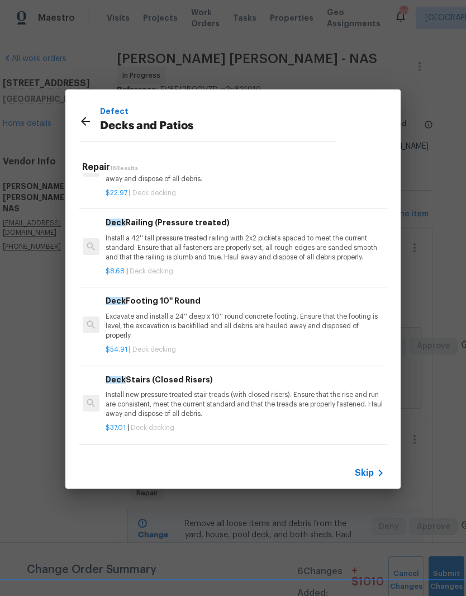
click at [229, 240] on p "Install a 42'' tall pressure treated railing with 2x2 pickets spaced to meet th…" at bounding box center [244, 248] width 277 height 29
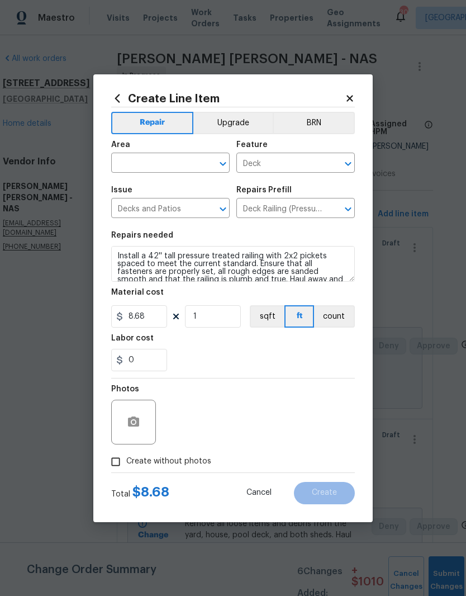
scroll to position [0, 0]
click at [198, 161] on input "text" at bounding box center [154, 163] width 87 height 17
click at [170, 209] on li "Exterior Overall" at bounding box center [170, 207] width 119 height 18
type input "Exterior Overall"
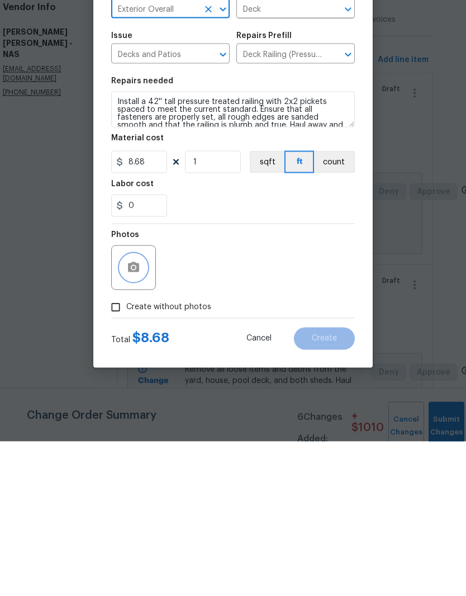
click at [139, 417] on icon "button" at bounding box center [133, 422] width 11 height 10
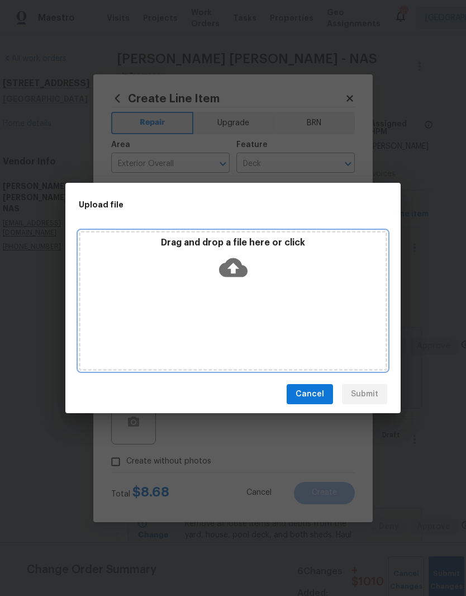
click at [187, 269] on div "Drag and drop a file here or click" at bounding box center [233, 261] width 305 height 48
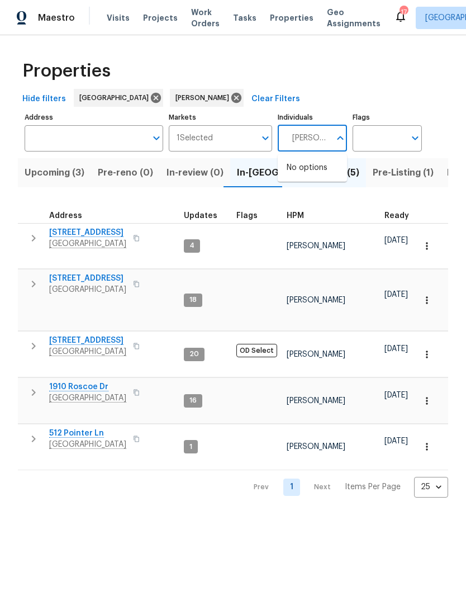
type input "[PERSON_NAME]"
click at [300, 173] on input "checkbox" at bounding box center [298, 173] width 23 height 23
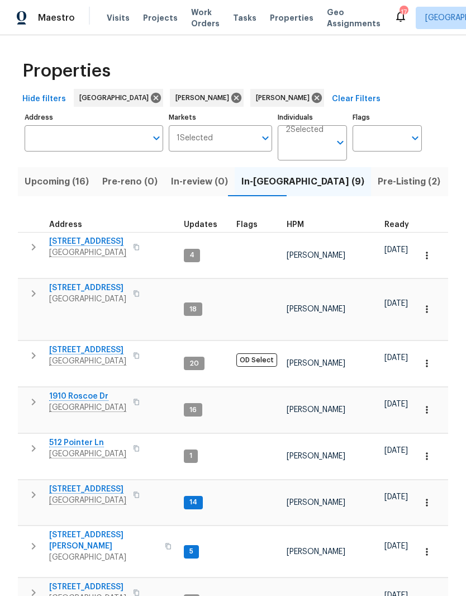
click at [257, 183] on span "In-reno (9)" at bounding box center [303, 182] width 123 height 16
click at [116, 484] on span "[STREET_ADDRESS]" at bounding box center [87, 489] width 77 height 11
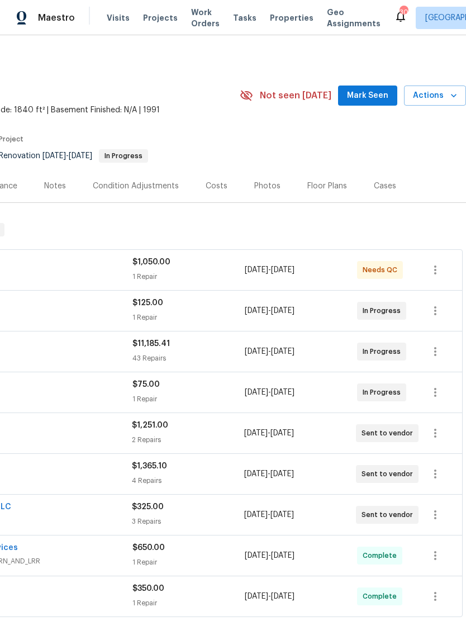
scroll to position [0, 166]
click at [329, 186] on div "Floor Plans" at bounding box center [328, 186] width 40 height 11
